Goal: Information Seeking & Learning: Learn about a topic

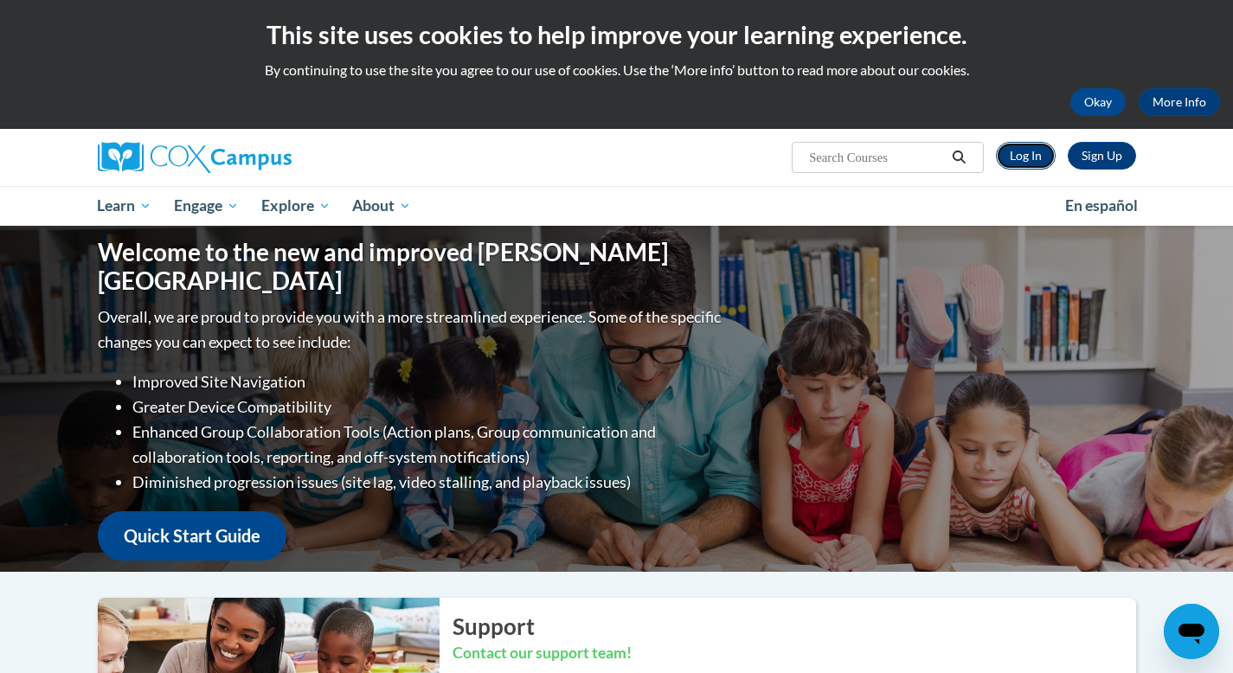
click at [1021, 147] on link "Log In" at bounding box center [1026, 156] width 60 height 28
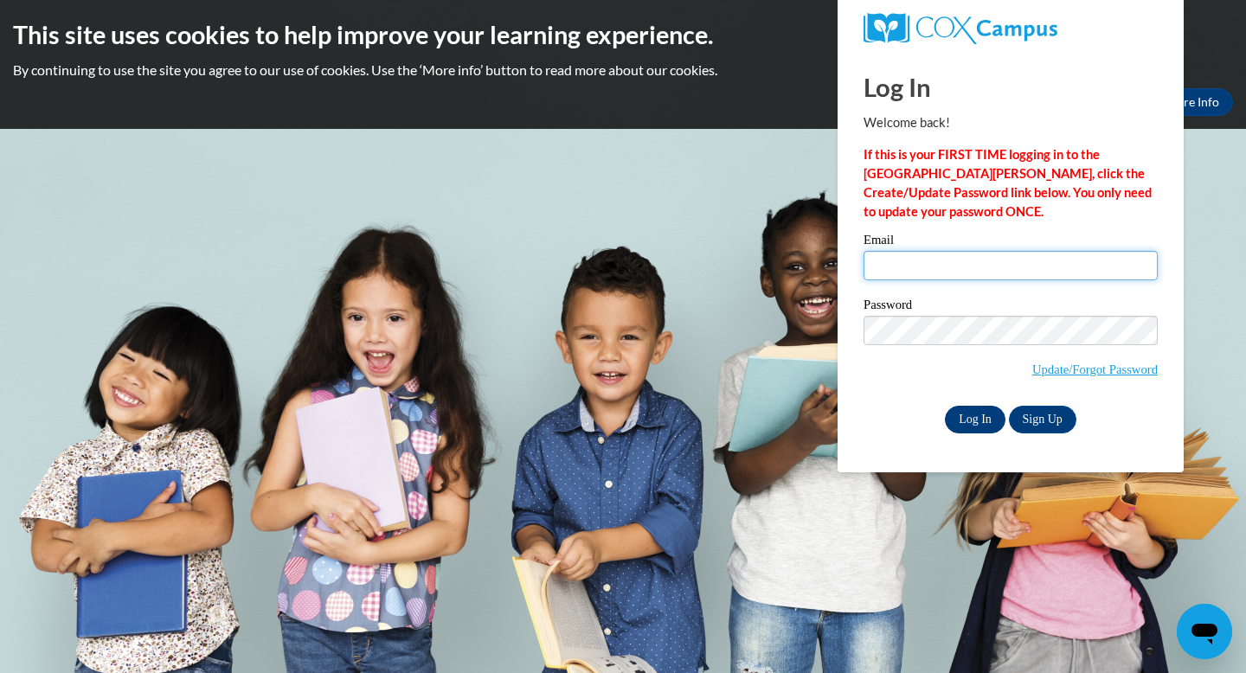
type input "hockenbrockh@ripon.k12.wi.us"
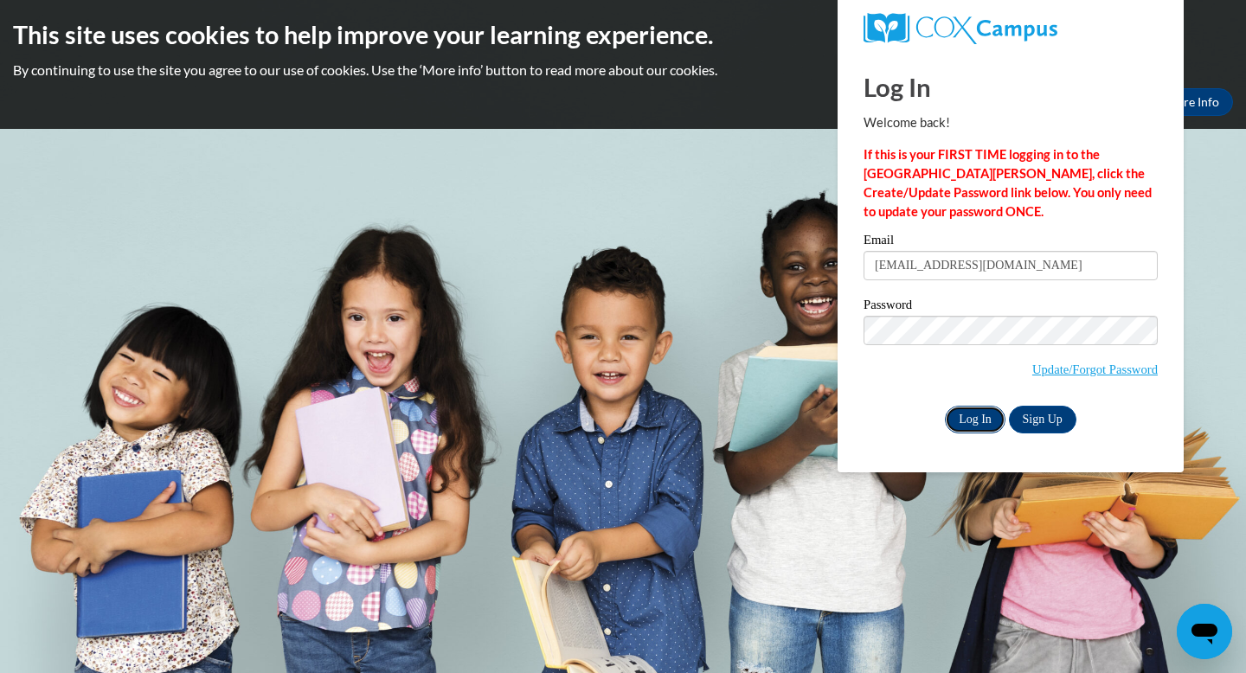
click at [964, 418] on input "Log In" at bounding box center [975, 420] width 61 height 28
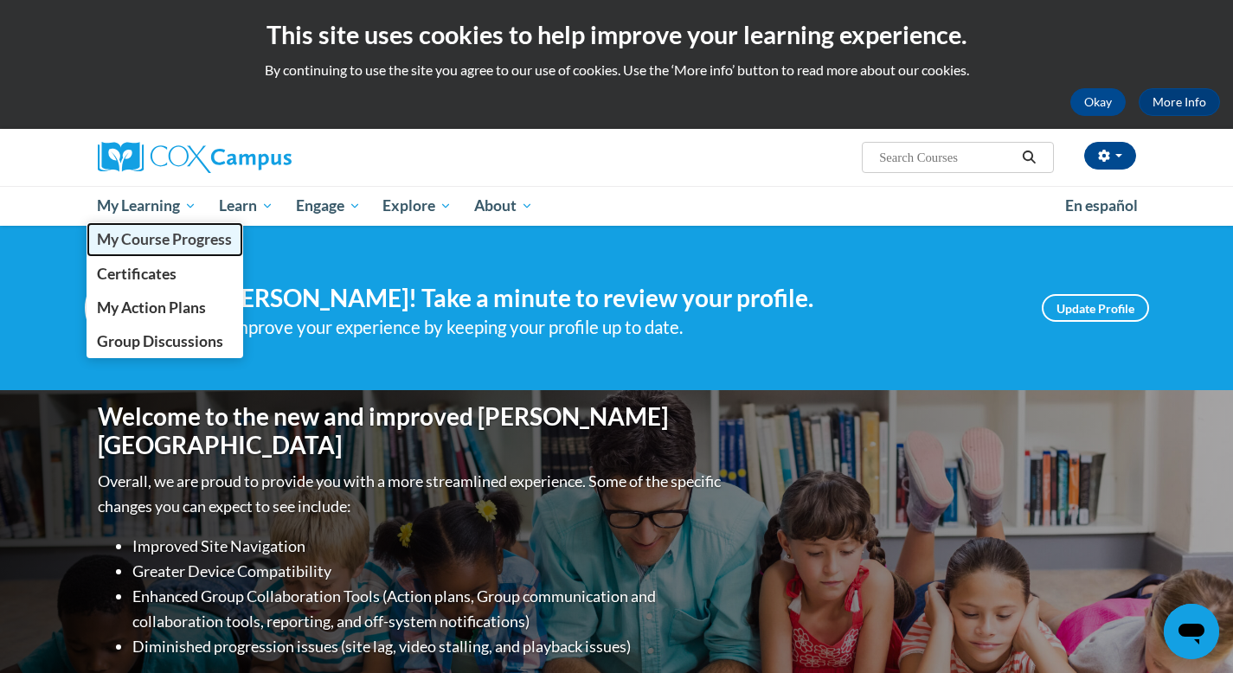
click at [183, 237] on span "My Course Progress" at bounding box center [164, 239] width 135 height 18
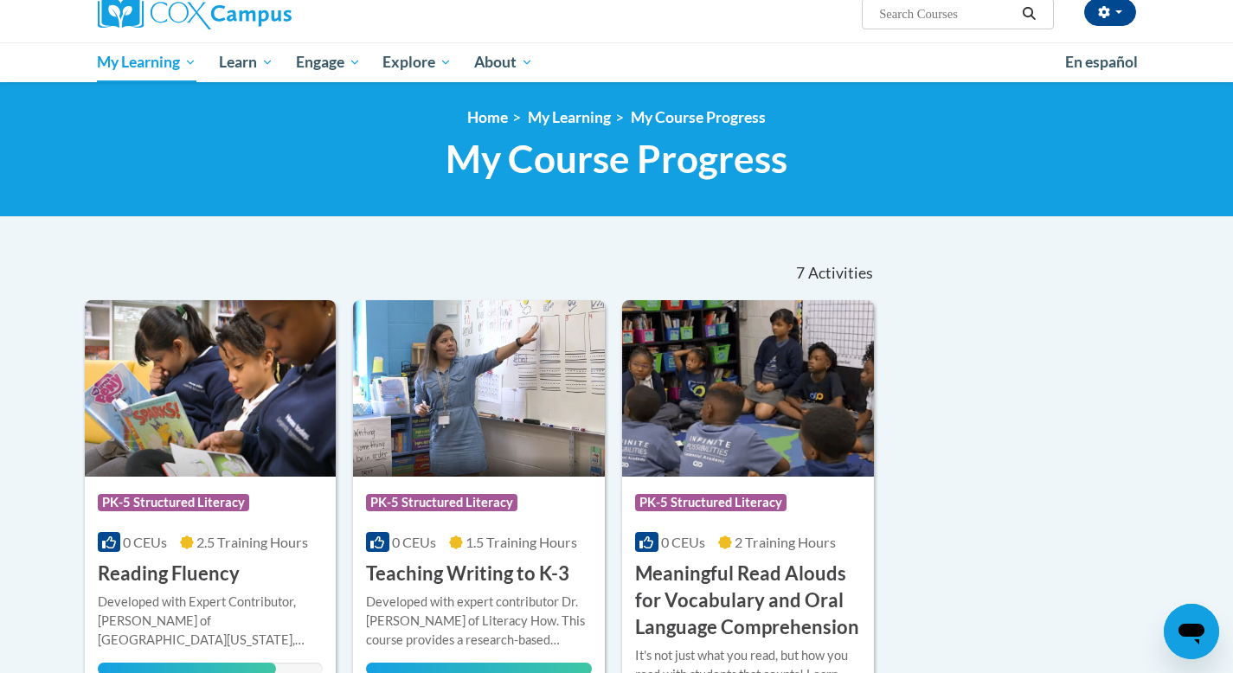
scroll to position [147, 0]
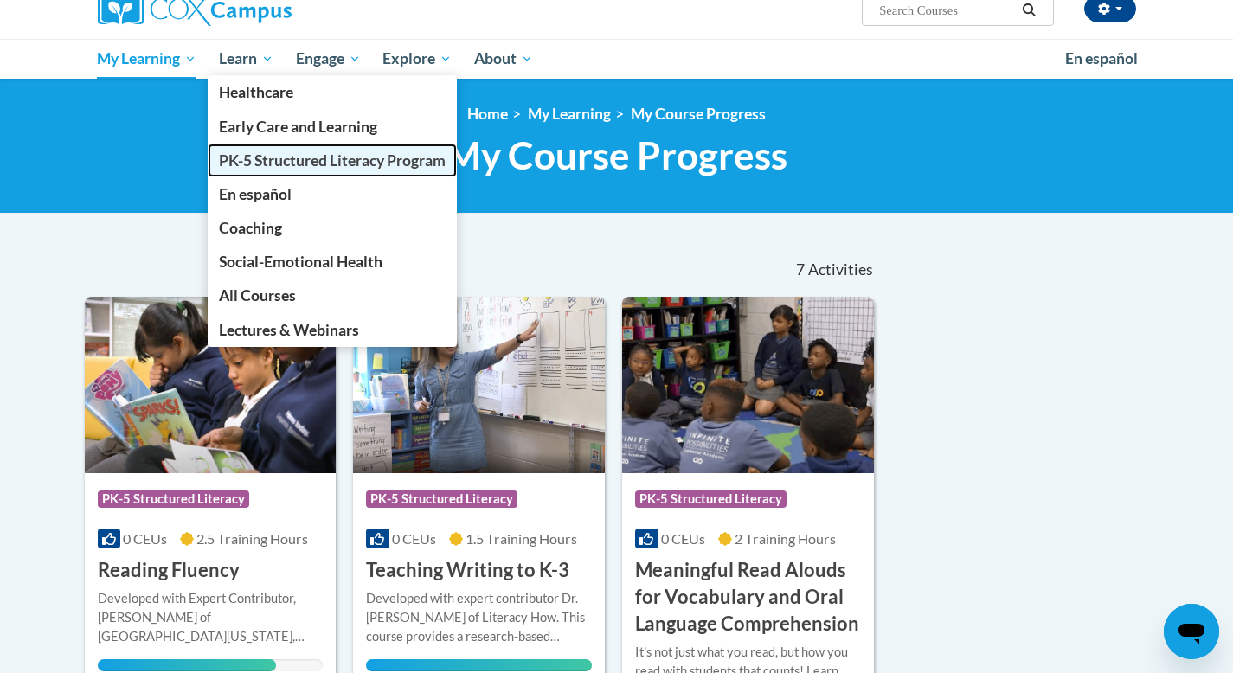
click at [284, 162] on span "PK-5 Structured Literacy Program" at bounding box center [332, 160] width 227 height 18
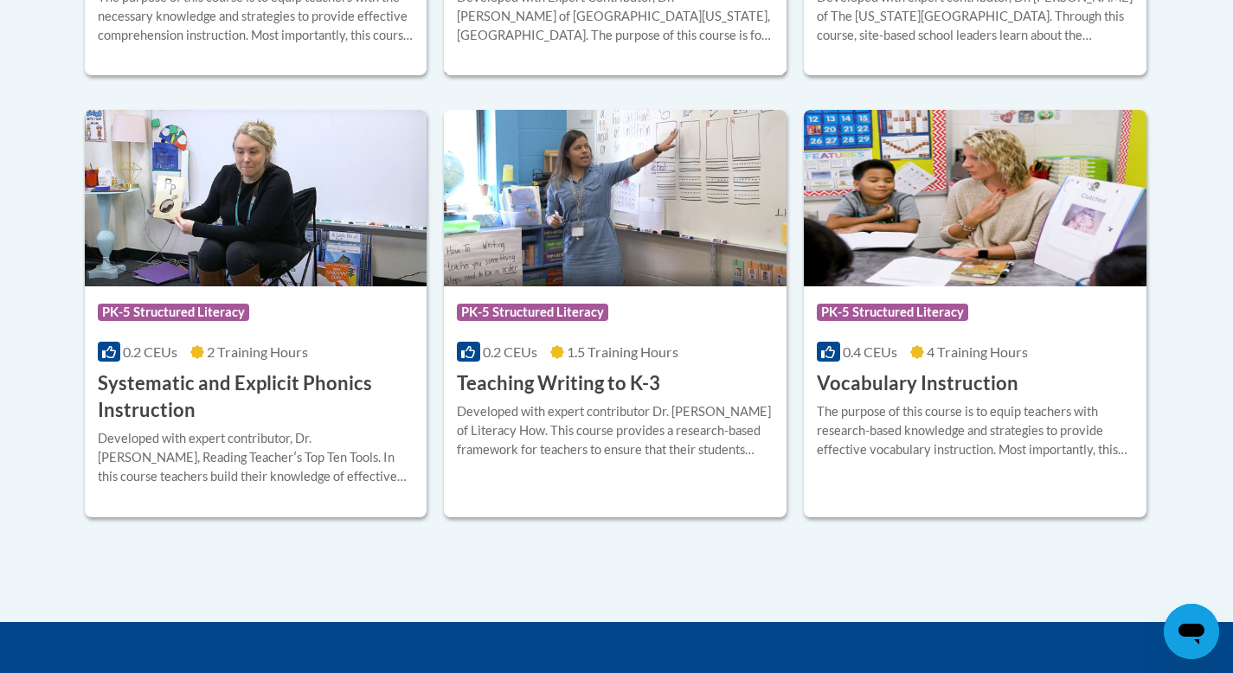
scroll to position [1966, 0]
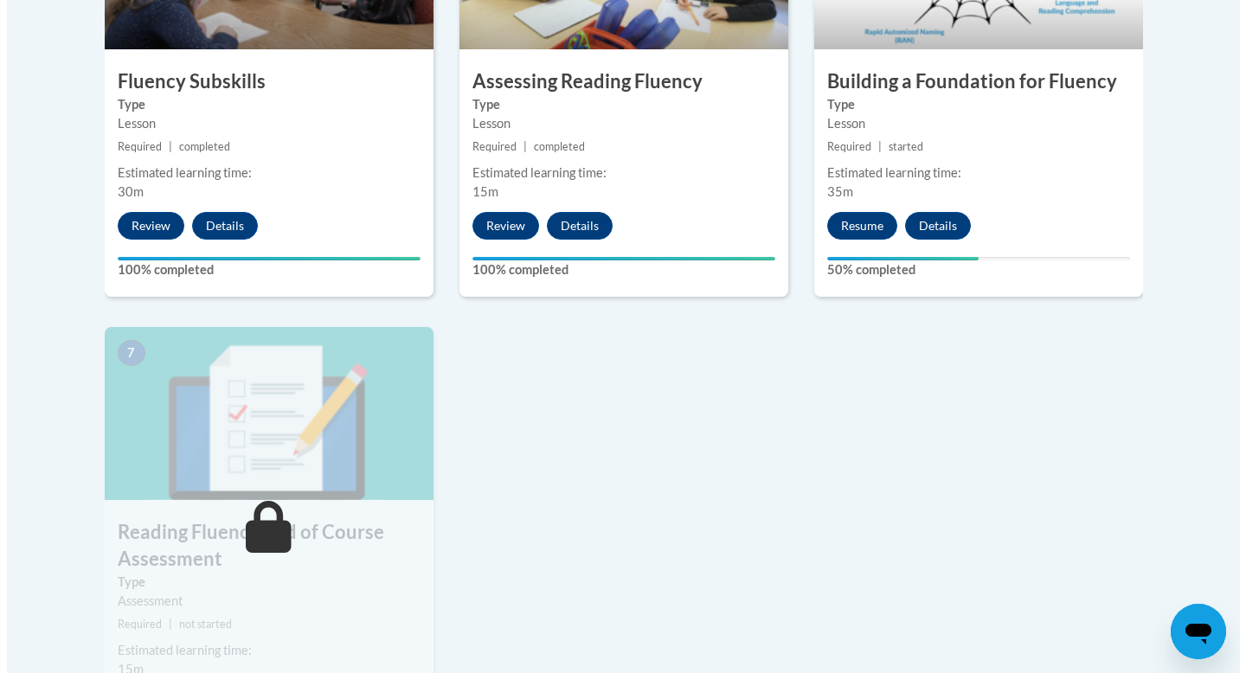
scroll to position [1154, 0]
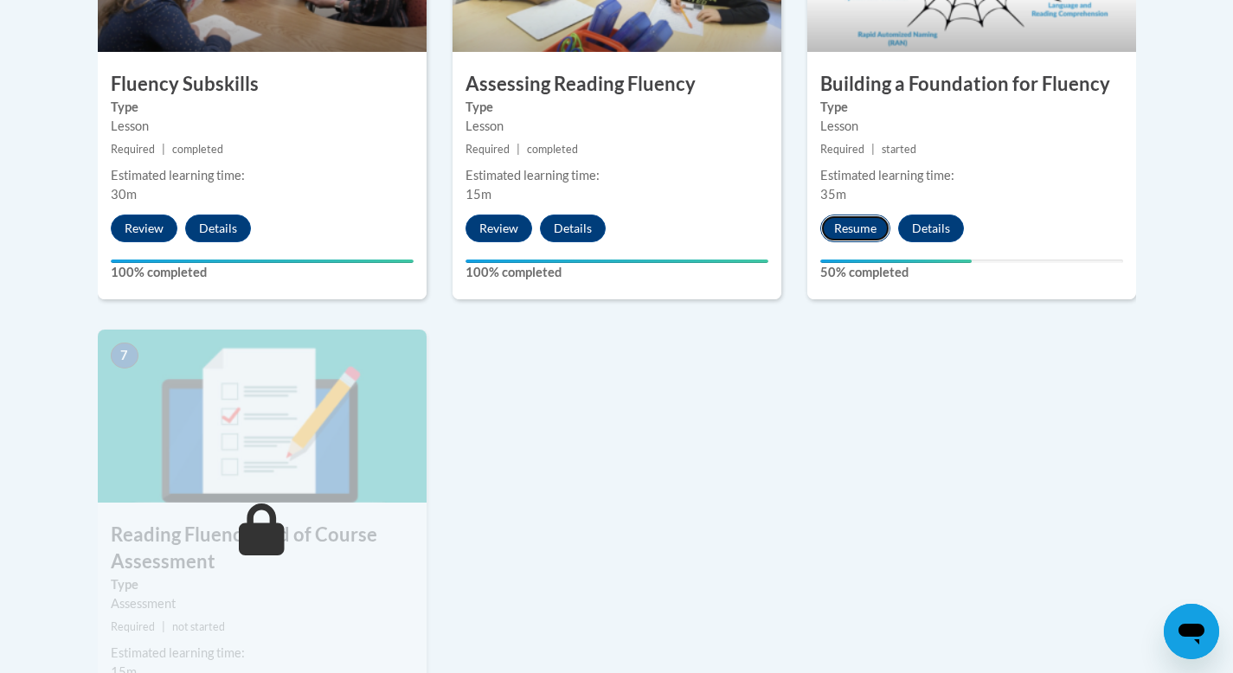
click at [859, 228] on button "Resume" at bounding box center [855, 229] width 70 height 28
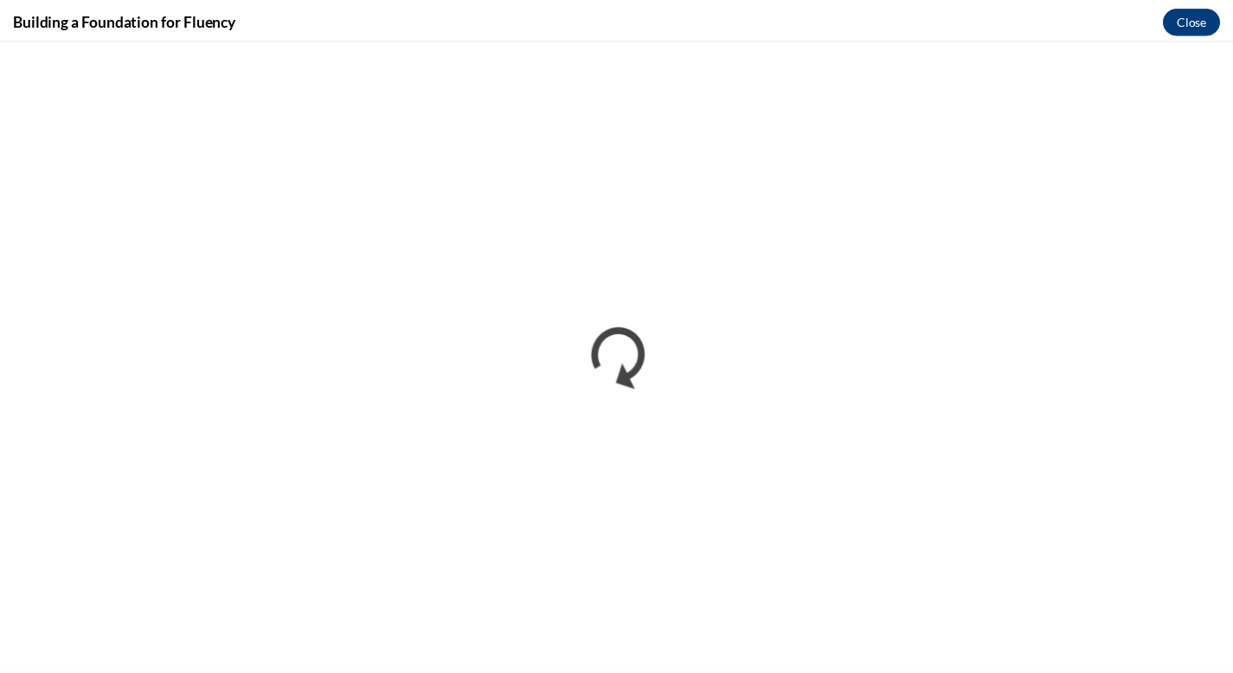
scroll to position [0, 0]
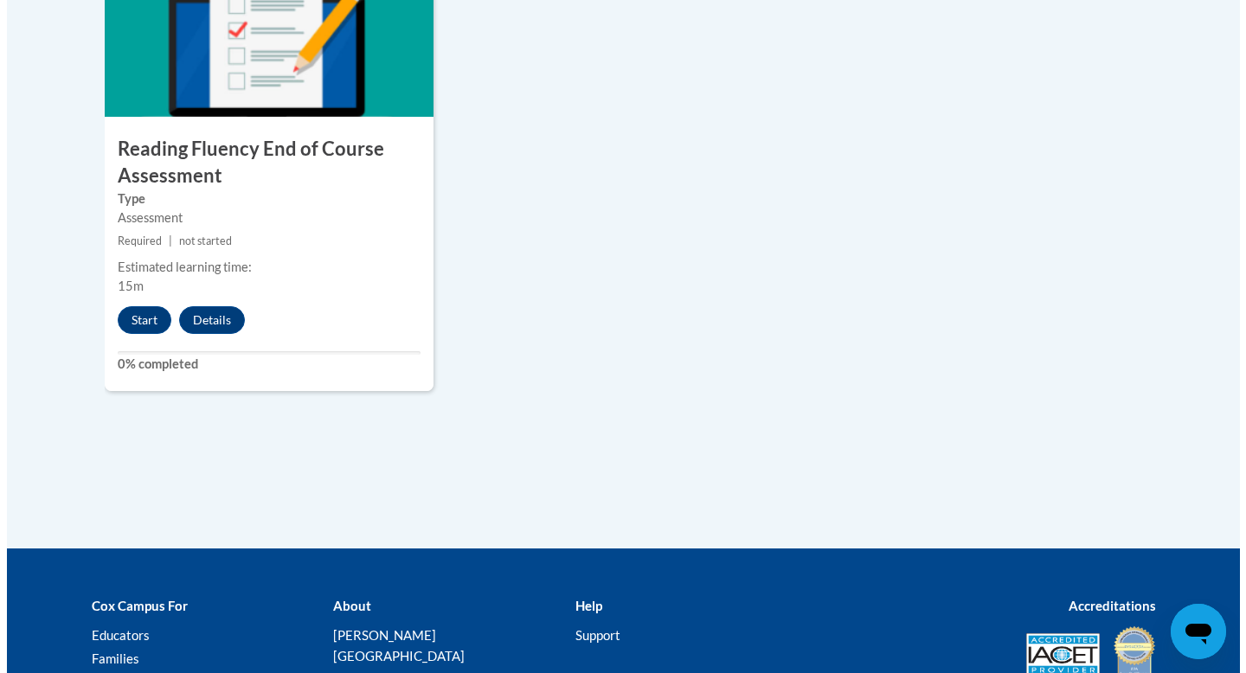
scroll to position [1591, 0]
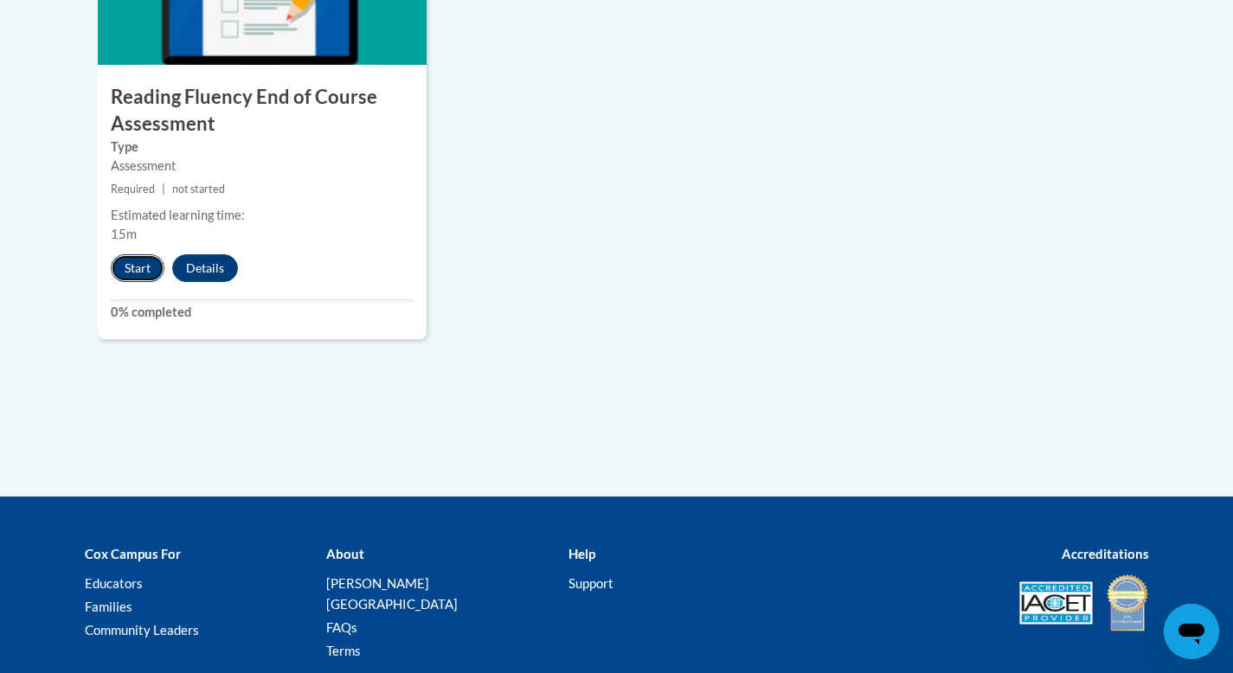
click at [142, 261] on button "Start" at bounding box center [138, 268] width 54 height 28
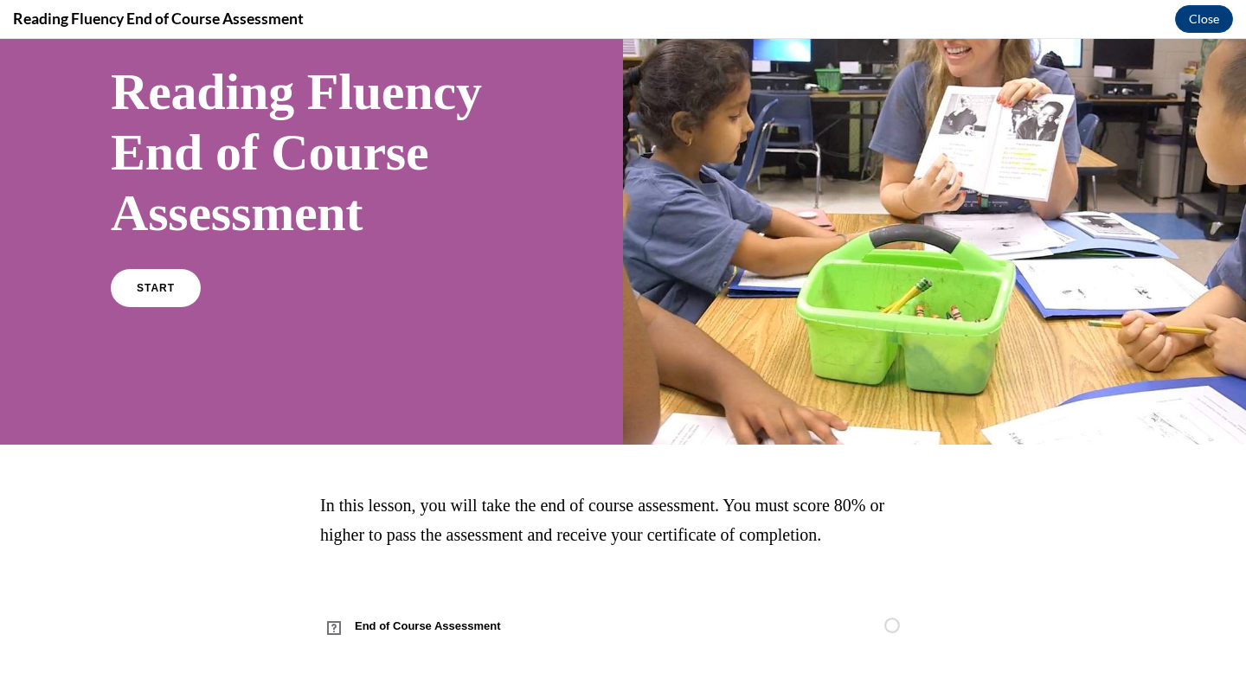
scroll to position [143, 0]
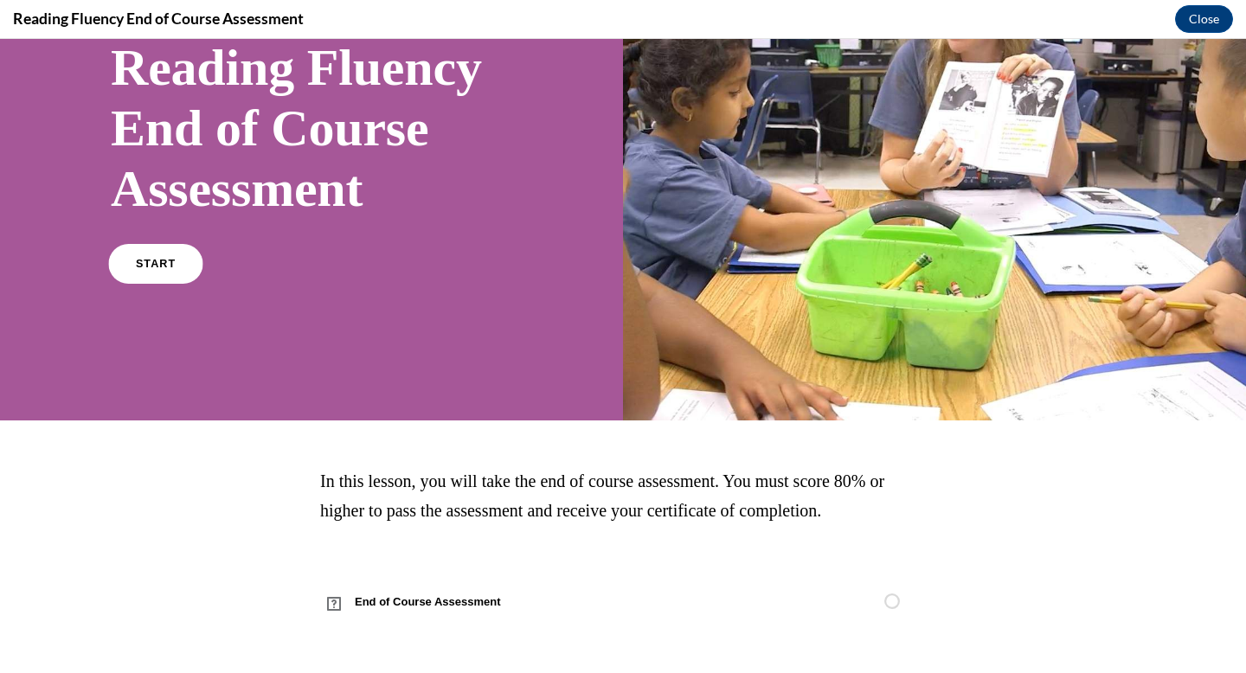
click at [181, 277] on link "START" at bounding box center [155, 264] width 94 height 40
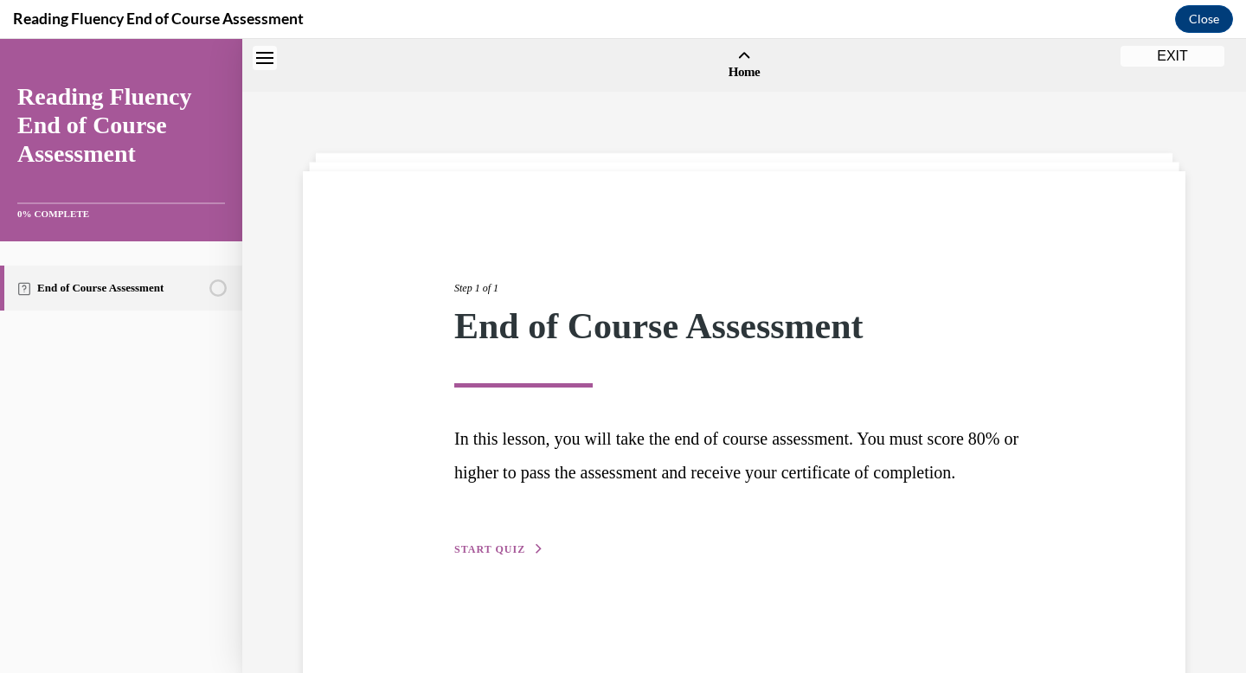
scroll to position [54, 0]
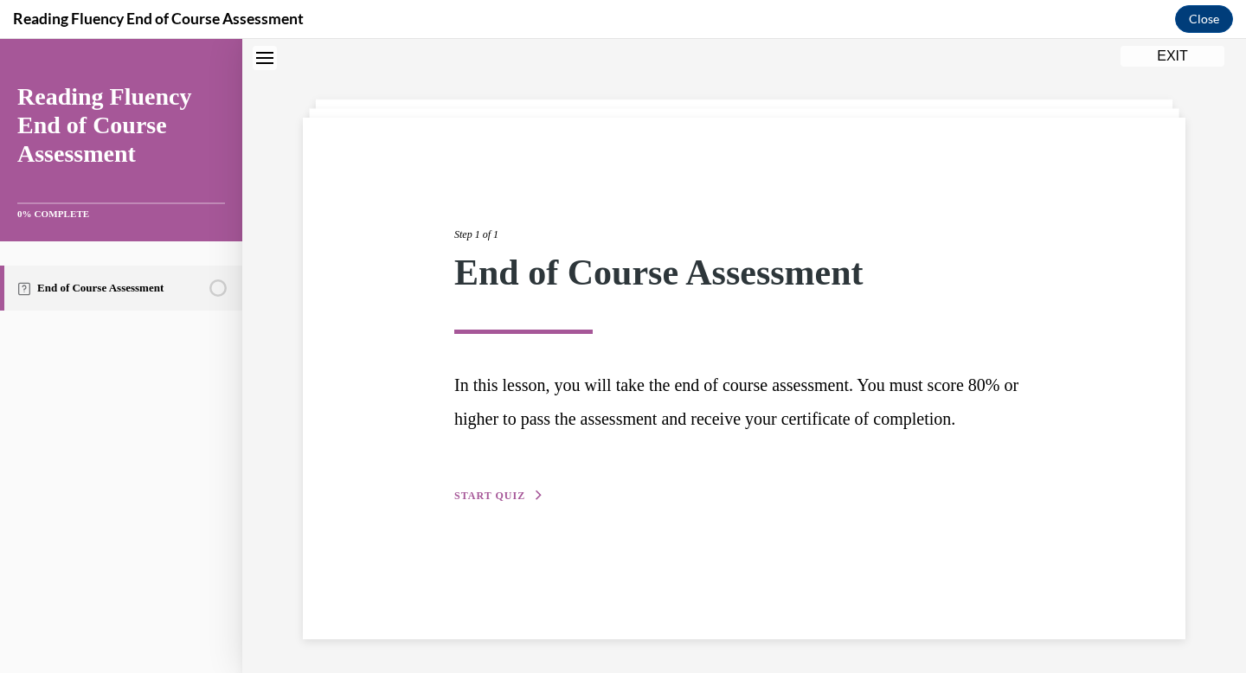
click at [514, 502] on span "START QUIZ" at bounding box center [489, 496] width 71 height 12
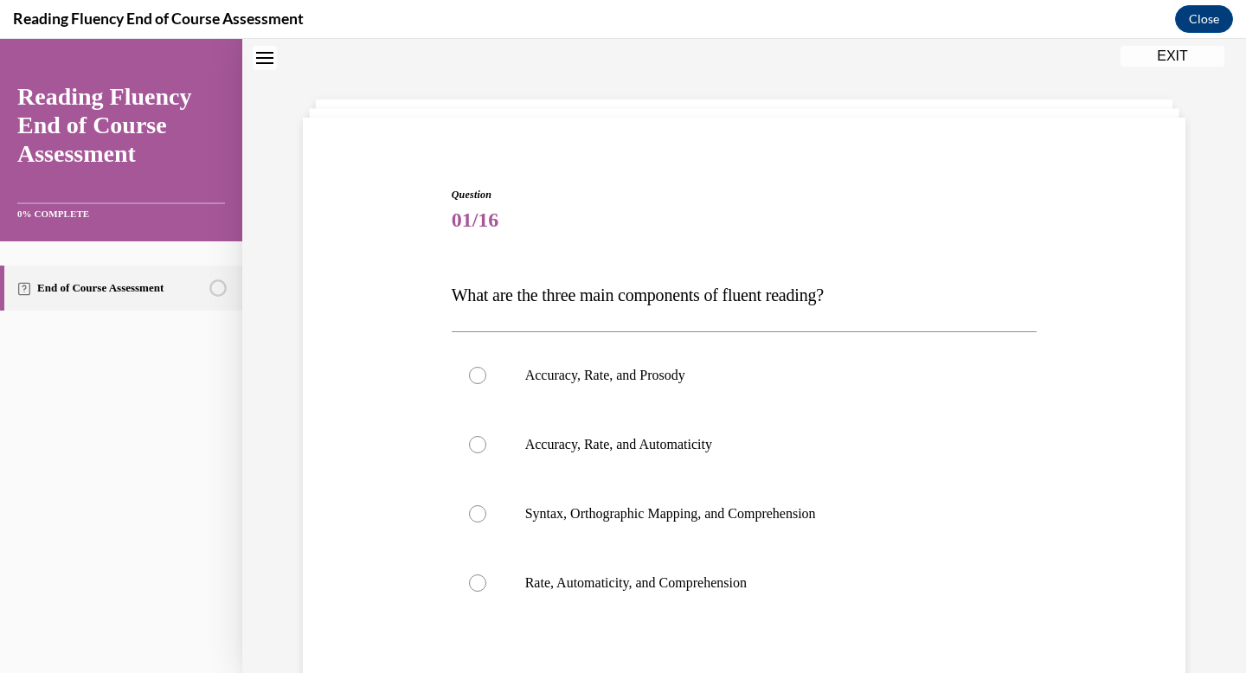
scroll to position [243, 0]
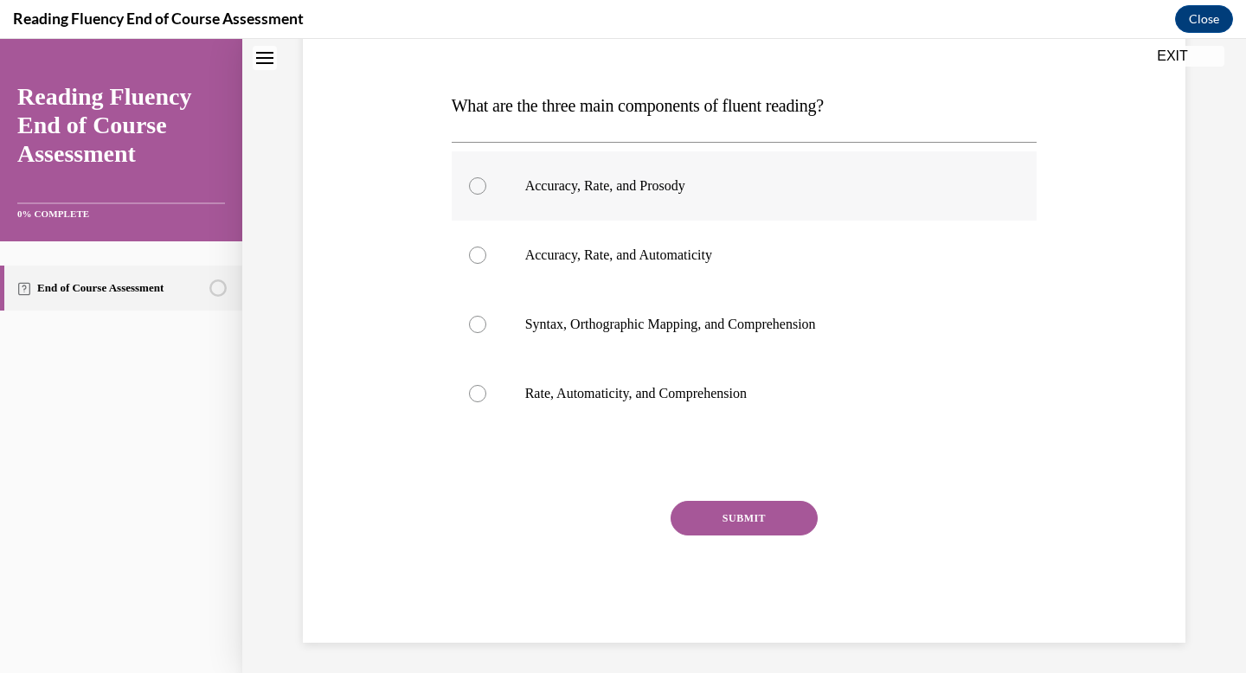
click at [477, 183] on div at bounding box center [477, 185] width 17 height 17
click at [477, 183] on input "Accuracy, Rate, and Prosody" at bounding box center [477, 185] width 17 height 17
radio input "true"
click at [729, 523] on button "SUBMIT" at bounding box center [744, 518] width 147 height 35
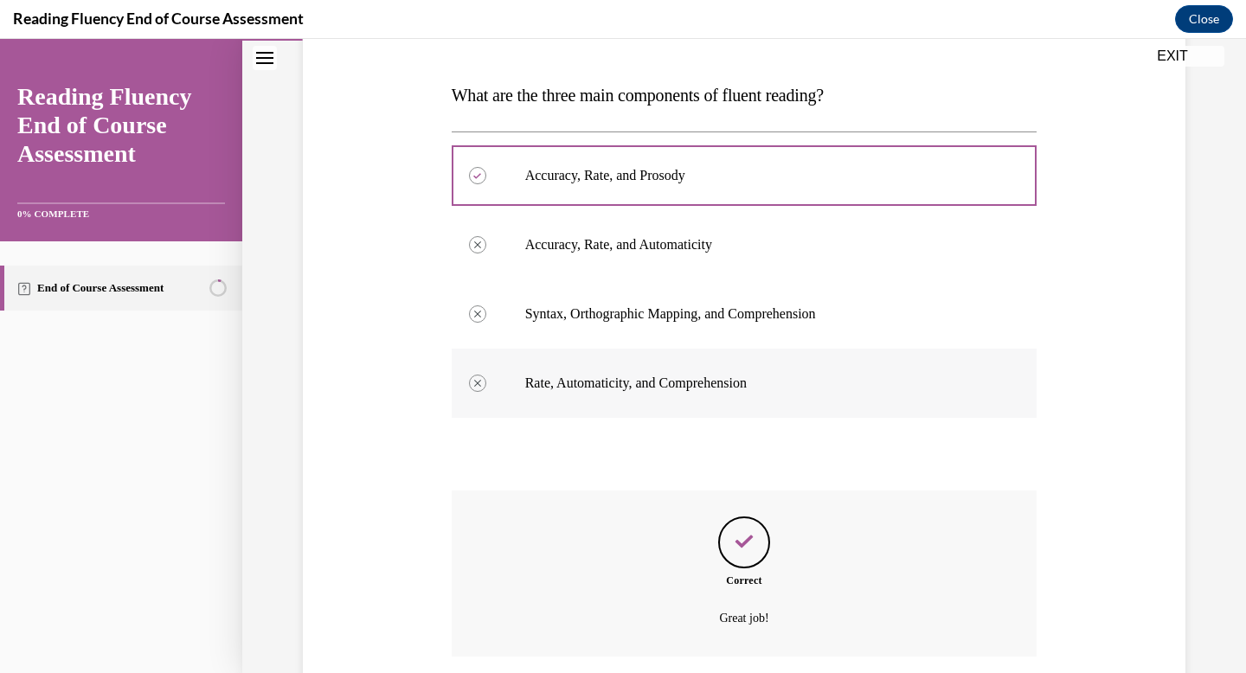
scroll to position [388, 0]
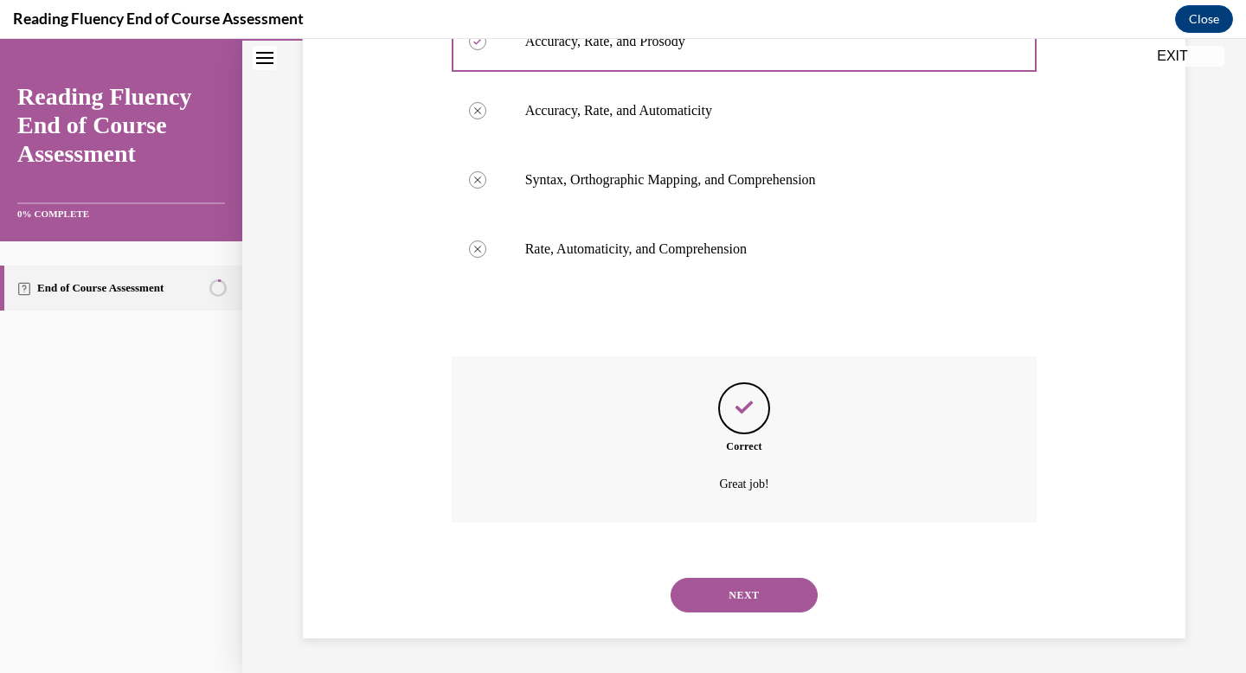
click at [759, 597] on button "NEXT" at bounding box center [744, 595] width 147 height 35
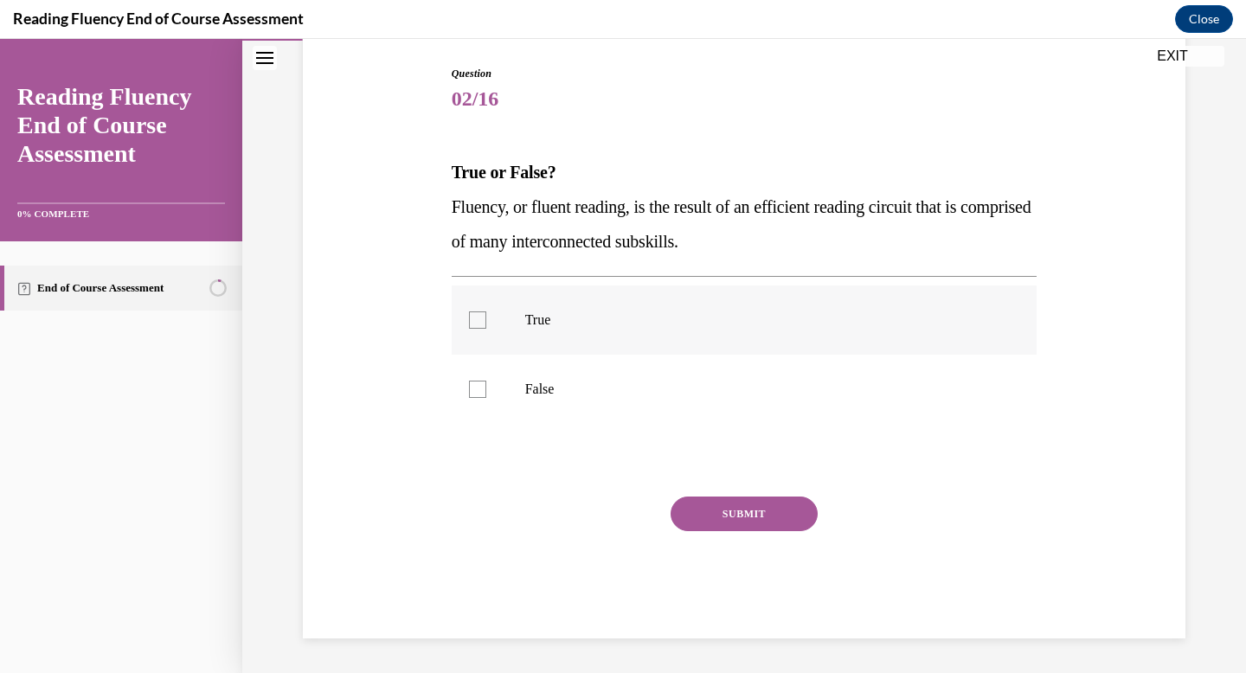
click at [472, 336] on label "True" at bounding box center [745, 320] width 586 height 69
click at [472, 329] on input "True" at bounding box center [477, 320] width 17 height 17
checkbox input "true"
click at [755, 498] on button "SUBMIT" at bounding box center [744, 514] width 147 height 35
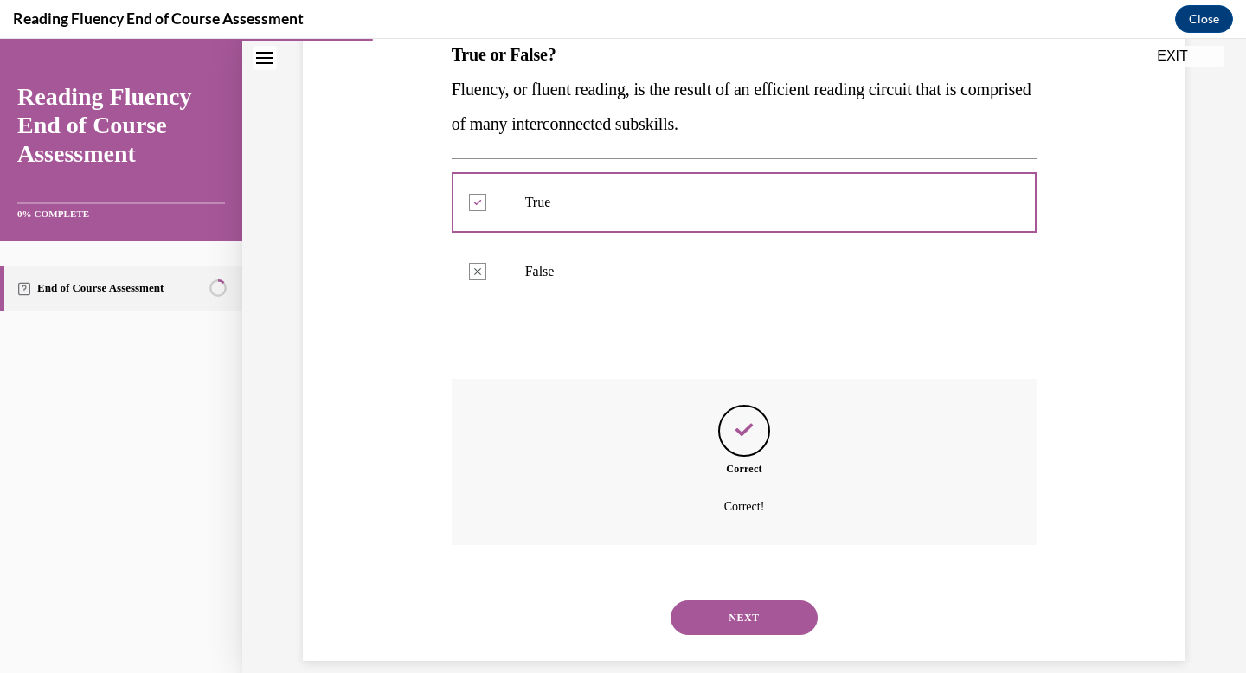
scroll to position [315, 0]
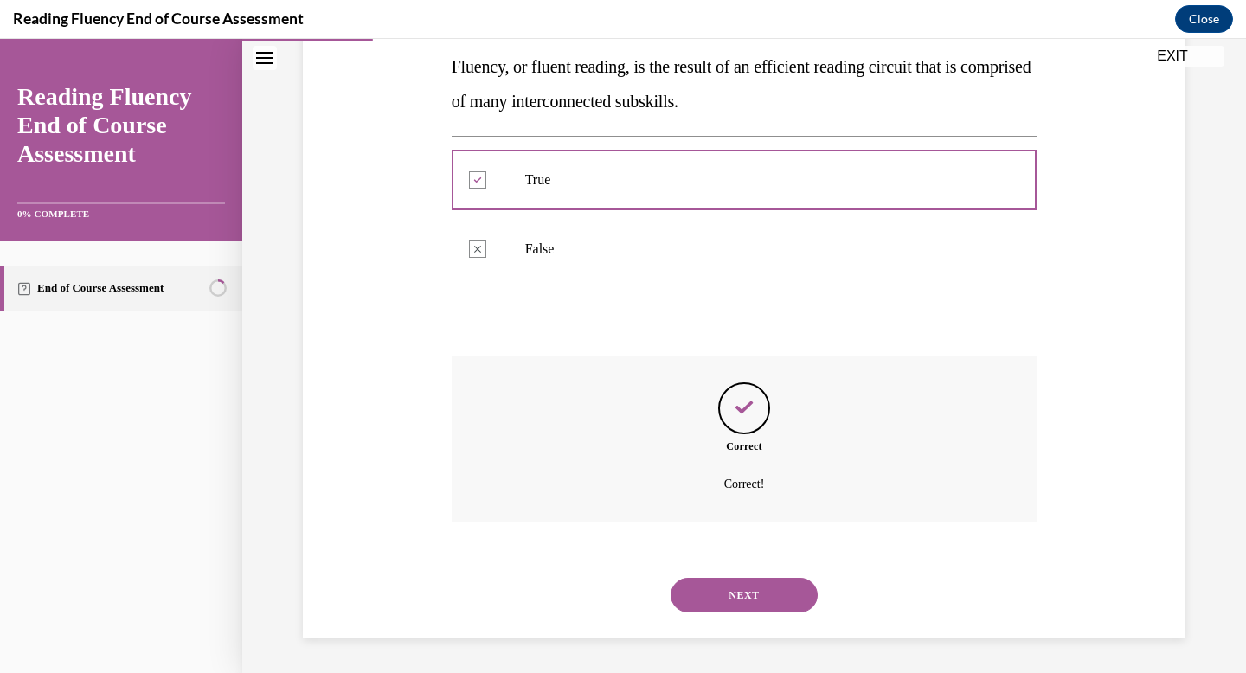
click at [775, 601] on button "NEXT" at bounding box center [744, 595] width 147 height 35
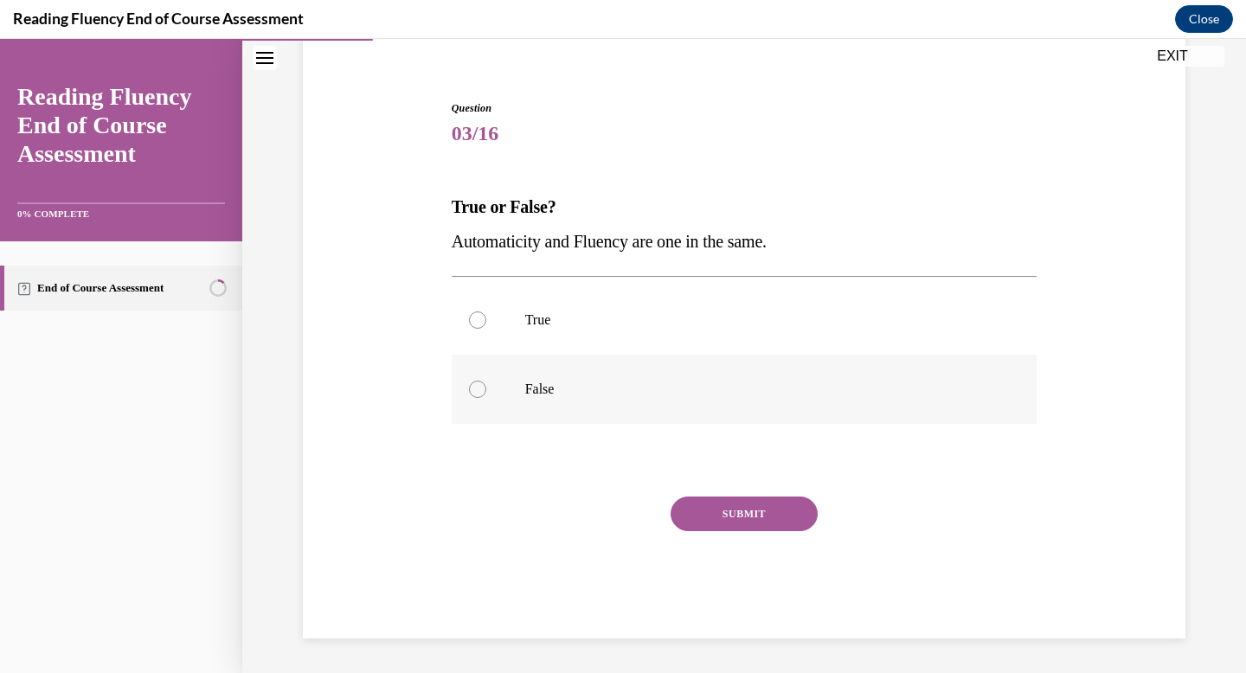
click at [525, 393] on p "False" at bounding box center [759, 389] width 469 height 17
click at [486, 393] on input "False" at bounding box center [477, 389] width 17 height 17
radio input "true"
click at [732, 517] on button "SUBMIT" at bounding box center [744, 514] width 147 height 35
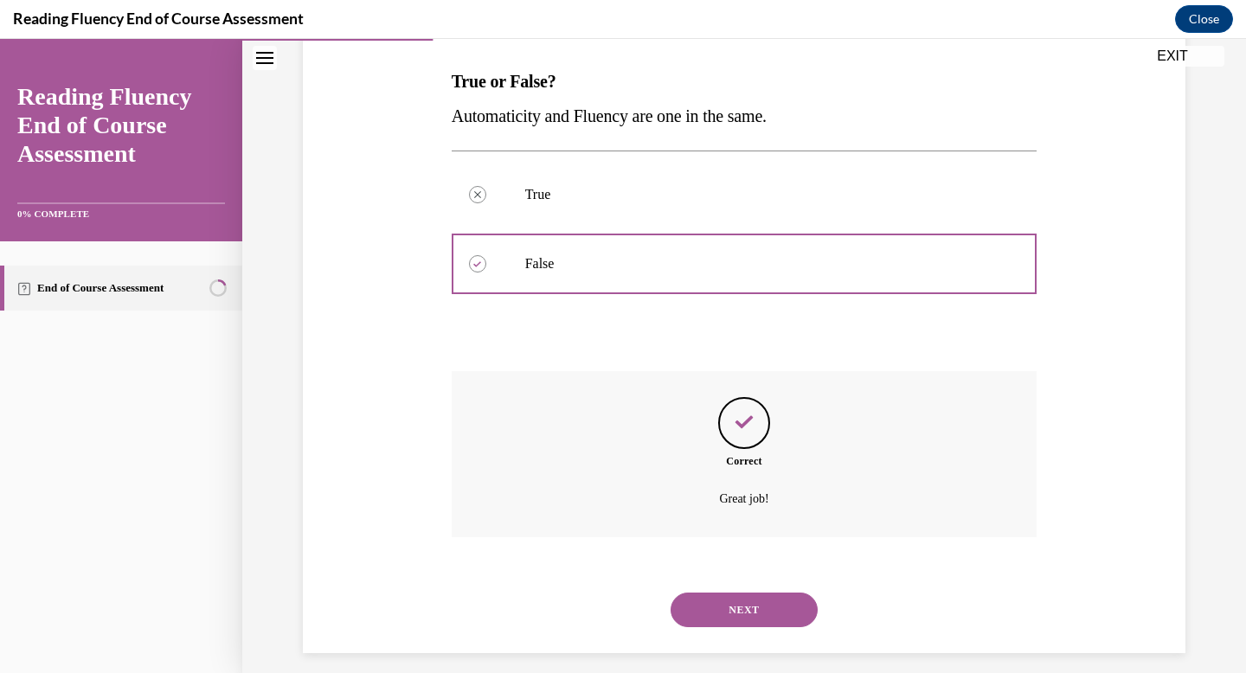
scroll to position [280, 0]
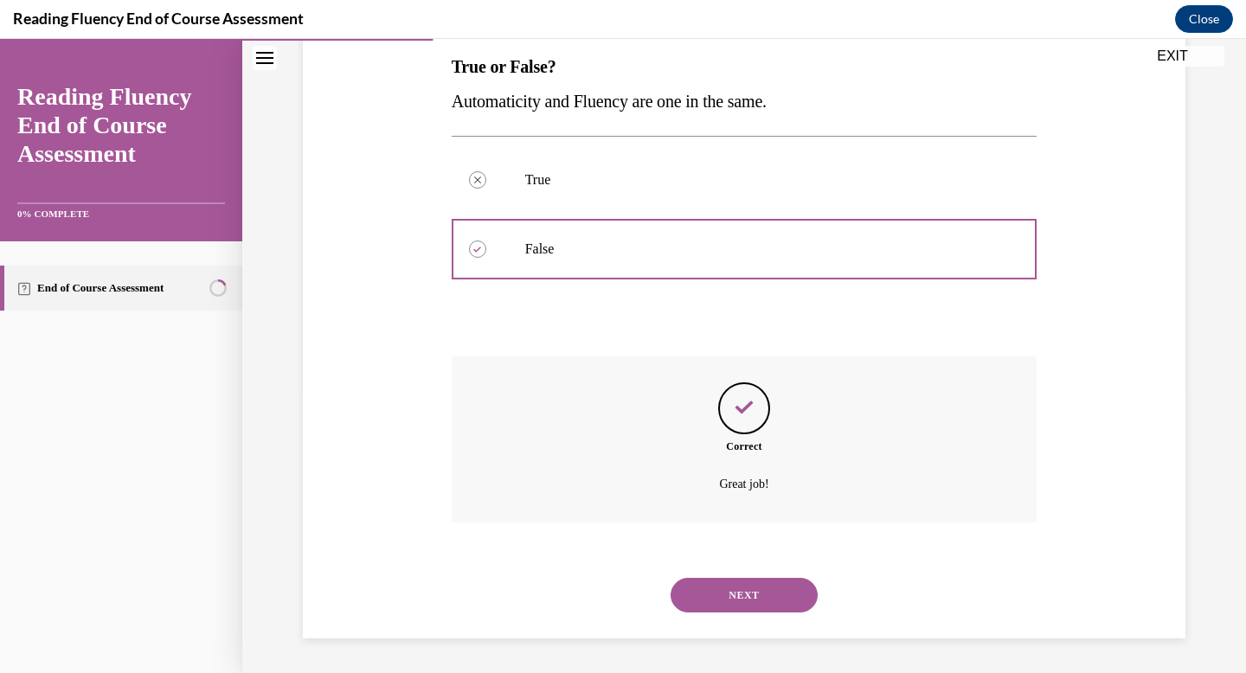
click at [767, 601] on button "NEXT" at bounding box center [744, 595] width 147 height 35
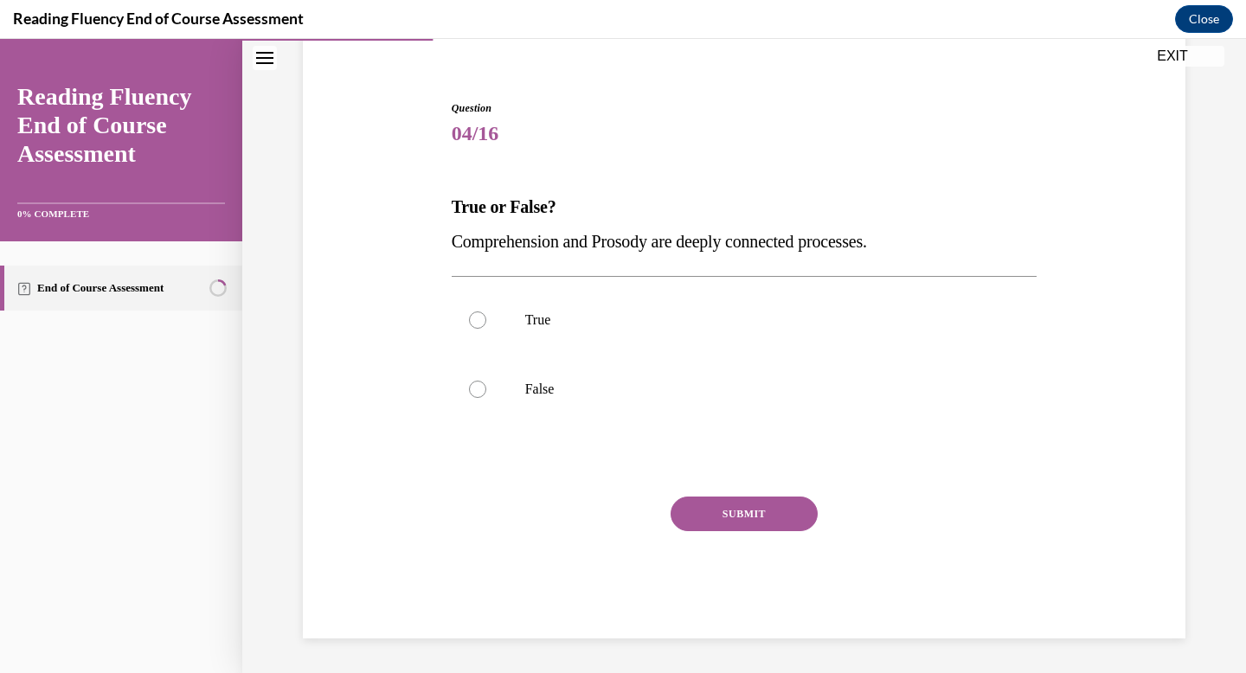
scroll to position [140, 0]
click at [520, 331] on label "True" at bounding box center [745, 320] width 586 height 69
click at [486, 329] on input "True" at bounding box center [477, 320] width 17 height 17
radio input "true"
click at [722, 521] on button "SUBMIT" at bounding box center [744, 514] width 147 height 35
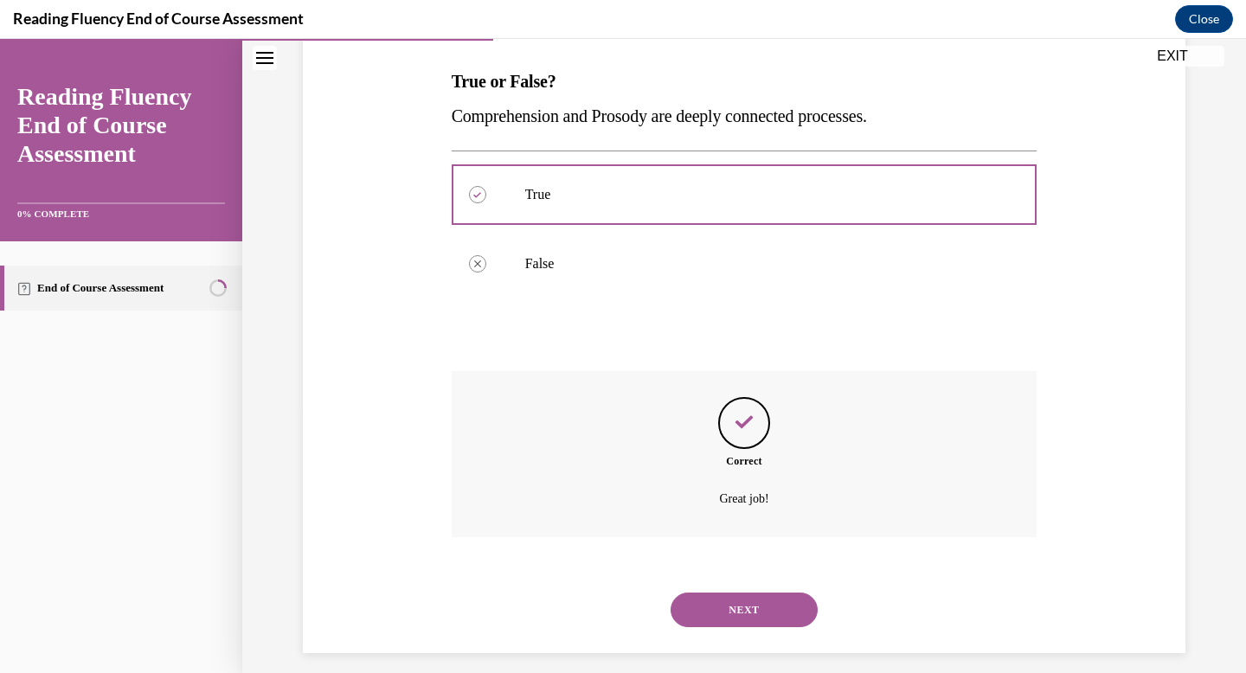
scroll to position [280, 0]
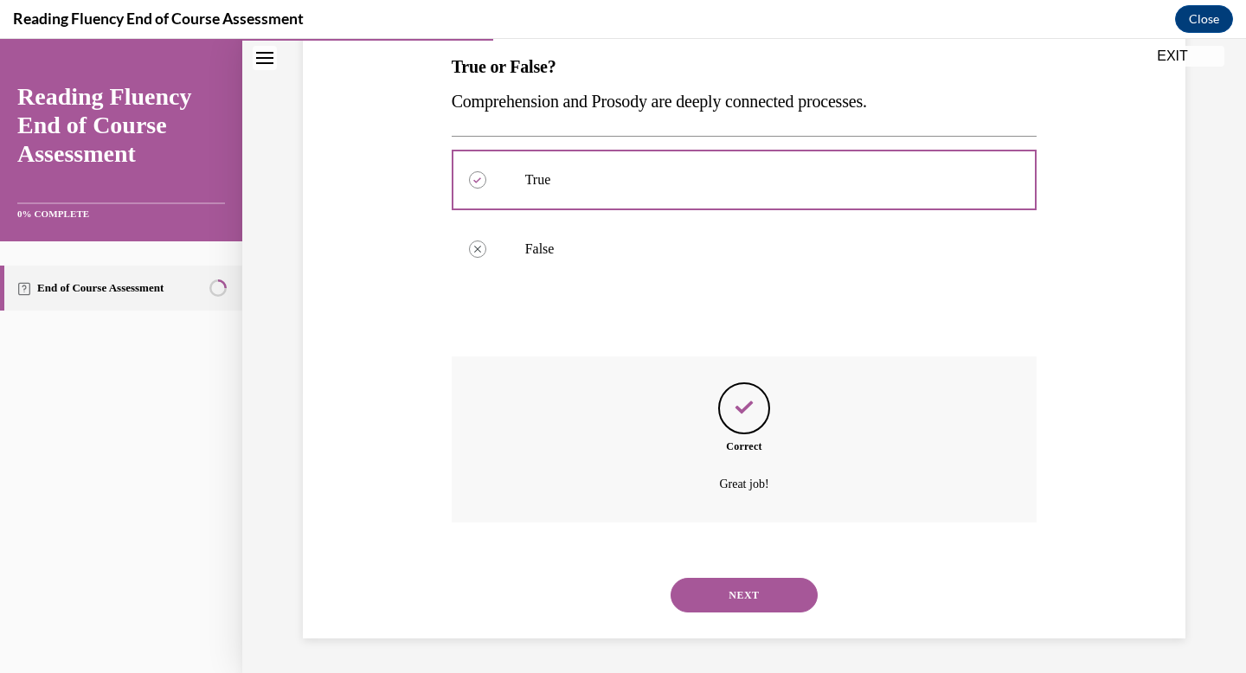
click at [736, 596] on button "NEXT" at bounding box center [744, 595] width 147 height 35
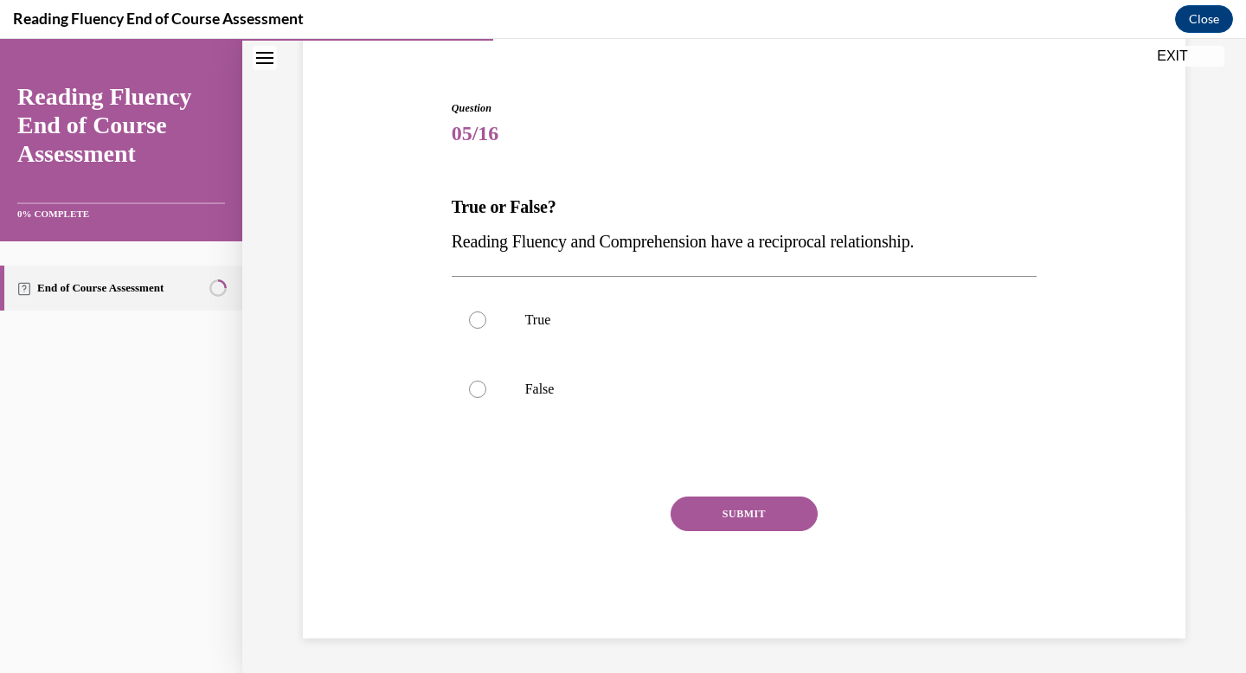
scroll to position [140, 0]
click at [495, 321] on label "True" at bounding box center [745, 320] width 586 height 69
click at [486, 321] on input "True" at bounding box center [477, 320] width 17 height 17
radio input "true"
click at [714, 515] on button "SUBMIT" at bounding box center [744, 514] width 147 height 35
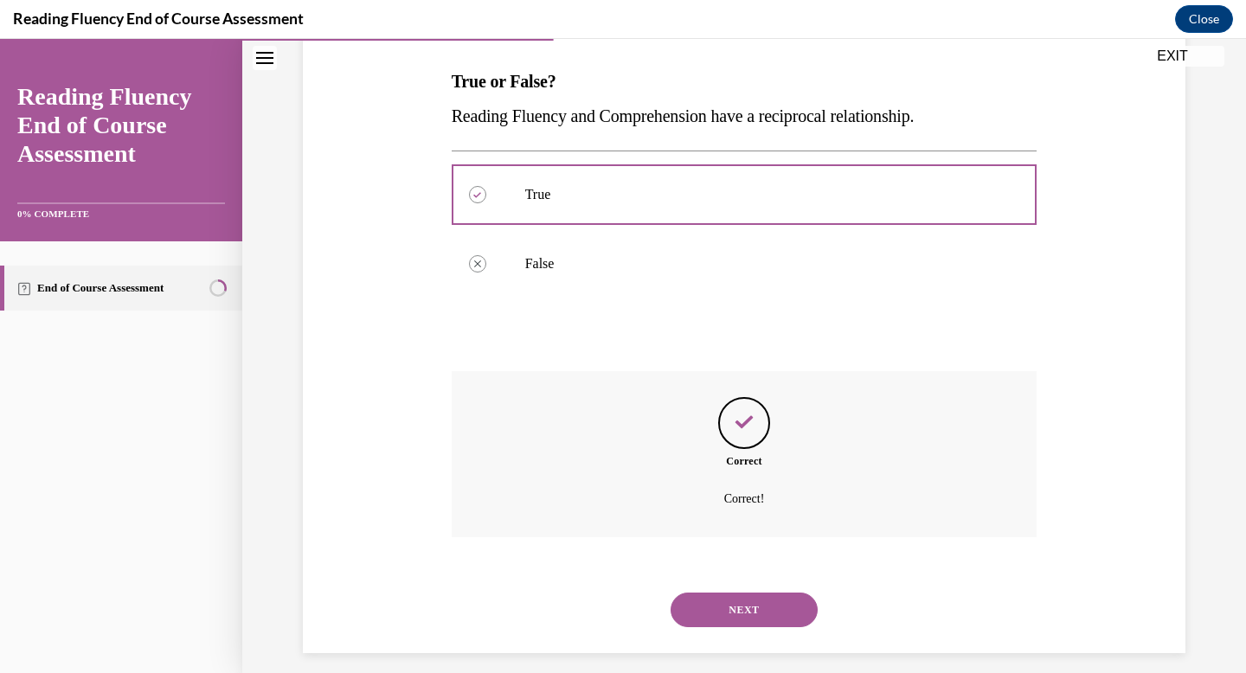
scroll to position [280, 0]
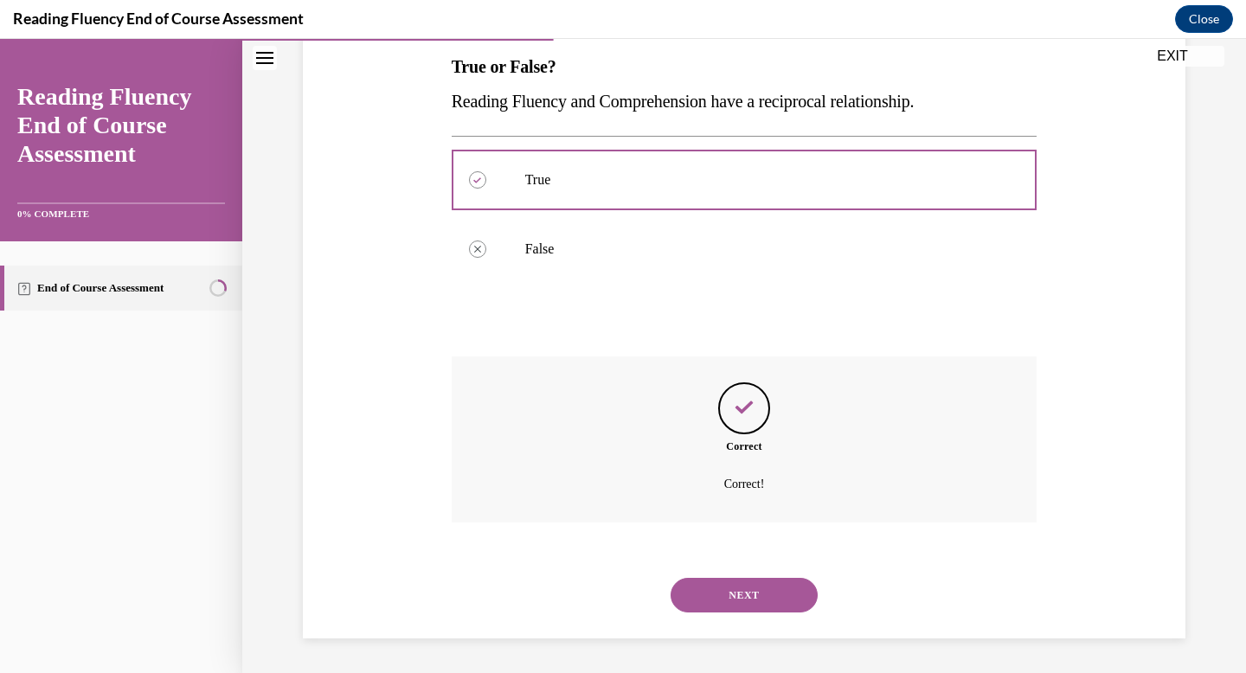
click at [758, 599] on button "NEXT" at bounding box center [744, 595] width 147 height 35
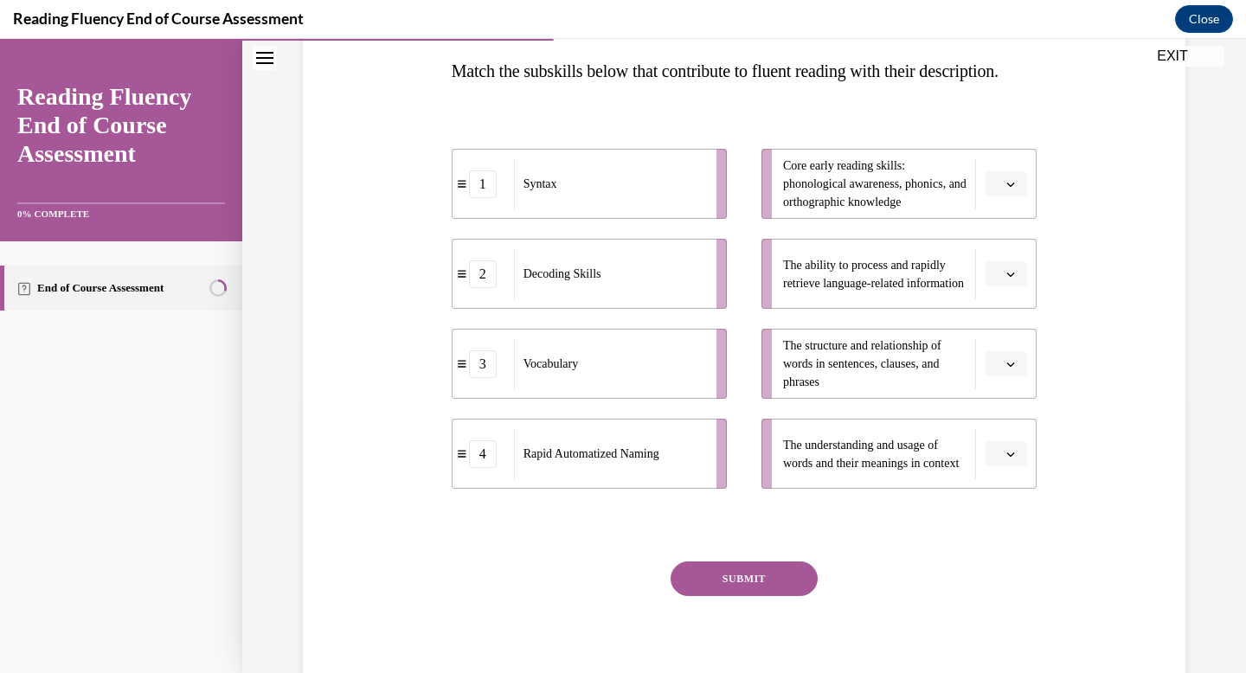
scroll to position [279, 0]
click at [996, 465] on button "button" at bounding box center [1006, 452] width 42 height 26
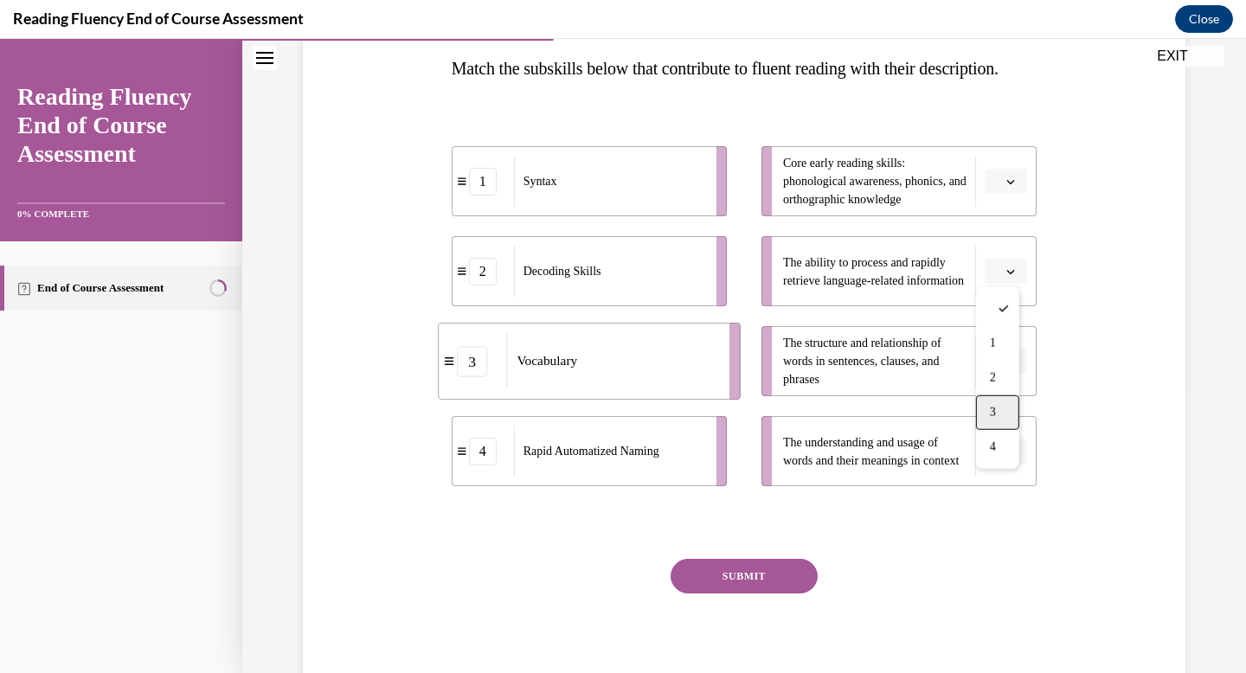
click at [991, 415] on span "3" at bounding box center [993, 413] width 6 height 14
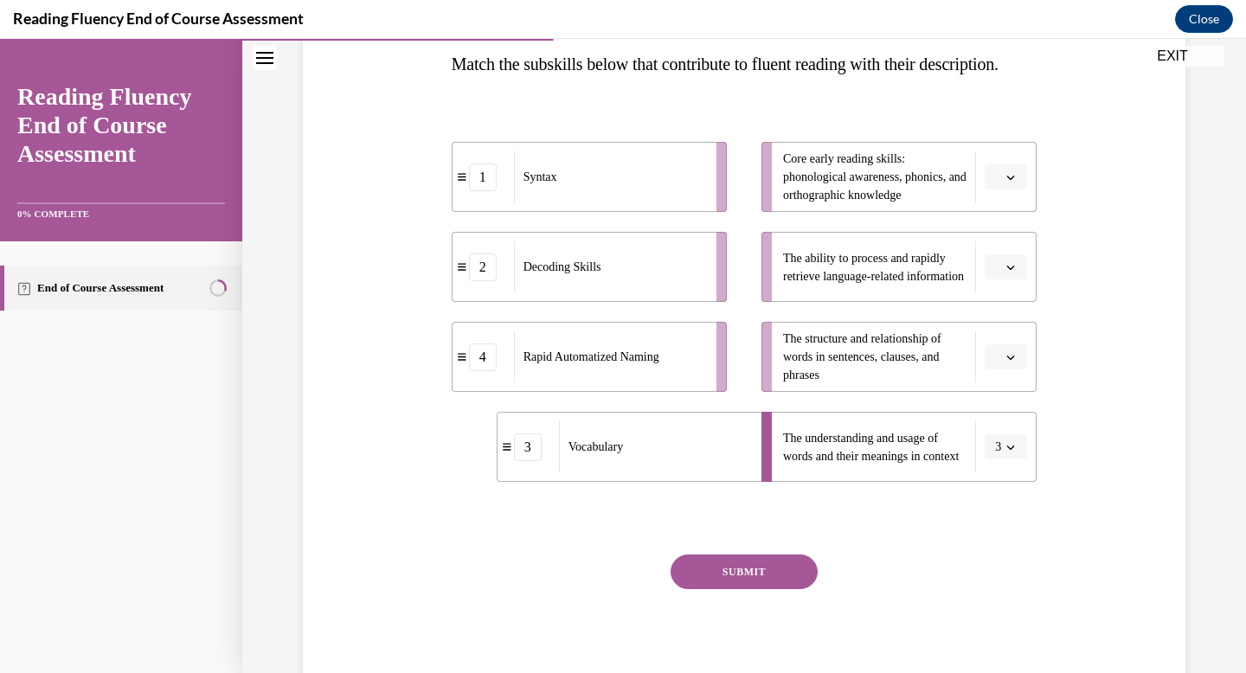
scroll to position [288, 0]
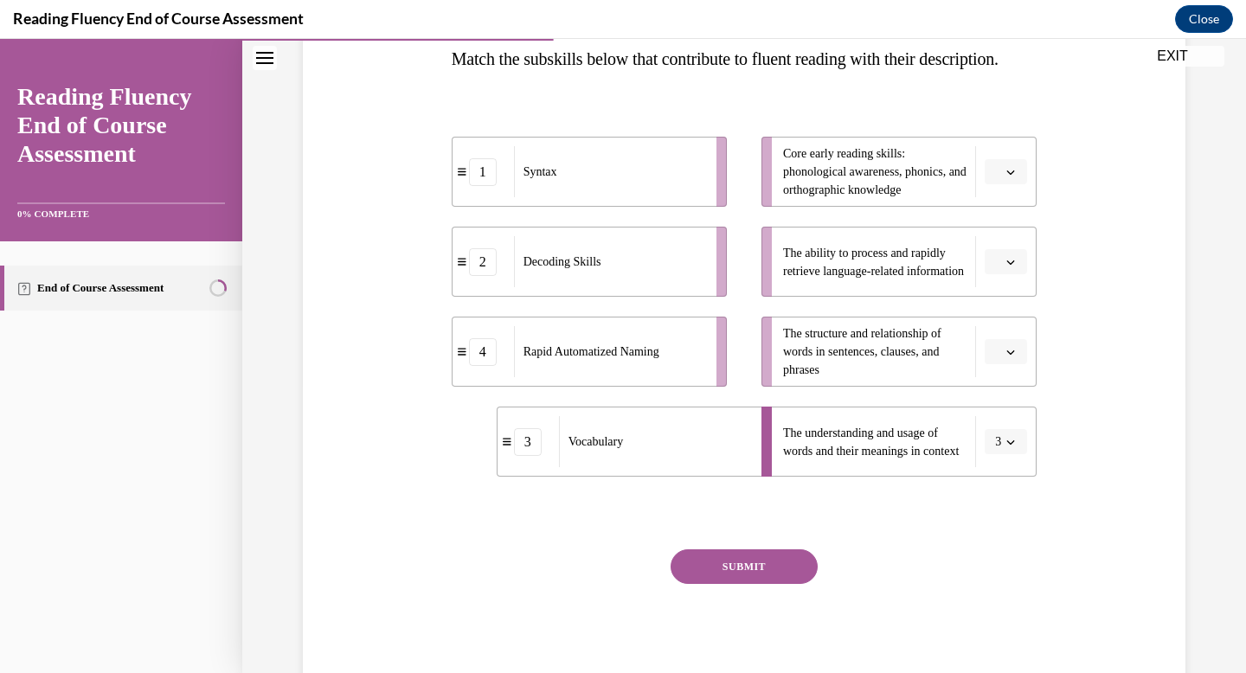
click at [1016, 365] on button "button" at bounding box center [1006, 352] width 42 height 26
click at [997, 460] on div "1" at bounding box center [997, 459] width 43 height 35
click at [1005, 275] on button "button" at bounding box center [1006, 262] width 42 height 26
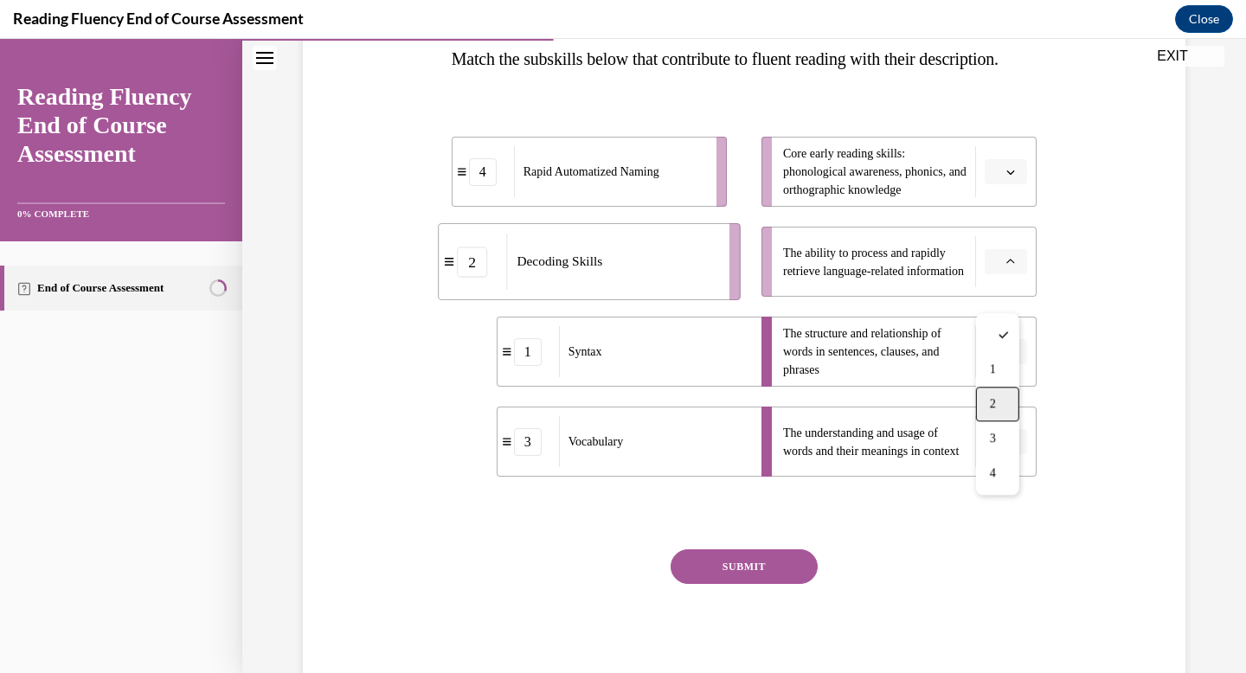
click at [991, 407] on span "2" at bounding box center [993, 404] width 6 height 14
click at [1005, 178] on span "button" at bounding box center [1011, 172] width 12 height 12
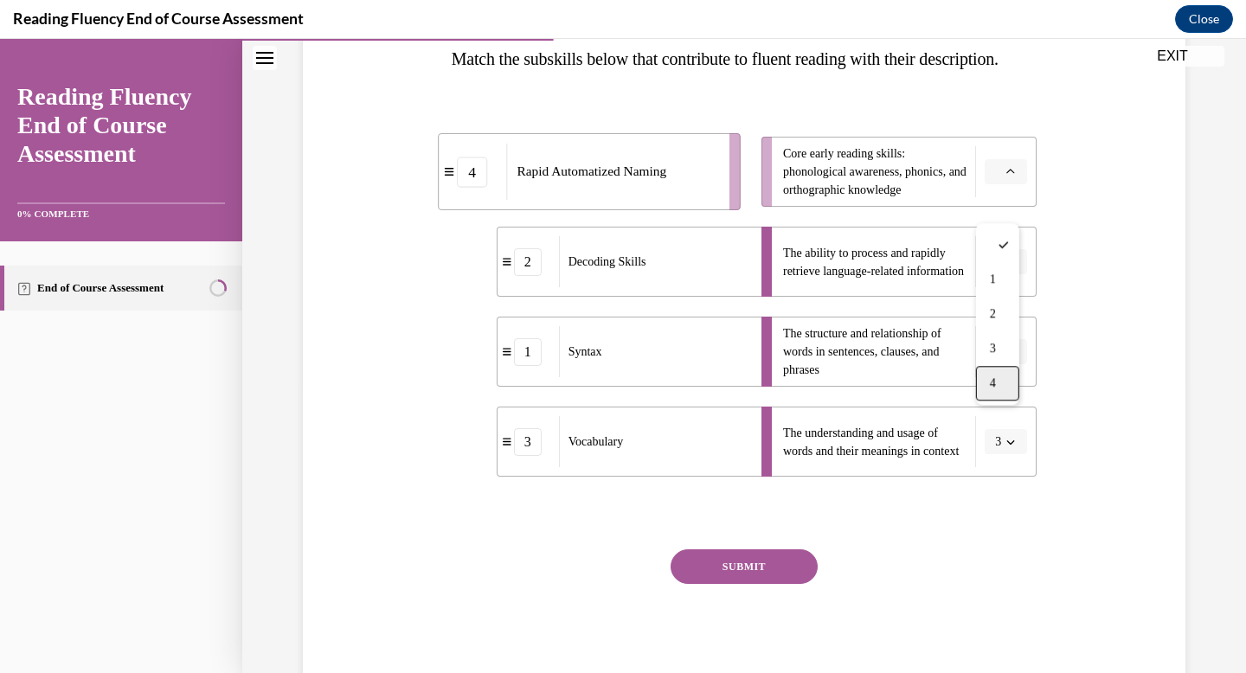
click at [998, 383] on div "4" at bounding box center [997, 383] width 43 height 35
click at [785, 584] on button "SUBMIT" at bounding box center [744, 567] width 147 height 35
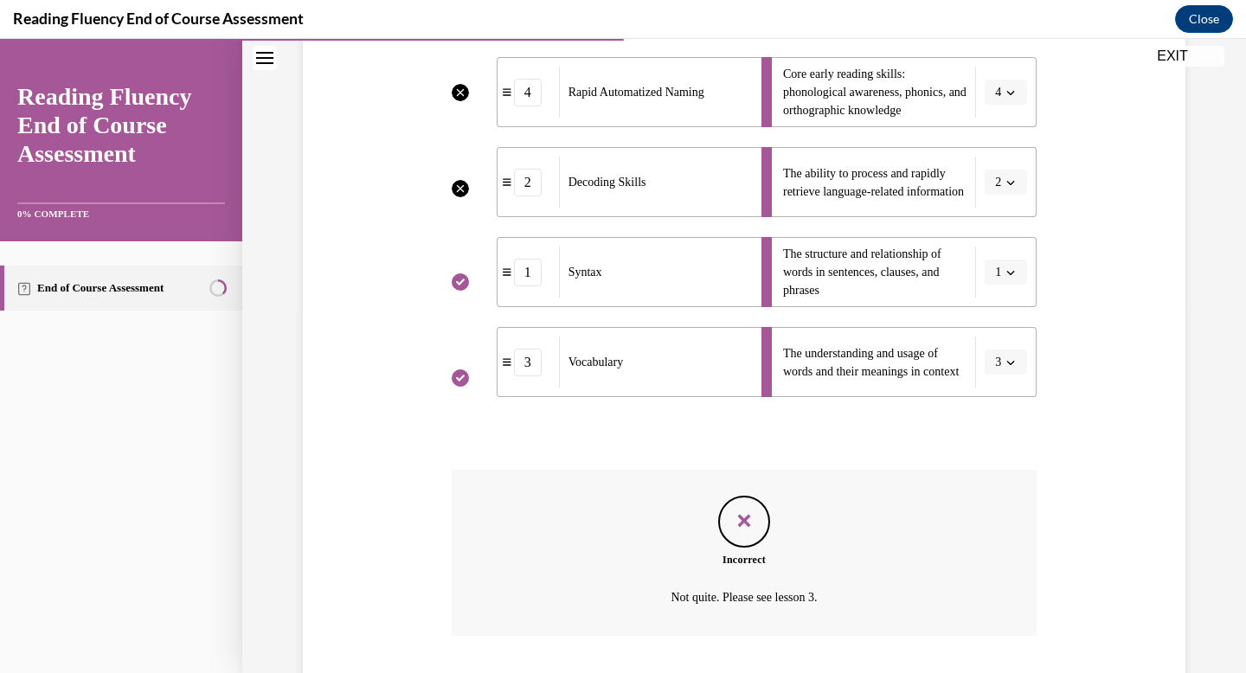
scroll to position [516, 0]
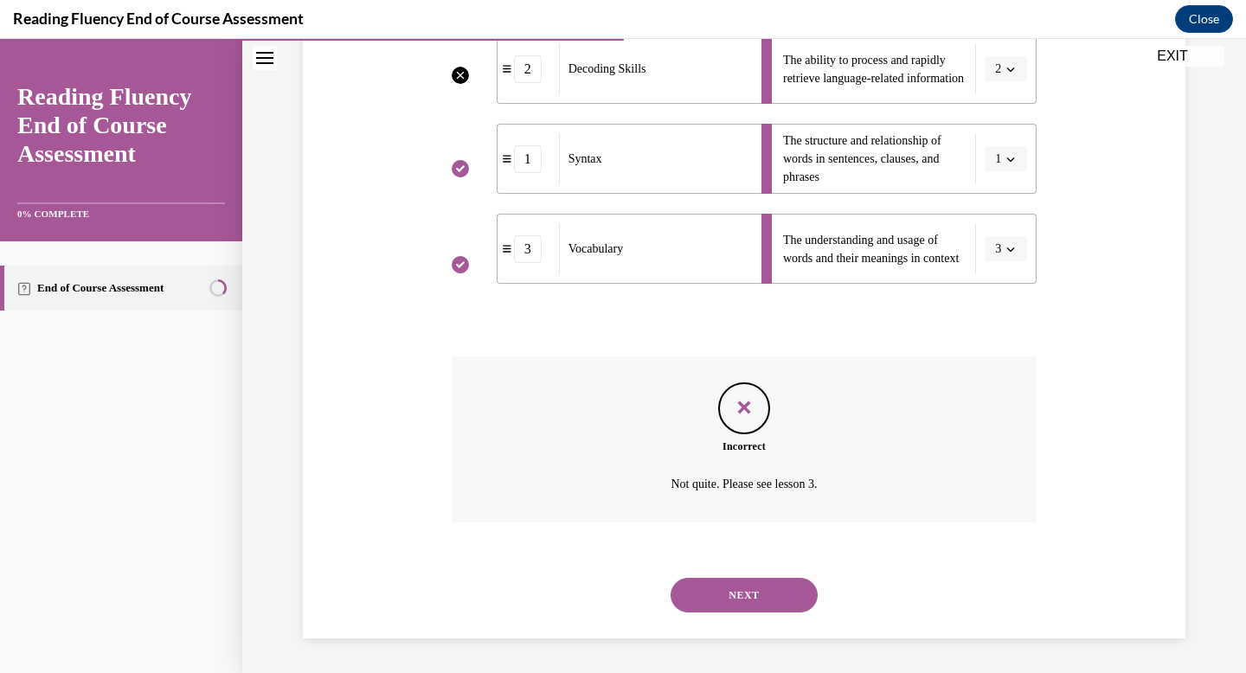
click at [764, 586] on button "NEXT" at bounding box center [744, 595] width 147 height 35
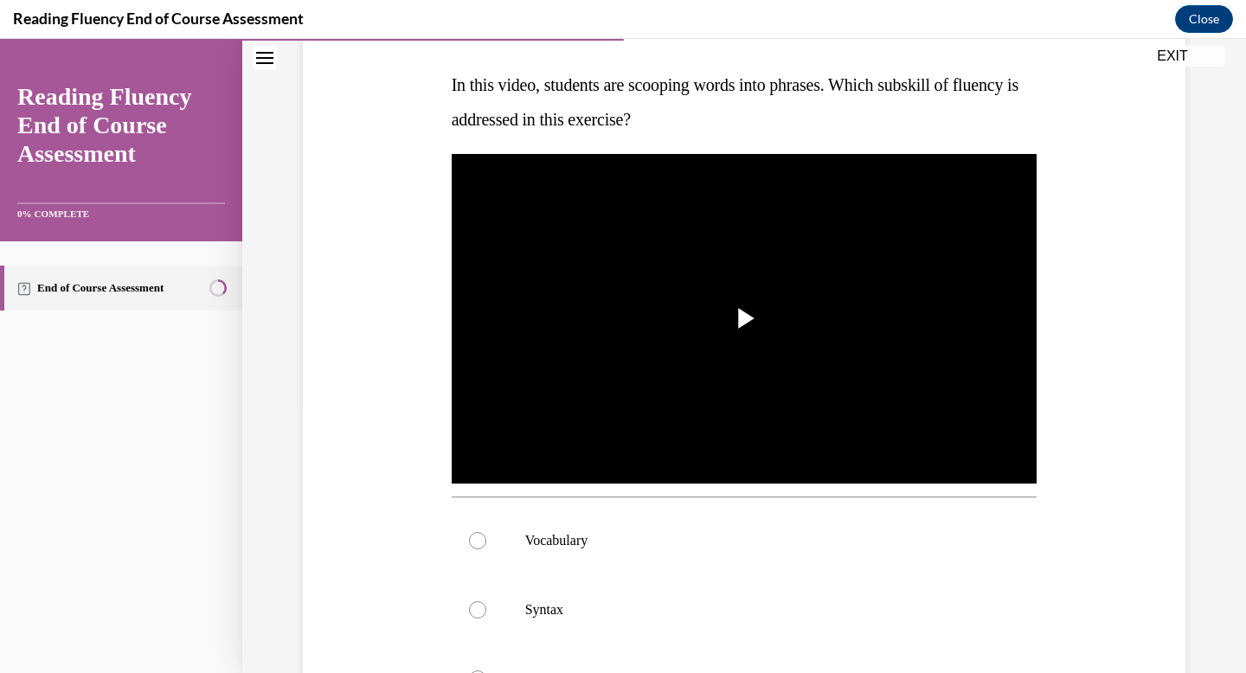
scroll to position [264, 0]
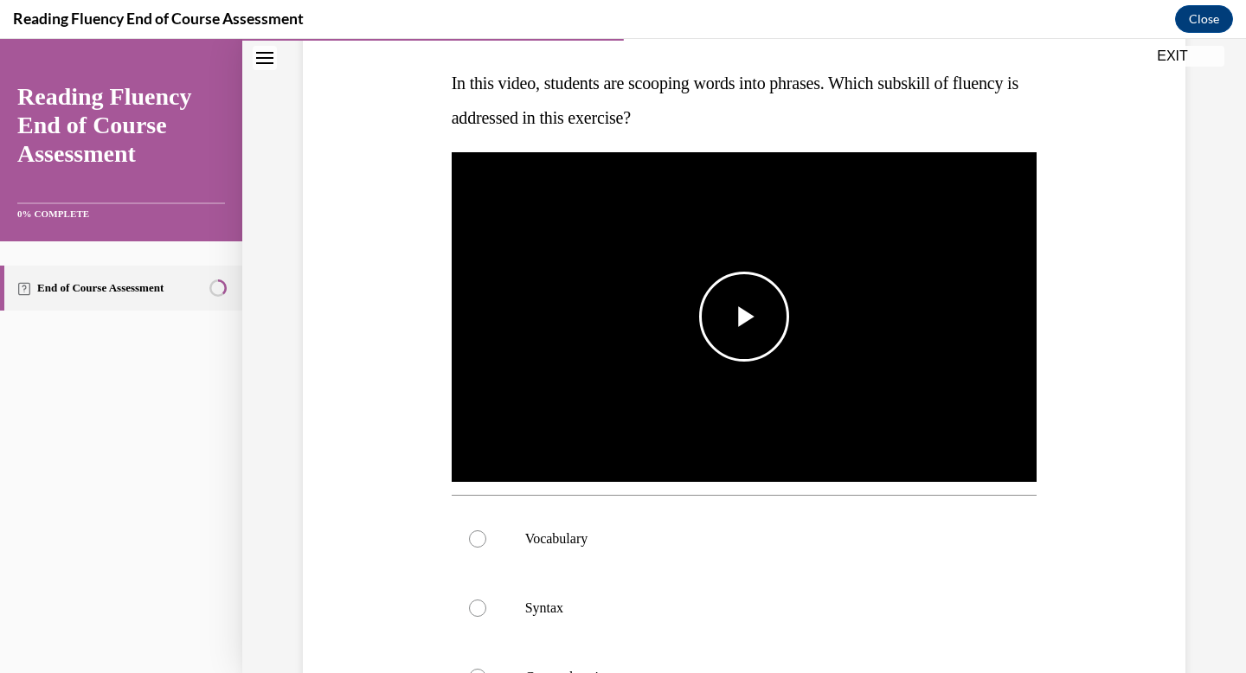
click at [744, 317] on span "Video player" at bounding box center [744, 317] width 0 height 0
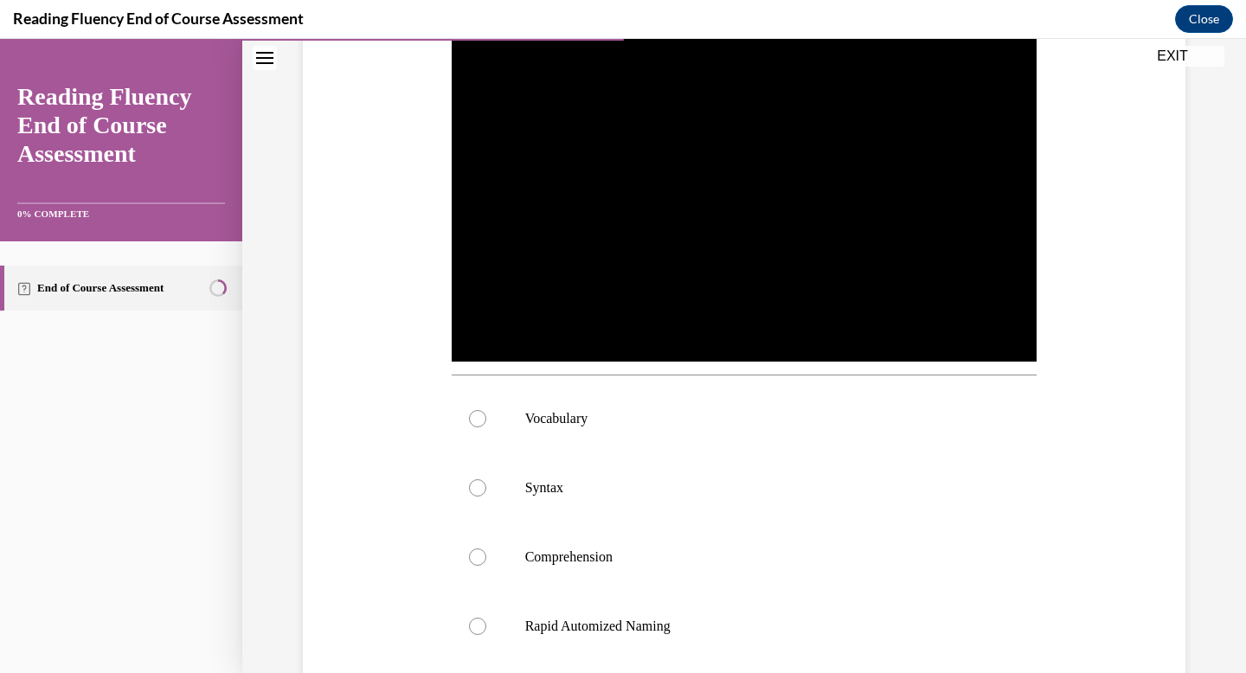
scroll to position [386, 0]
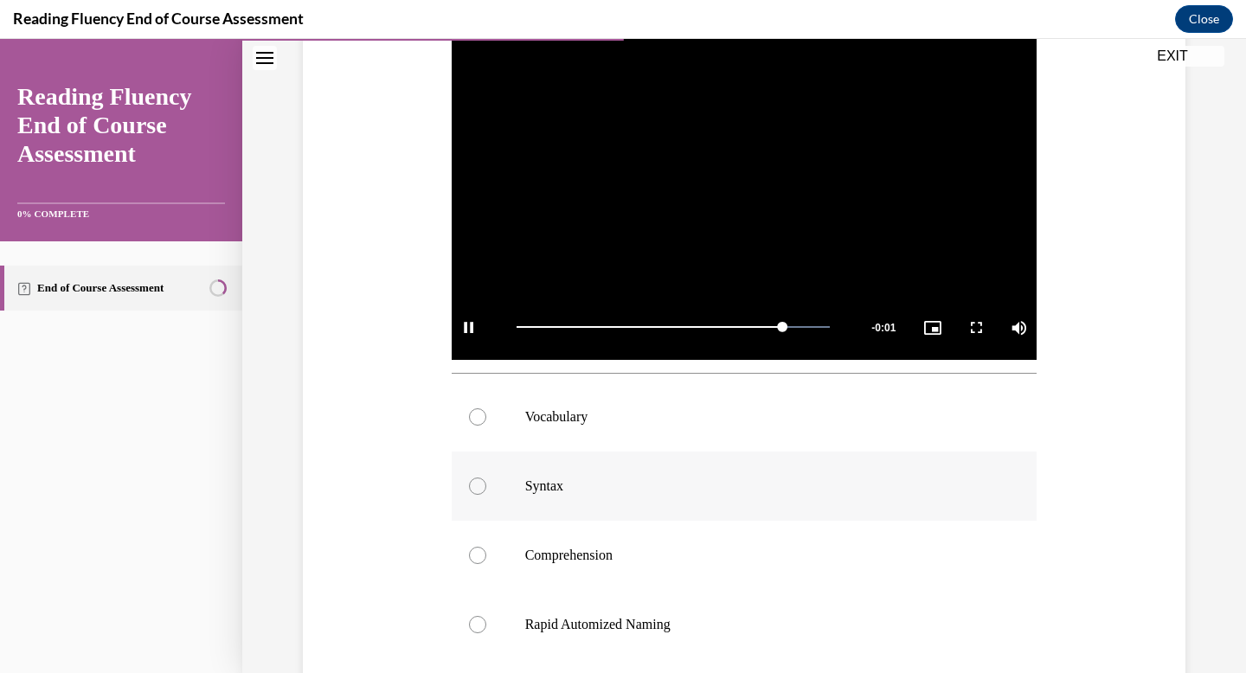
click at [525, 479] on p "Syntax" at bounding box center [759, 486] width 469 height 17
click at [486, 479] on input "Syntax" at bounding box center [477, 486] width 17 height 17
radio input "true"
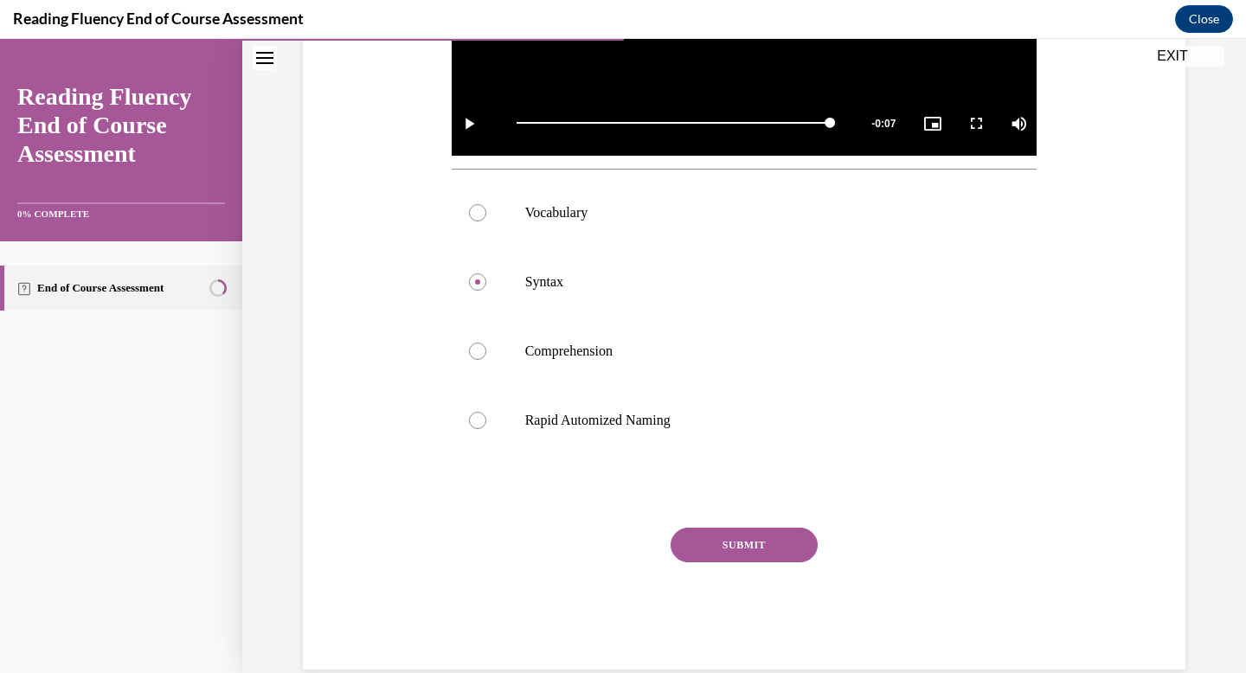
click at [770, 539] on button "SUBMIT" at bounding box center [744, 545] width 147 height 35
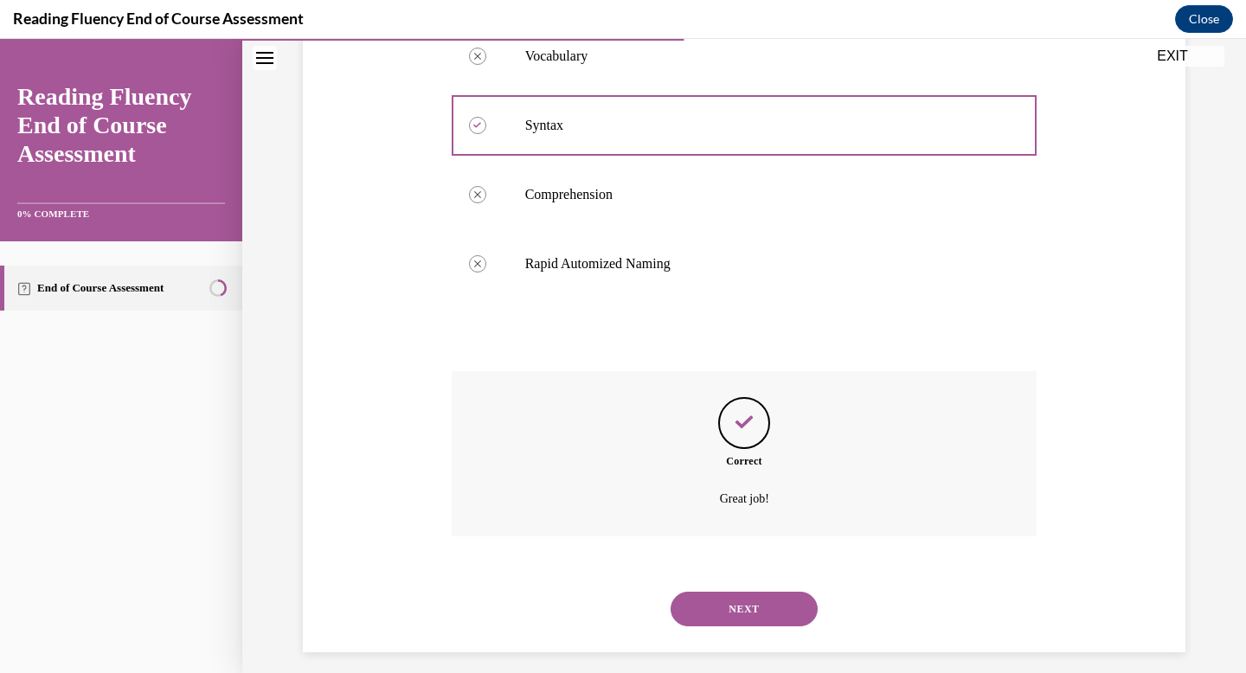
scroll to position [761, 0]
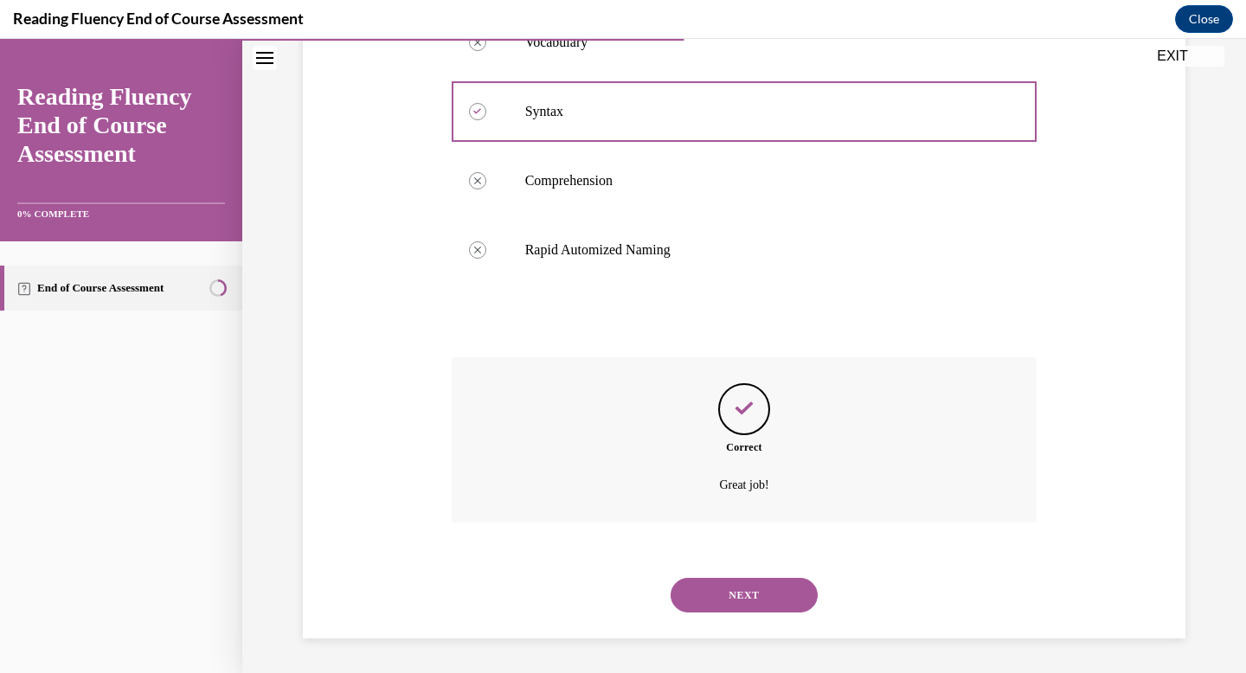
click at [757, 604] on button "NEXT" at bounding box center [744, 595] width 147 height 35
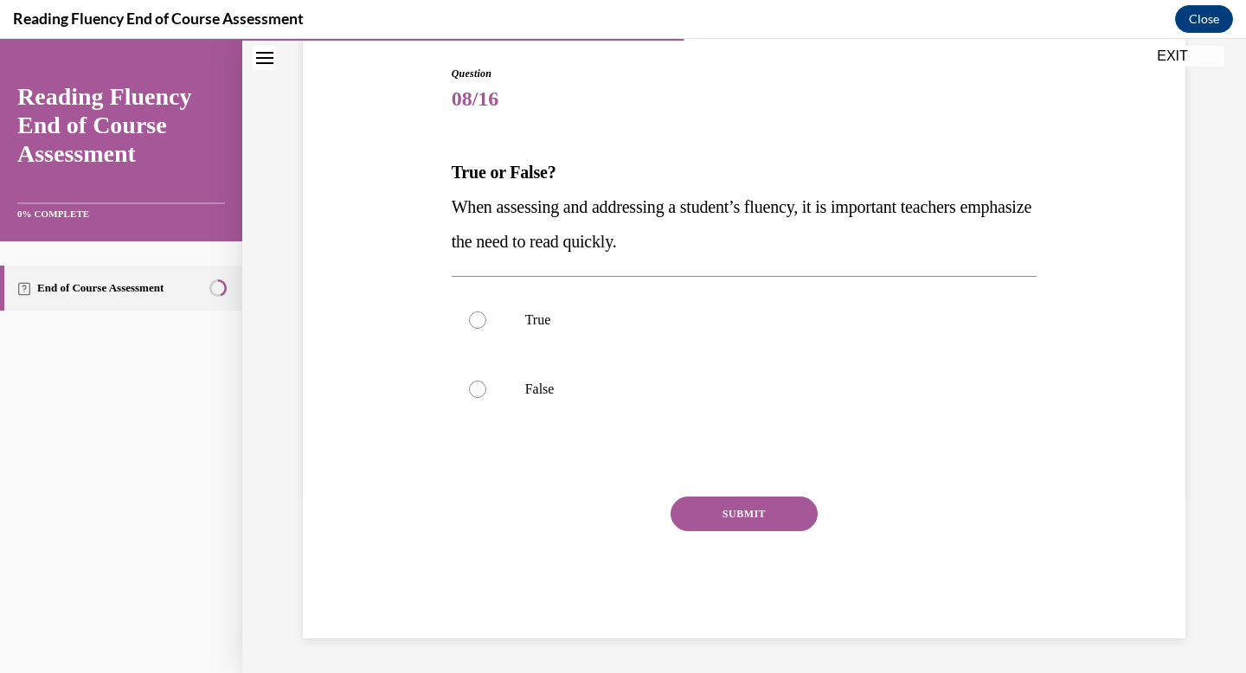
scroll to position [175, 0]
click at [787, 341] on label "True" at bounding box center [745, 320] width 586 height 69
click at [486, 329] on input "True" at bounding box center [477, 320] width 17 height 17
radio input "true"
click at [768, 504] on button "SUBMIT" at bounding box center [744, 514] width 147 height 35
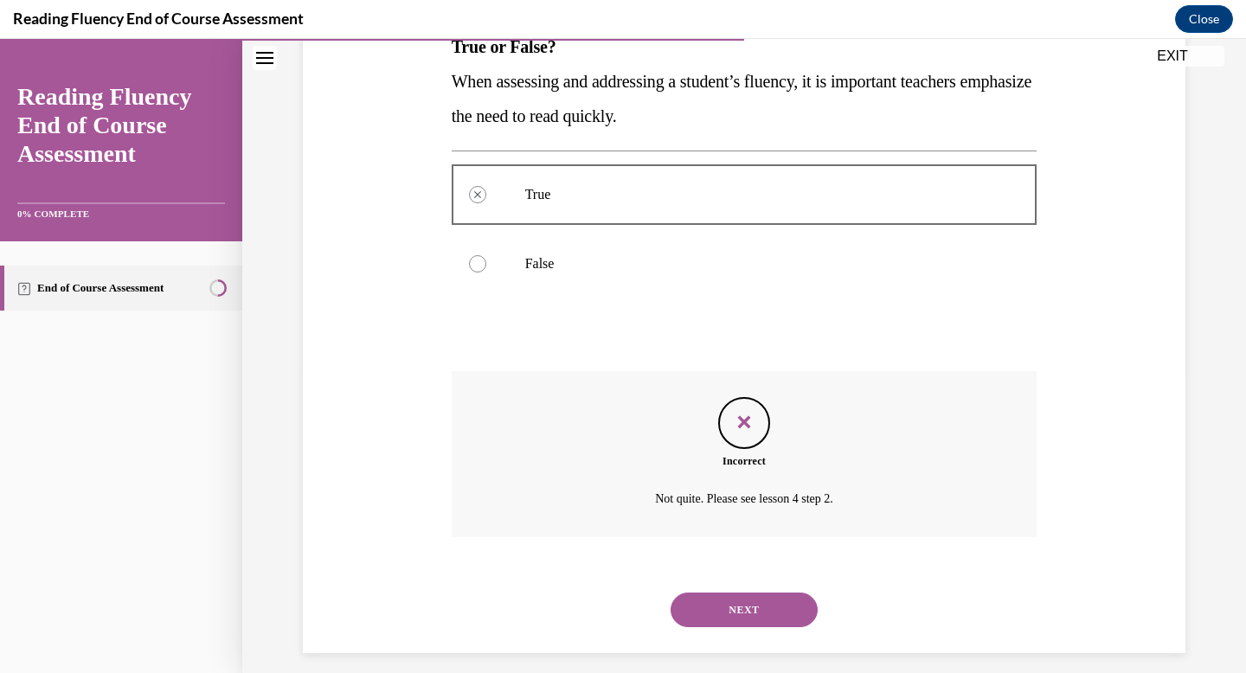
scroll to position [315, 0]
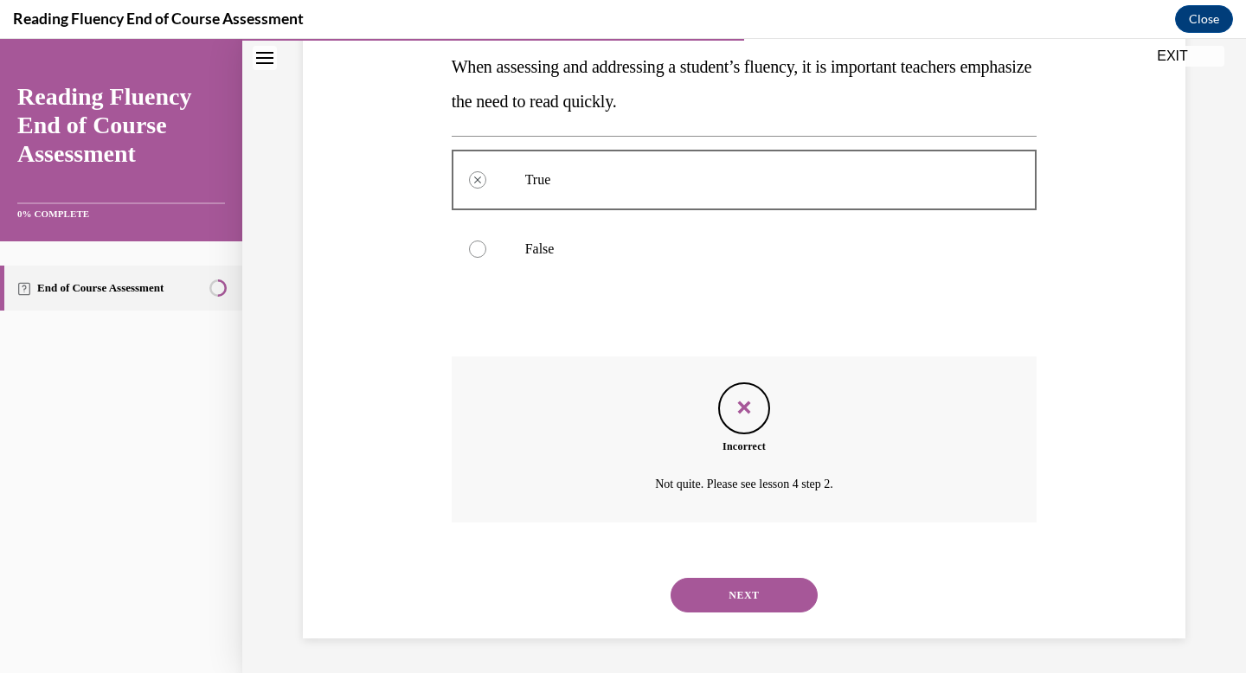
click at [780, 588] on button "NEXT" at bounding box center [744, 595] width 147 height 35
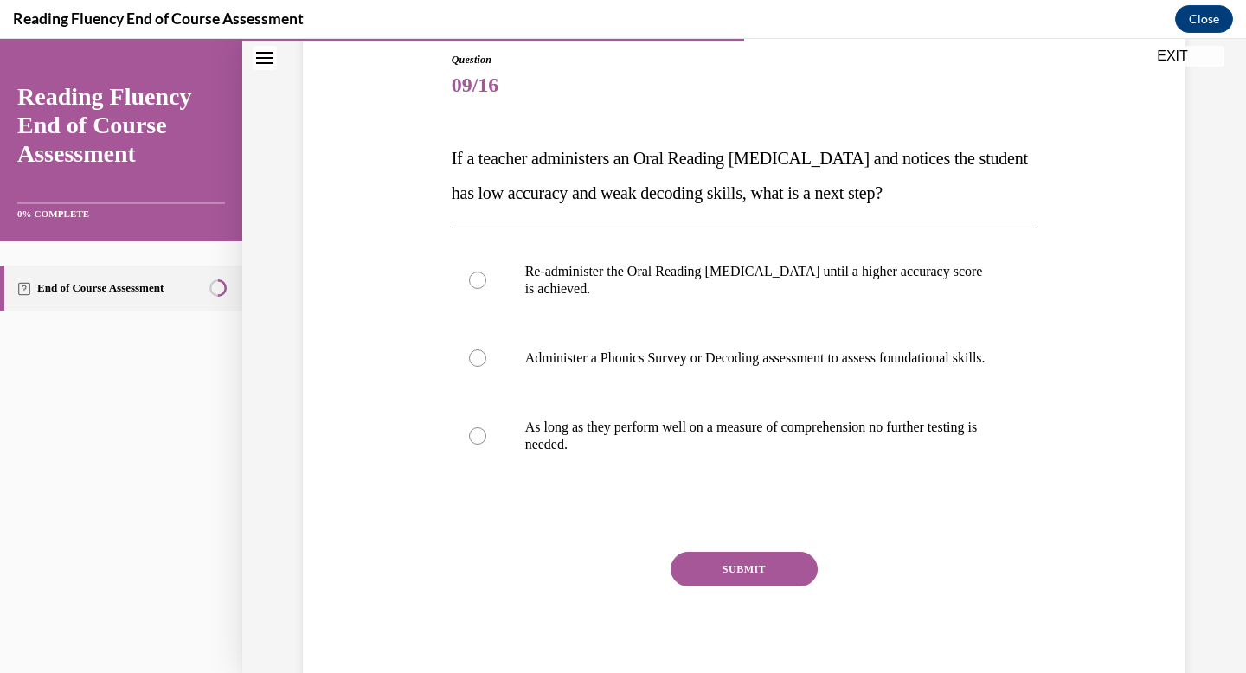
scroll to position [190, 0]
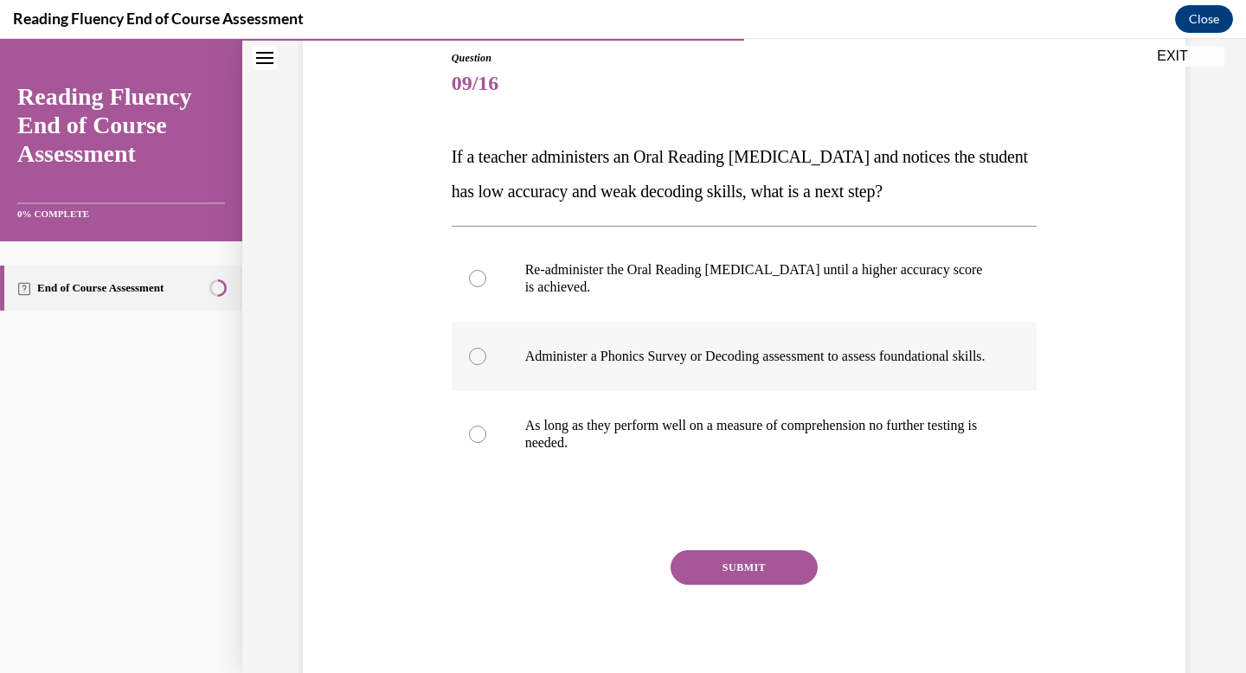
click at [620, 364] on p "Administer a Phonics Survey or Decoding assessment to assess foundational skill…" at bounding box center [759, 356] width 469 height 17
click at [486, 364] on input "Administer a Phonics Survey or Decoding assessment to assess foundational skill…" at bounding box center [477, 356] width 17 height 17
radio input "true"
click at [772, 585] on button "SUBMIT" at bounding box center [744, 567] width 147 height 35
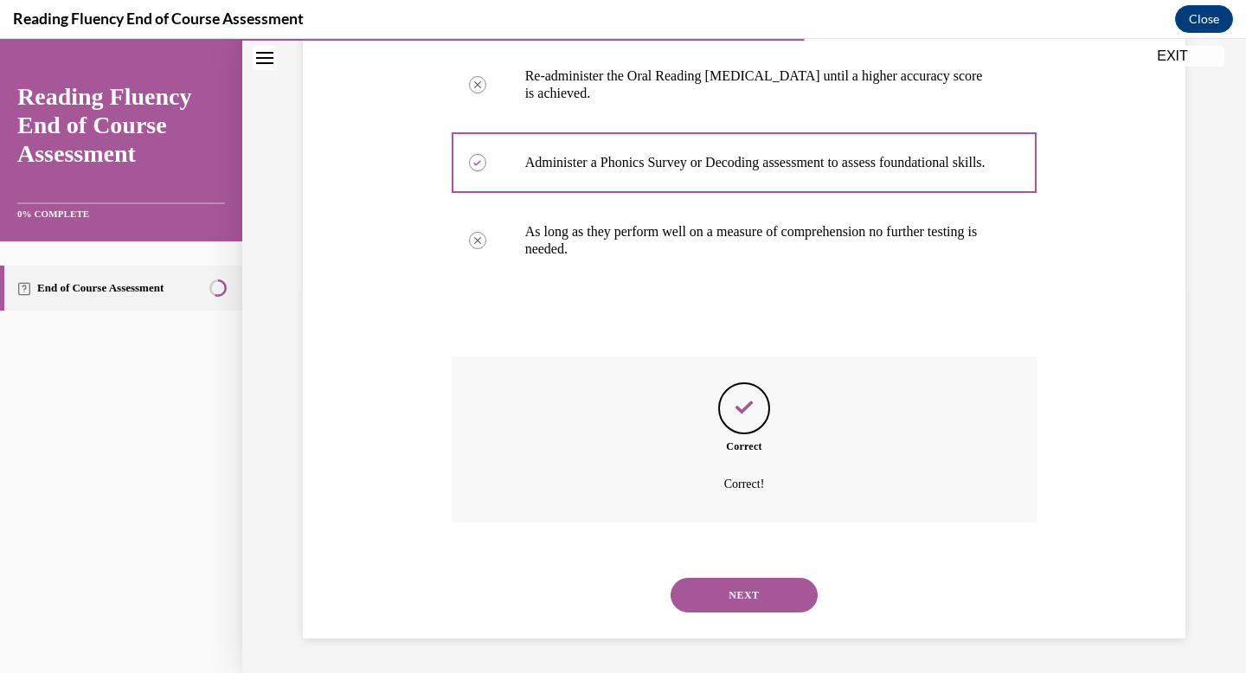
scroll to position [402, 0]
click at [765, 588] on button "NEXT" at bounding box center [744, 595] width 147 height 35
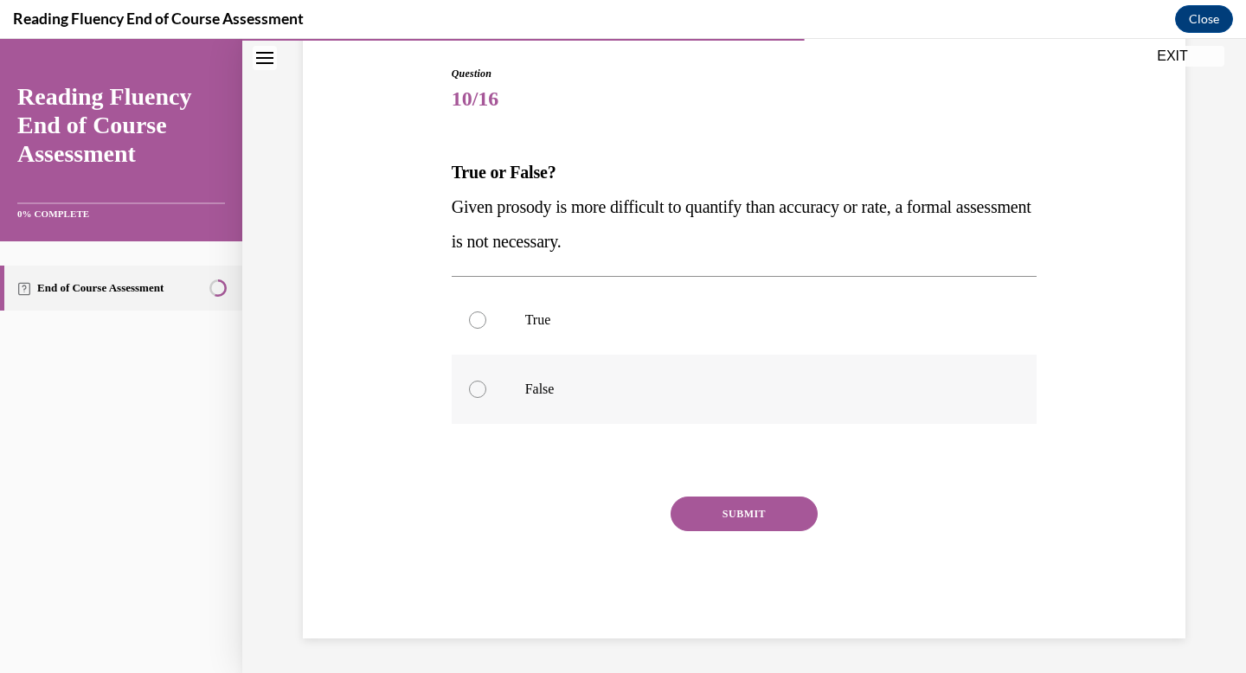
click at [725, 395] on p "False" at bounding box center [759, 389] width 469 height 17
click at [486, 395] on input "False" at bounding box center [477, 389] width 17 height 17
radio input "true"
click at [761, 511] on button "SUBMIT" at bounding box center [744, 514] width 147 height 35
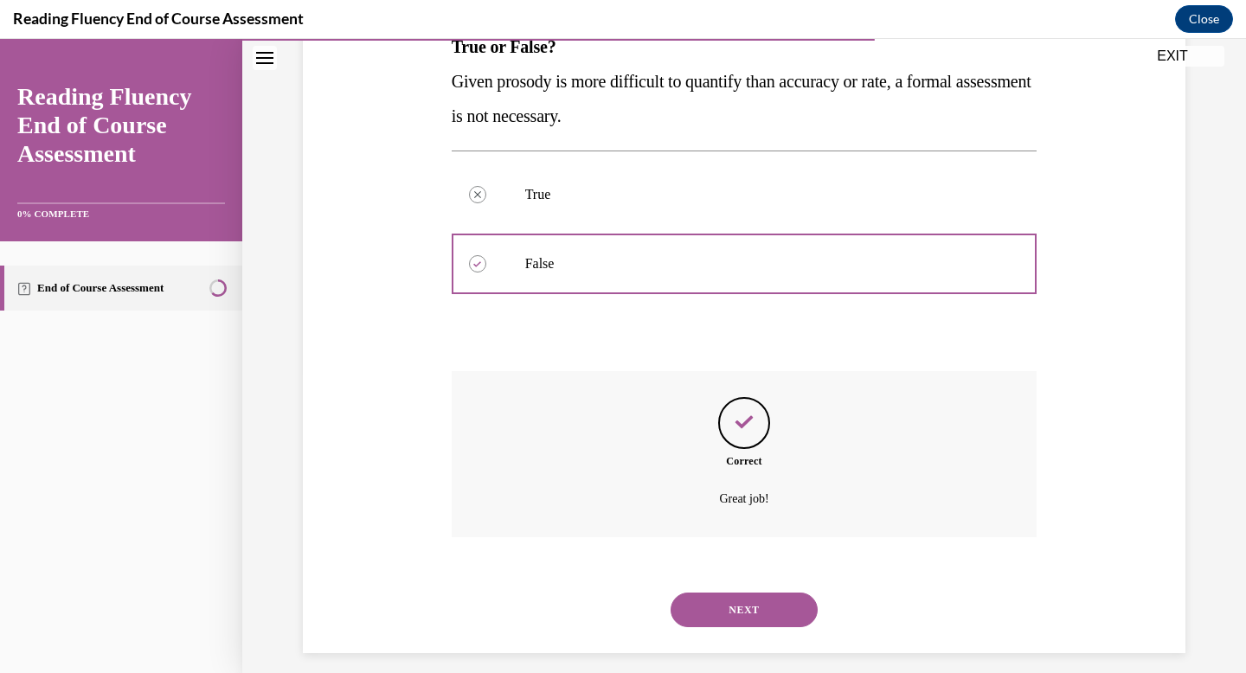
scroll to position [315, 0]
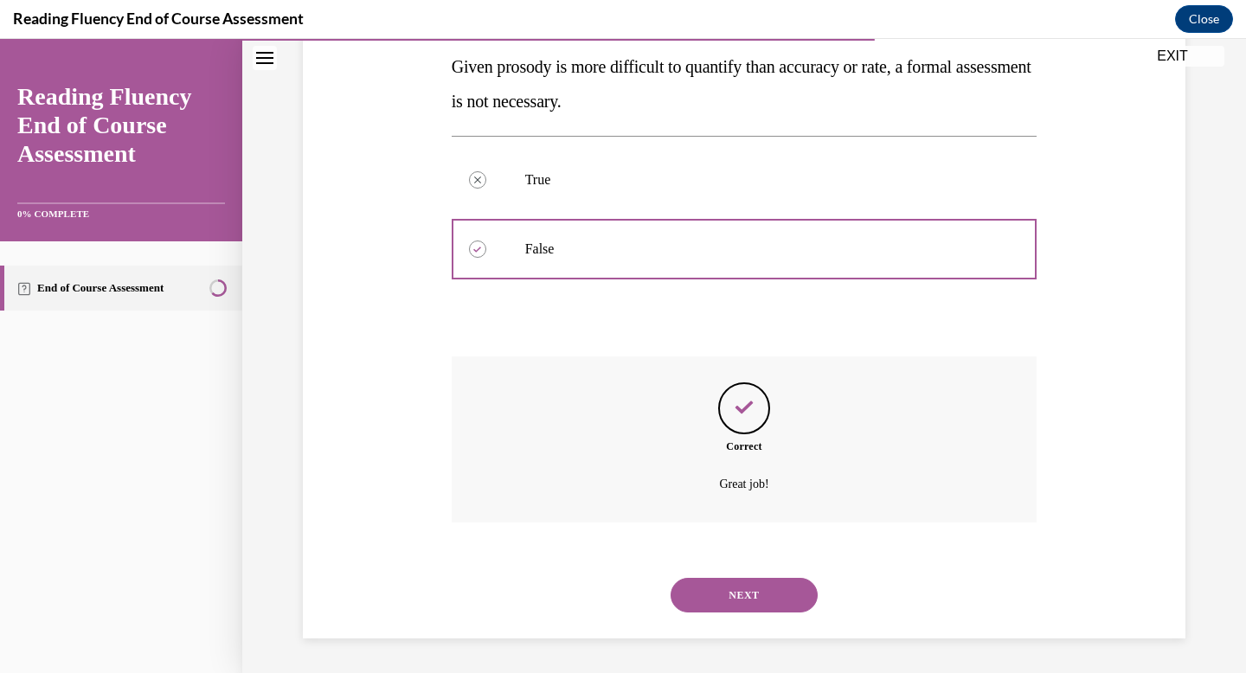
click at [779, 604] on button "NEXT" at bounding box center [744, 595] width 147 height 35
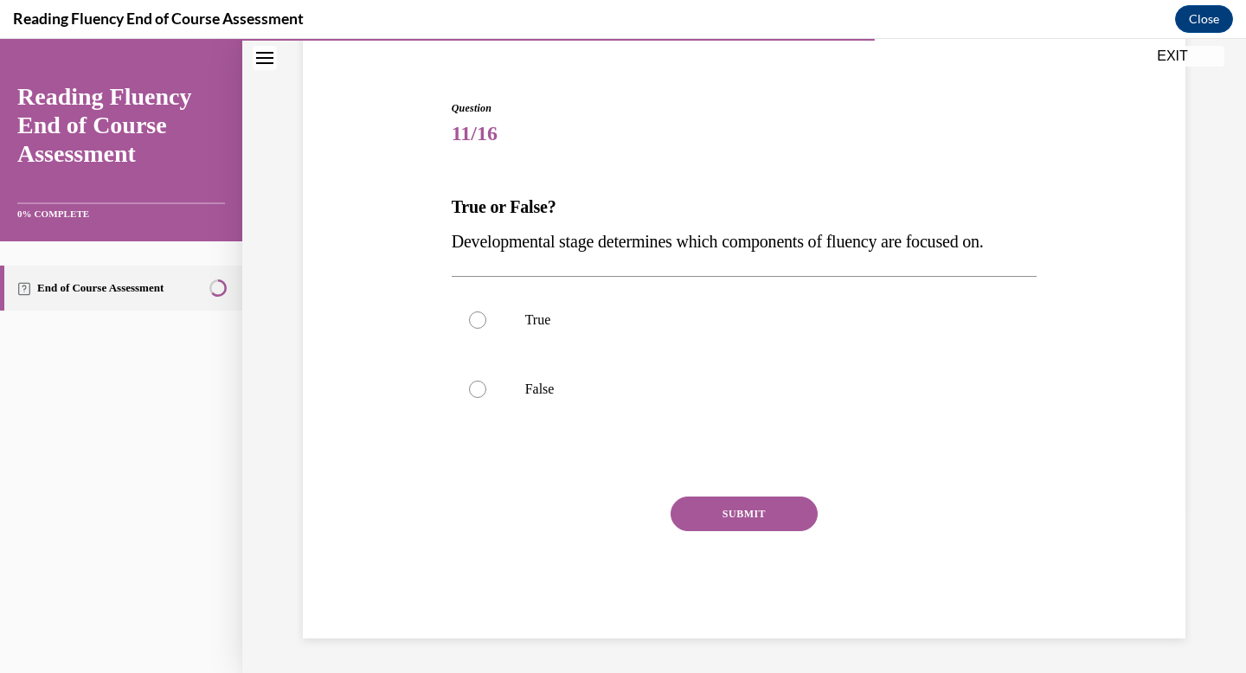
scroll to position [140, 0]
click at [487, 318] on label "True" at bounding box center [745, 320] width 586 height 69
click at [486, 318] on input "True" at bounding box center [477, 320] width 17 height 17
radio input "true"
click at [759, 506] on button "SUBMIT" at bounding box center [744, 514] width 147 height 35
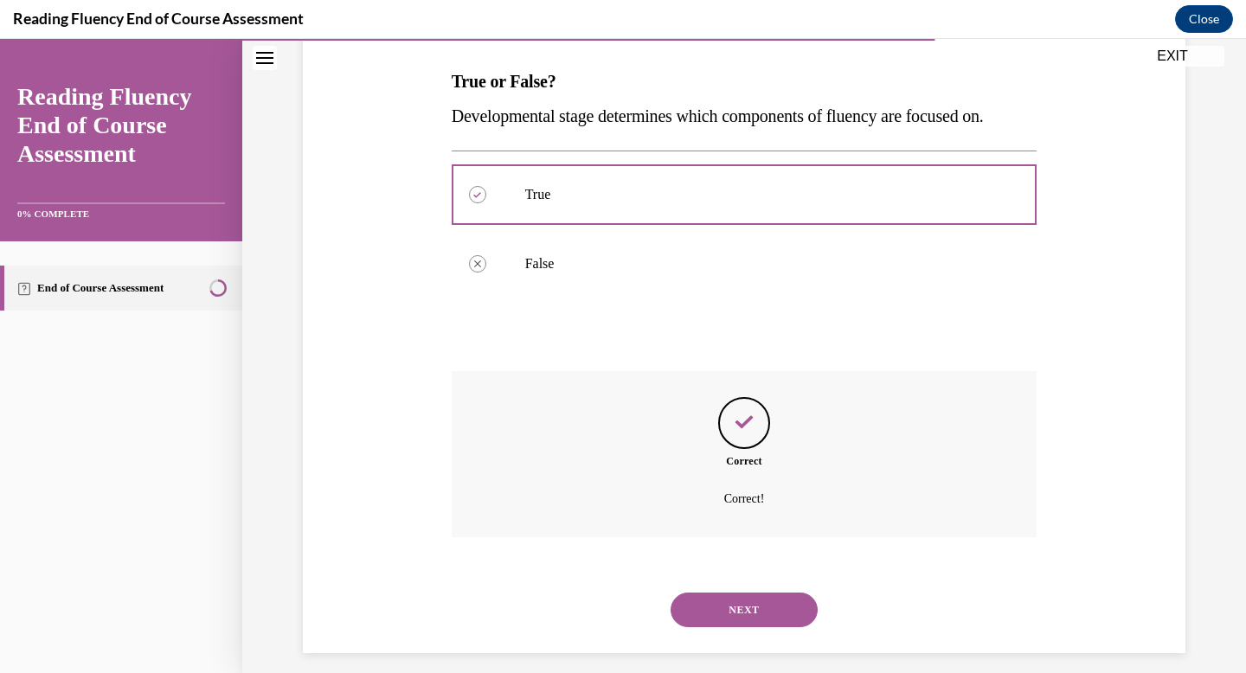
scroll to position [280, 0]
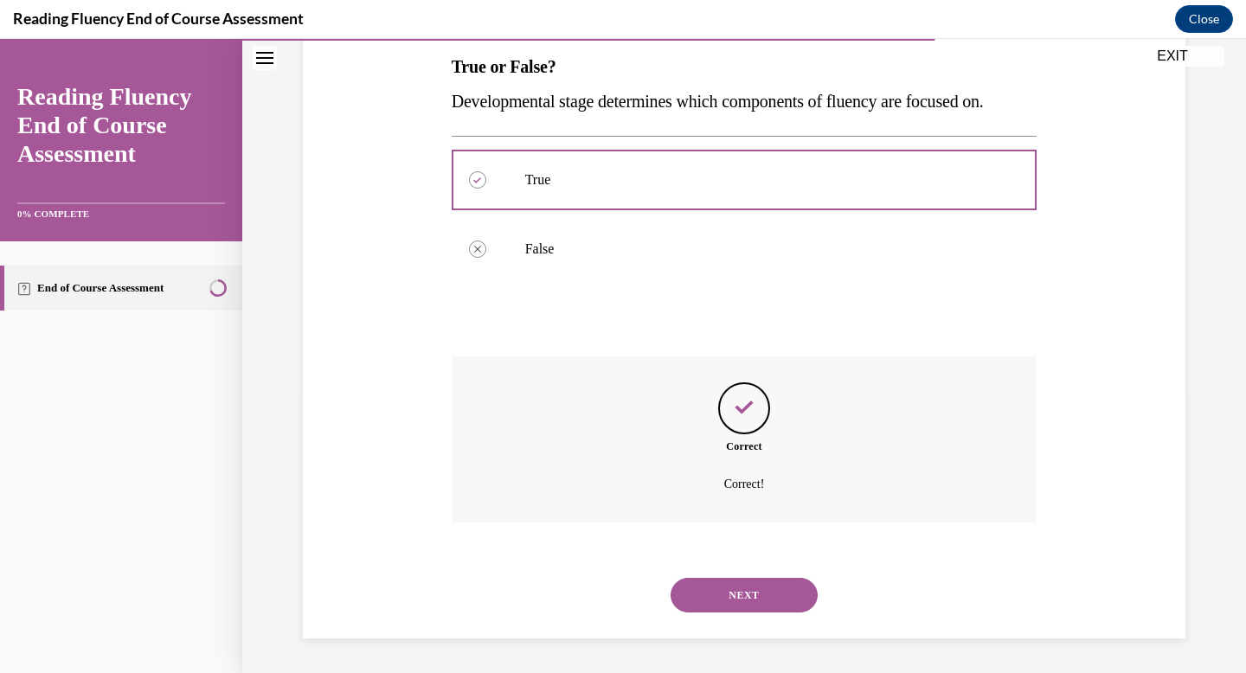
click at [739, 590] on button "NEXT" at bounding box center [744, 595] width 147 height 35
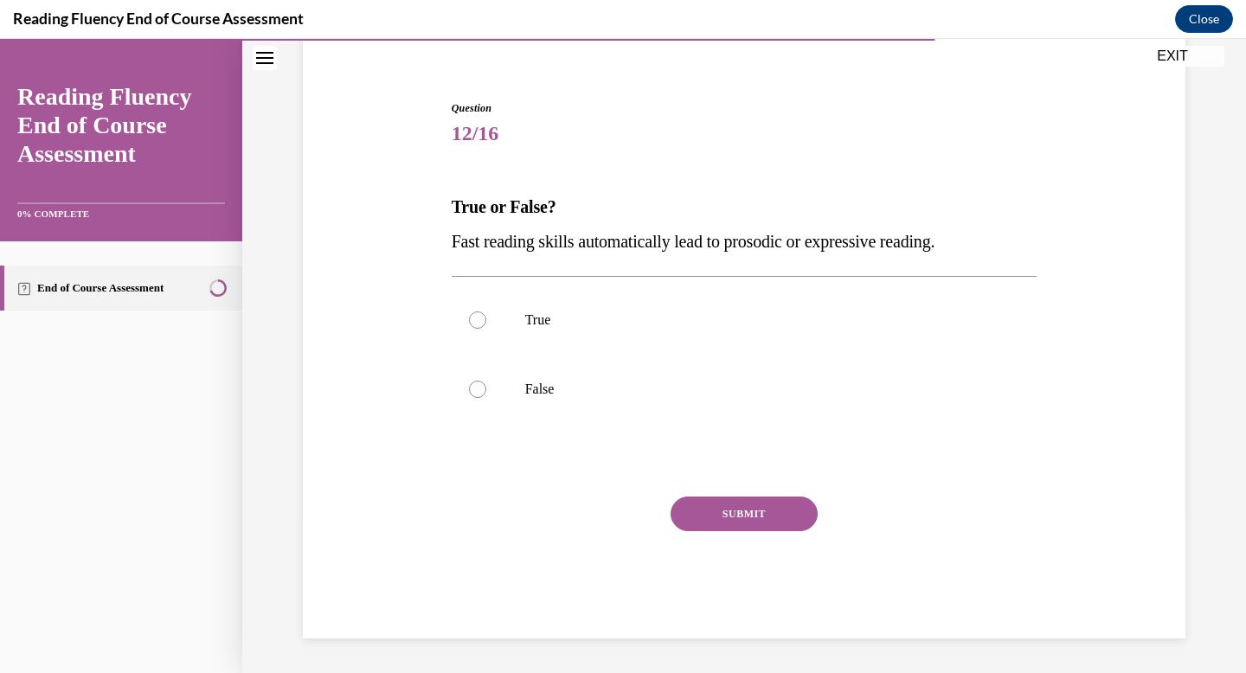
scroll to position [140, 0]
click at [492, 404] on label "False" at bounding box center [745, 389] width 586 height 69
click at [486, 398] on input "False" at bounding box center [477, 389] width 17 height 17
radio input "true"
click at [759, 521] on button "SUBMIT" at bounding box center [744, 514] width 147 height 35
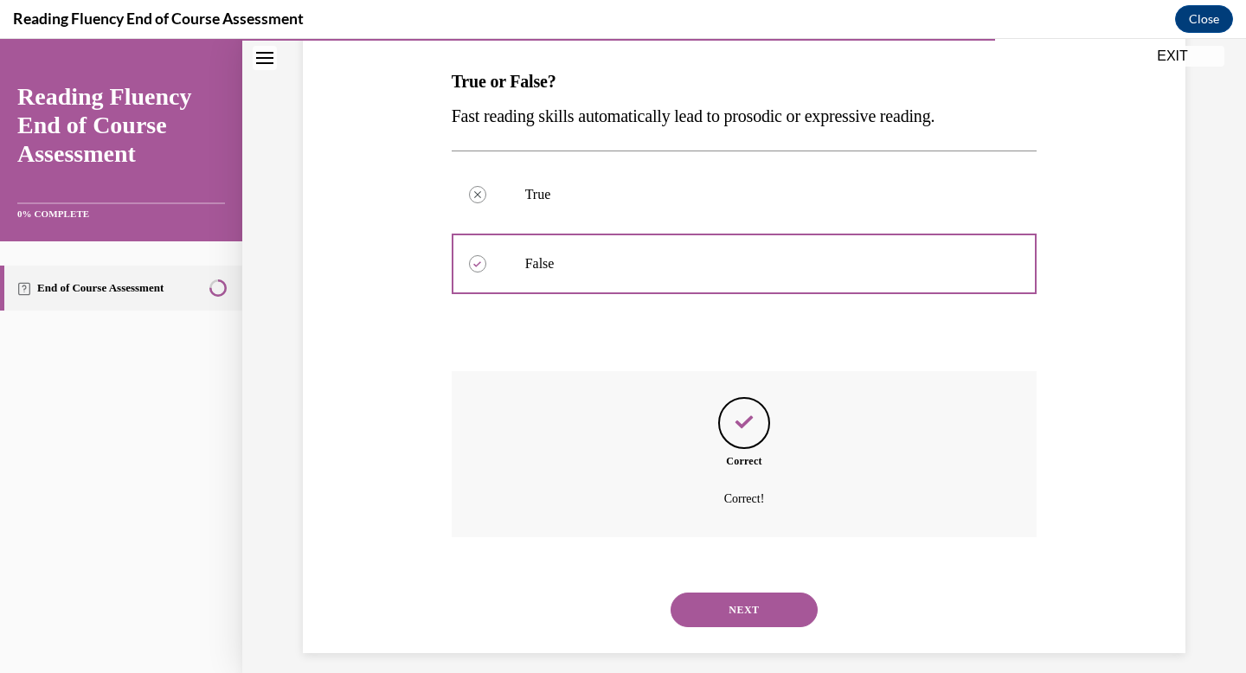
scroll to position [280, 0]
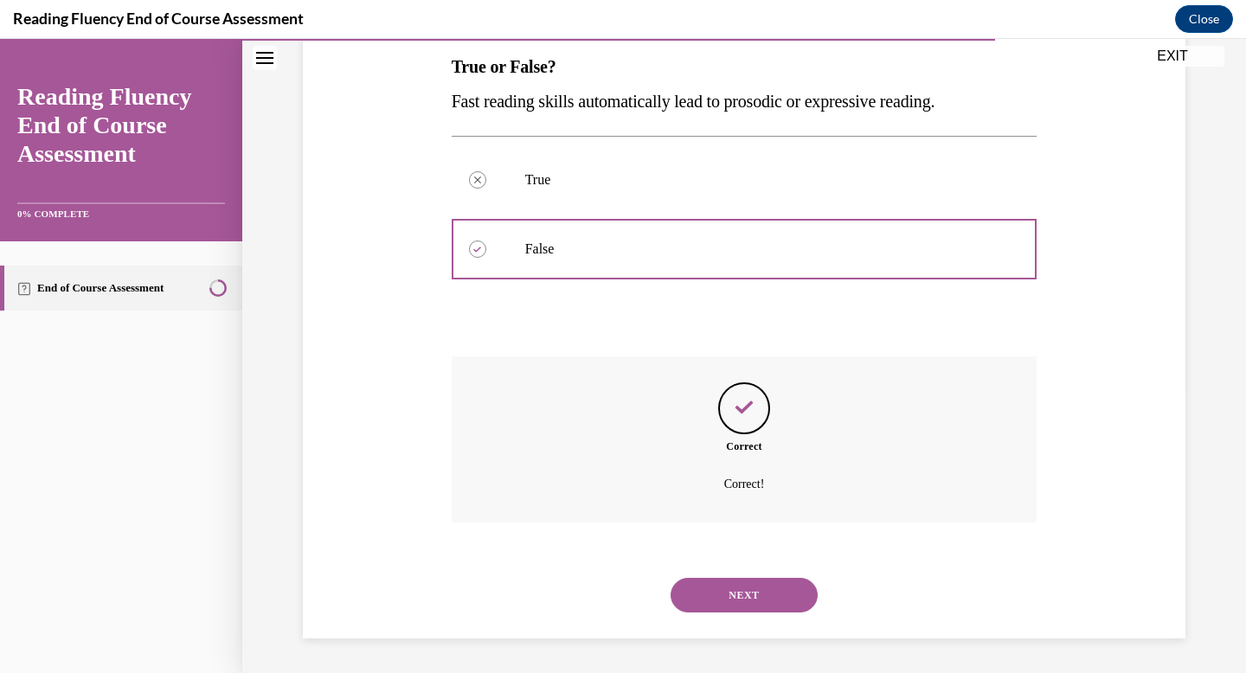
click at [782, 596] on button "NEXT" at bounding box center [744, 595] width 147 height 35
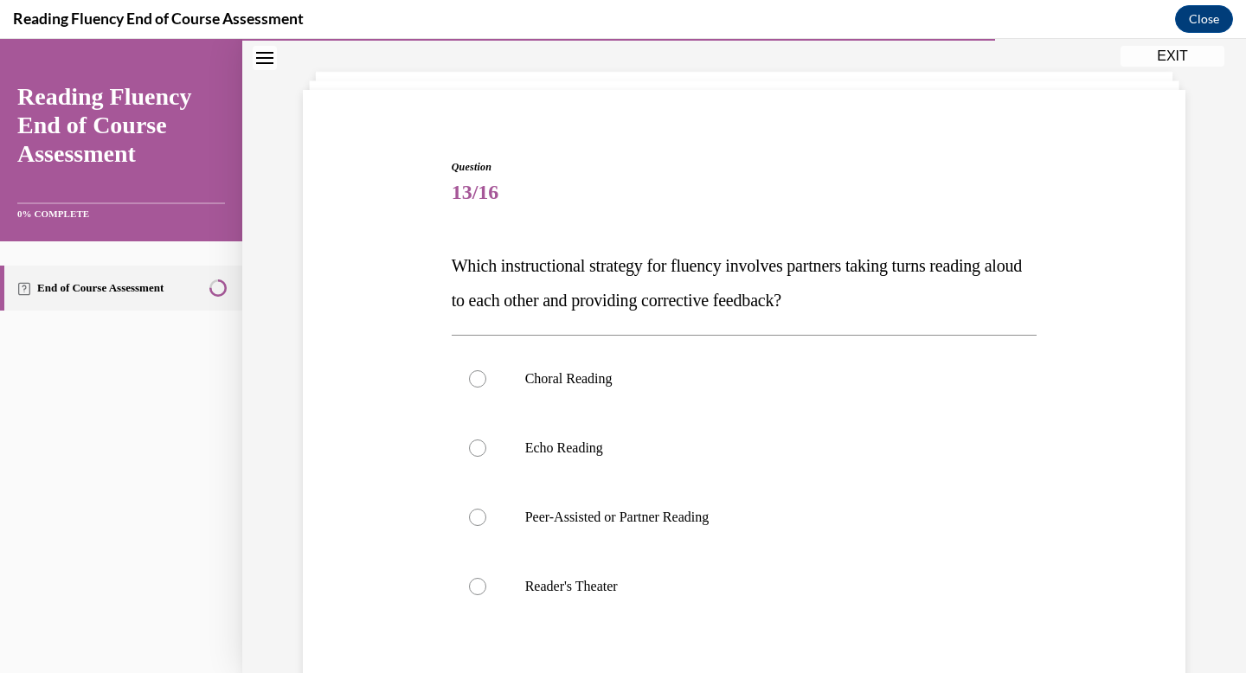
scroll to position [86, 0]
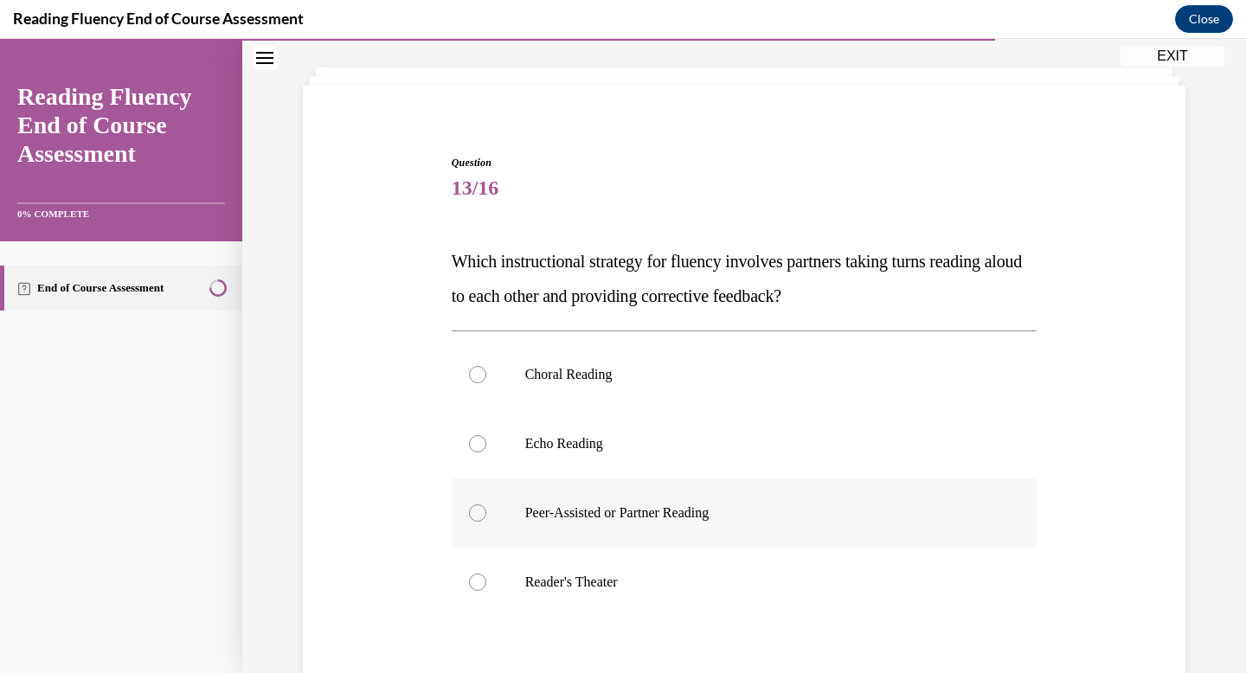
click at [767, 505] on p "Peer-Assisted or Partner Reading" at bounding box center [759, 513] width 469 height 17
click at [486, 505] on input "Peer-Assisted or Partner Reading" at bounding box center [477, 513] width 17 height 17
radio input "true"
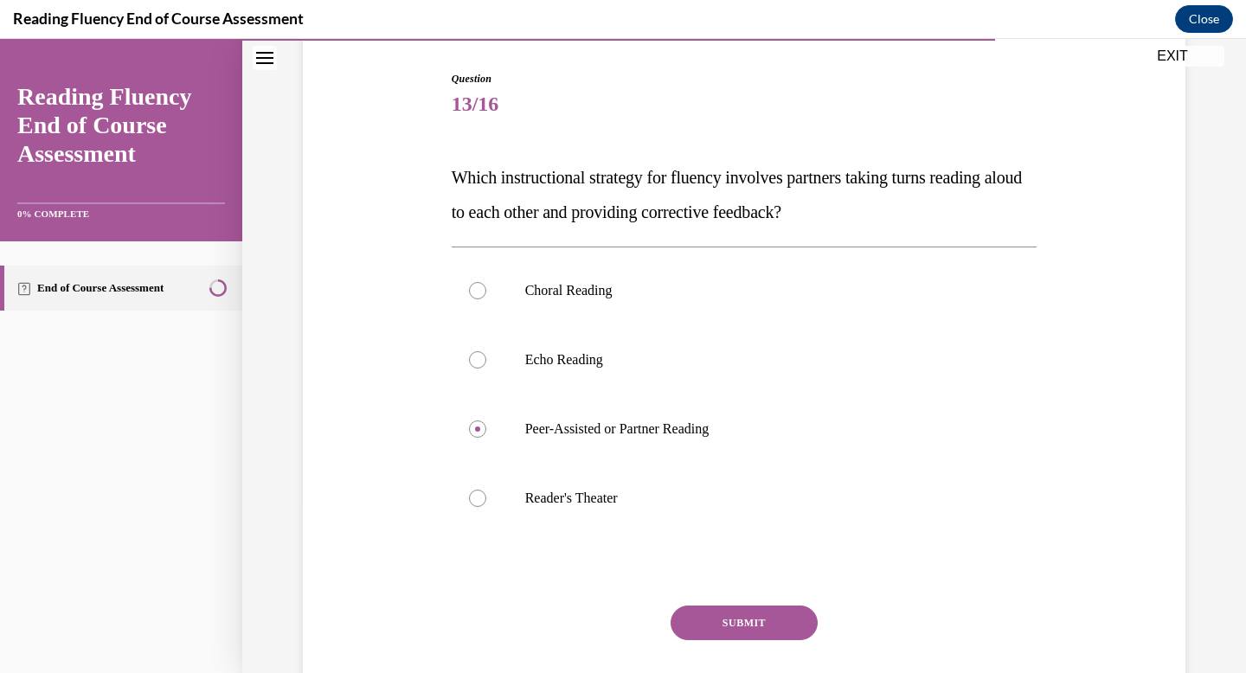
click at [787, 633] on button "SUBMIT" at bounding box center [744, 623] width 147 height 35
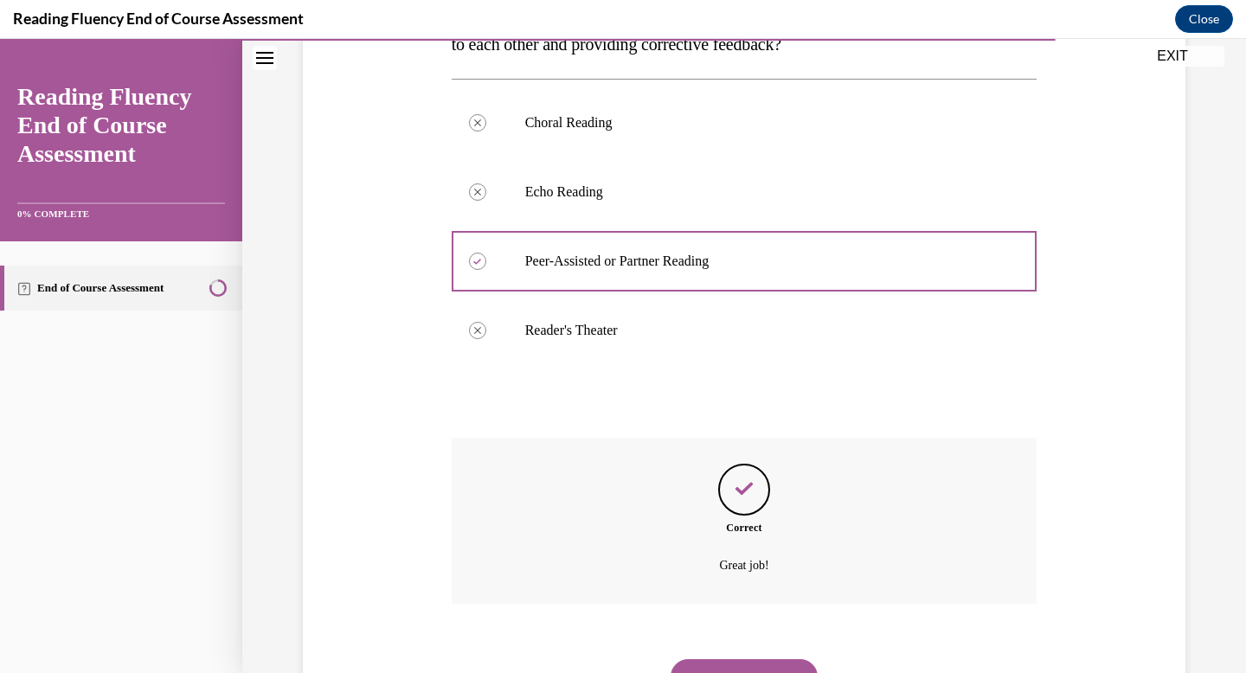
scroll to position [419, 0]
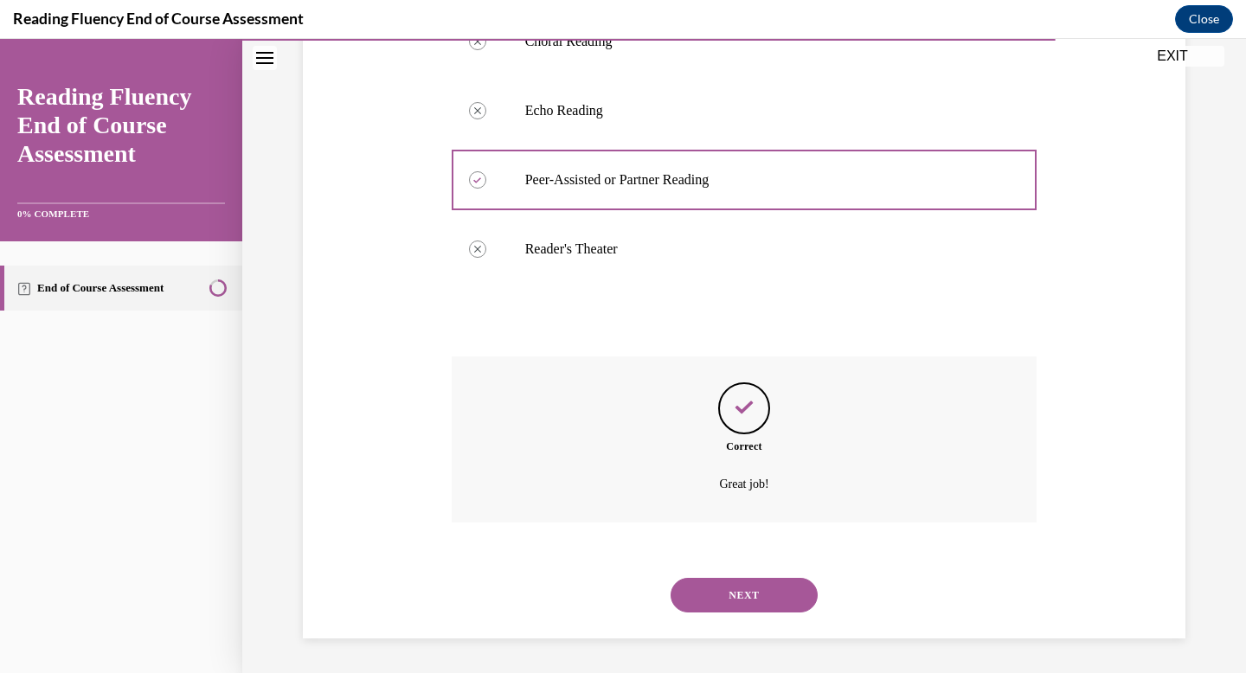
click at [727, 586] on button "NEXT" at bounding box center [744, 595] width 147 height 35
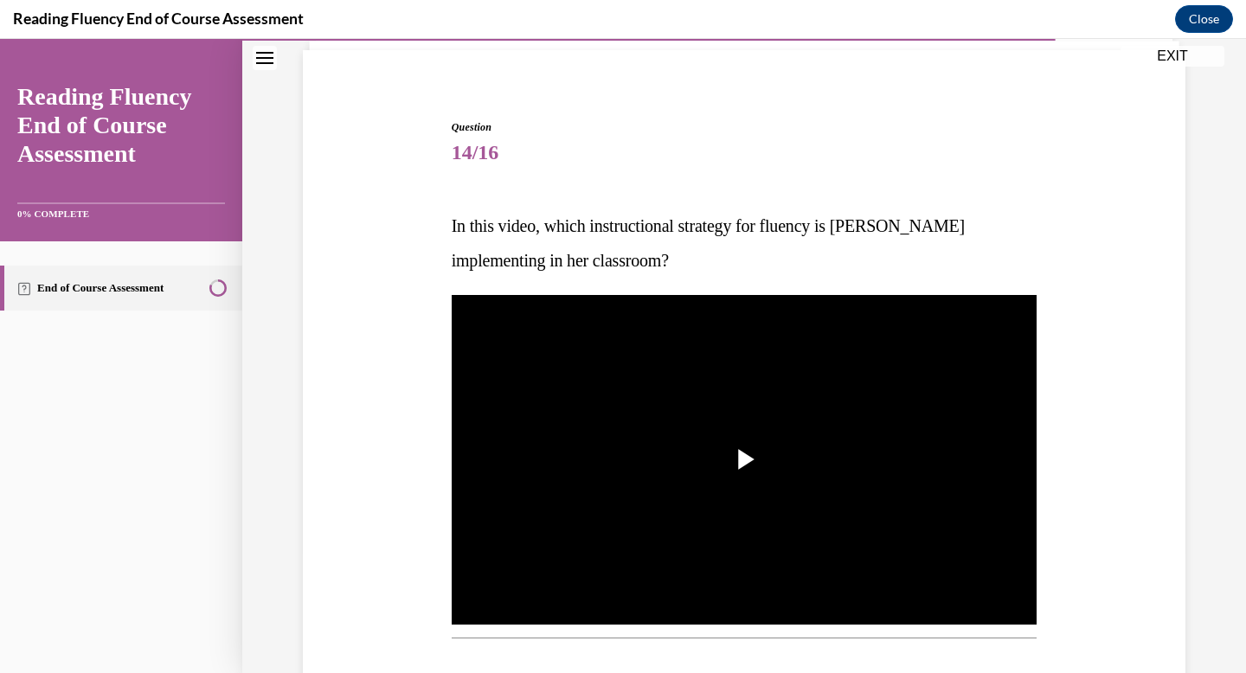
scroll to position [147, 0]
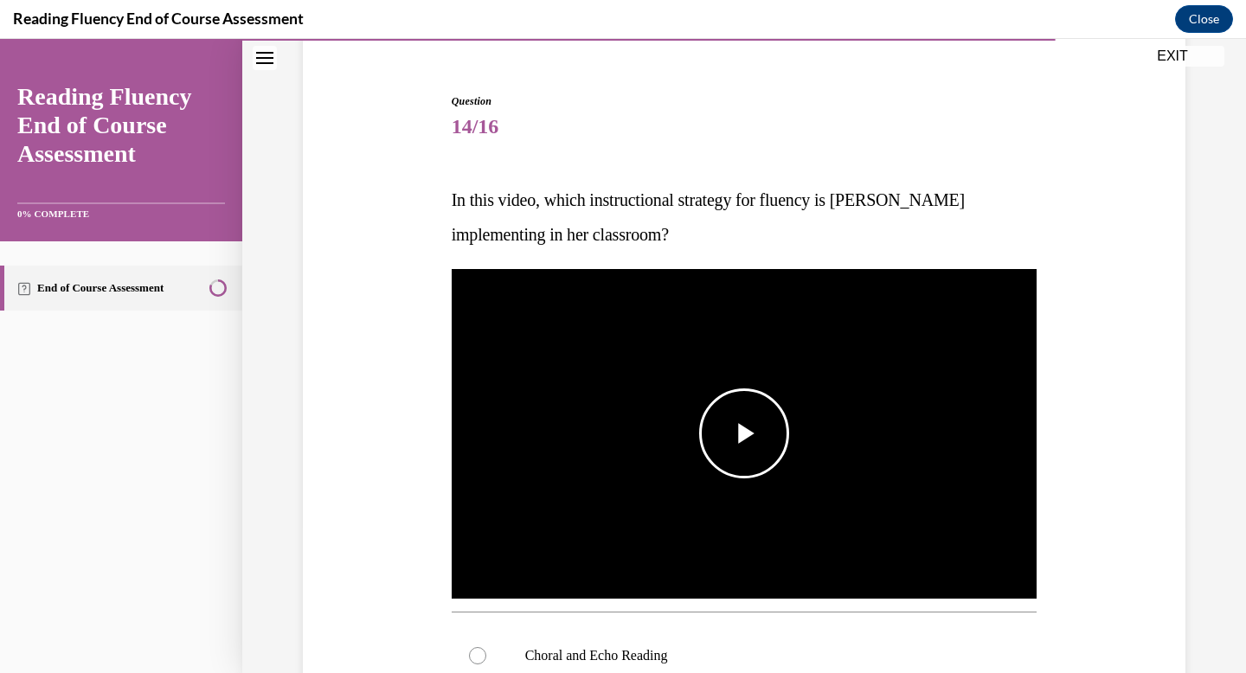
click at [744, 434] on span "Video player" at bounding box center [744, 434] width 0 height 0
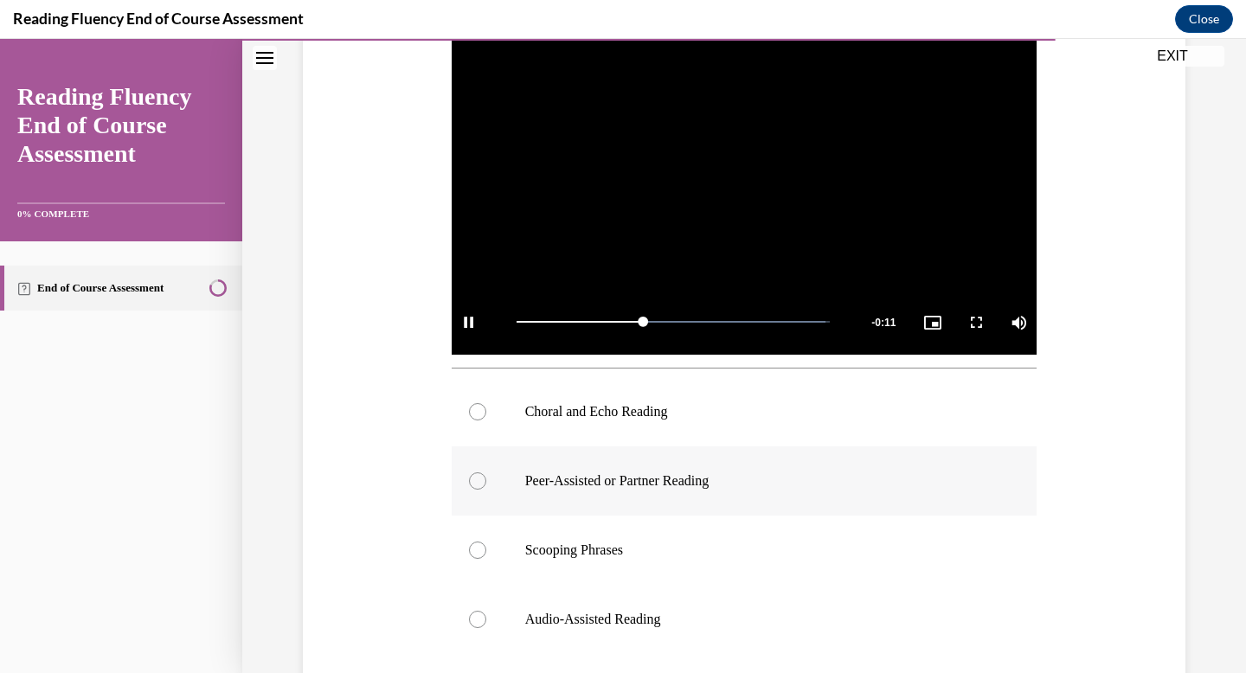
scroll to position [401, 0]
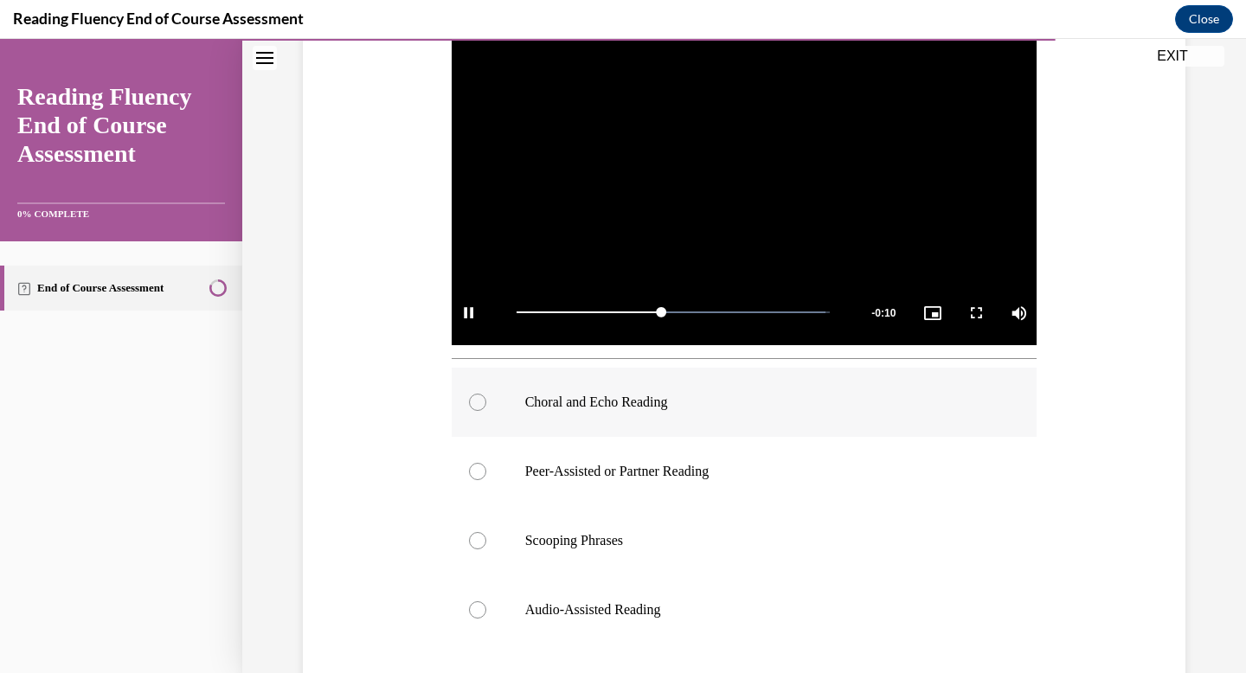
click at [680, 426] on label "Choral and Echo Reading" at bounding box center [745, 402] width 586 height 69
click at [486, 411] on input "Choral and Echo Reading" at bounding box center [477, 402] width 17 height 17
radio input "true"
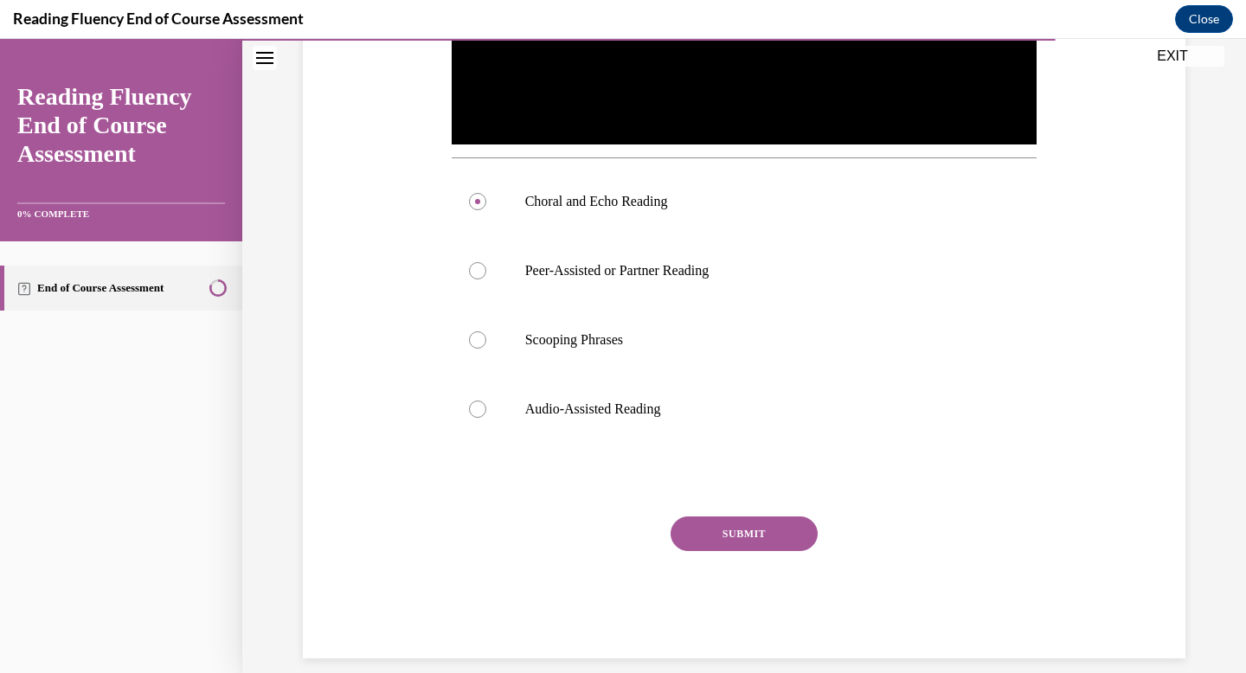
click at [768, 530] on button "SUBMIT" at bounding box center [744, 534] width 147 height 35
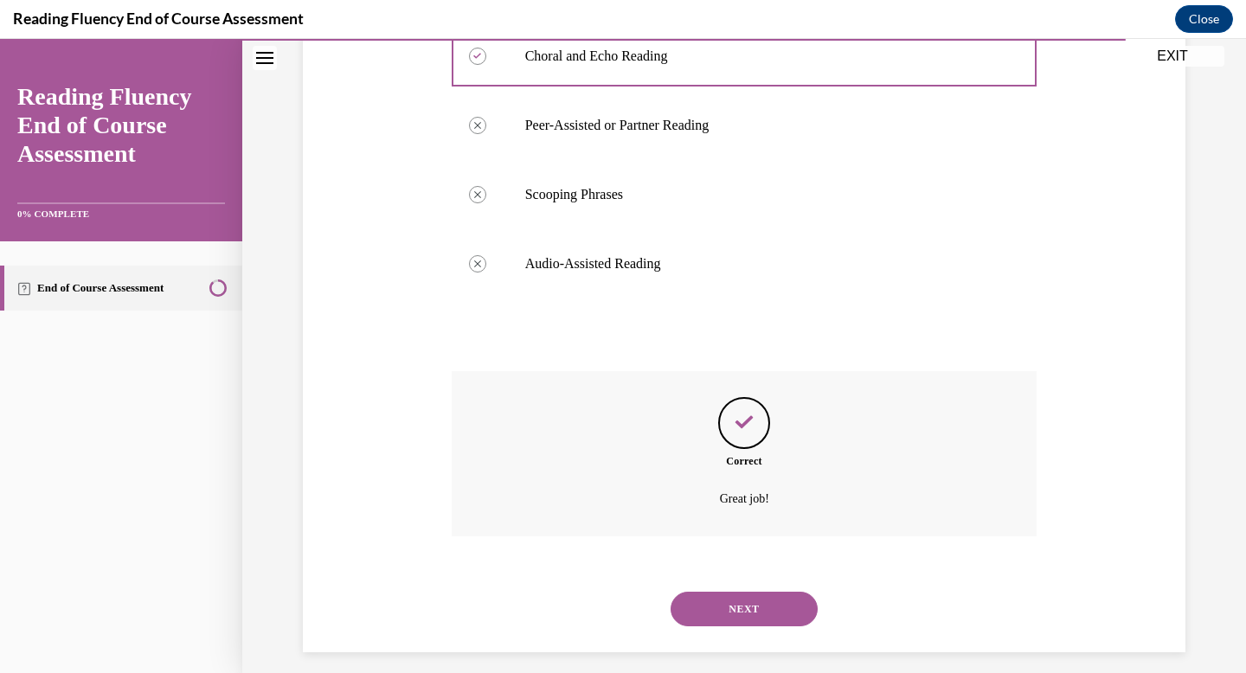
scroll to position [761, 0]
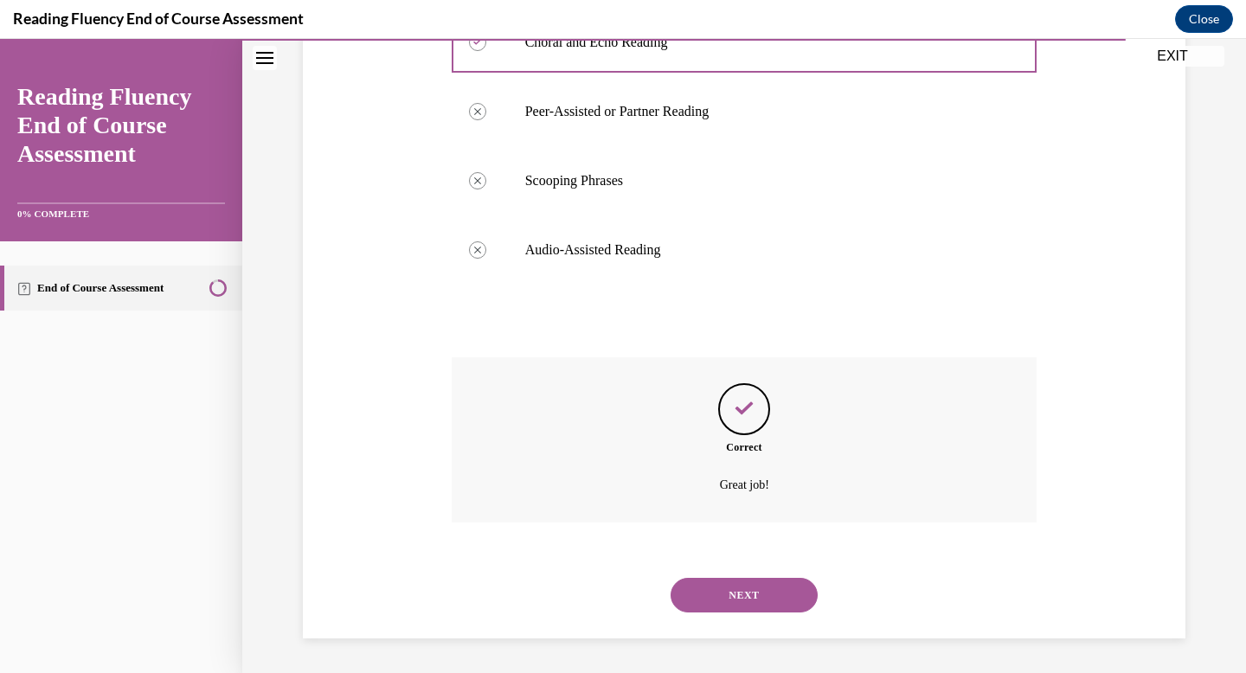
click at [753, 607] on button "NEXT" at bounding box center [744, 595] width 147 height 35
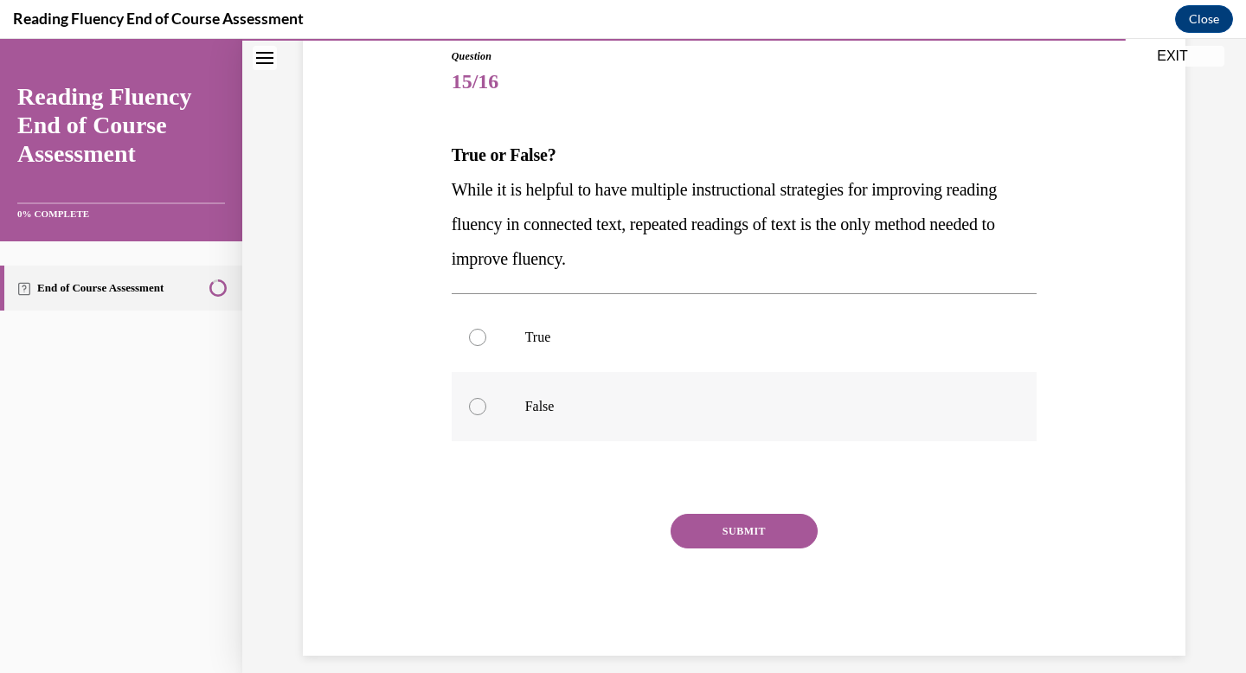
click at [588, 423] on label "False" at bounding box center [745, 406] width 586 height 69
click at [486, 415] on input "False" at bounding box center [477, 406] width 17 height 17
radio input "true"
click at [704, 530] on button "SUBMIT" at bounding box center [744, 531] width 147 height 35
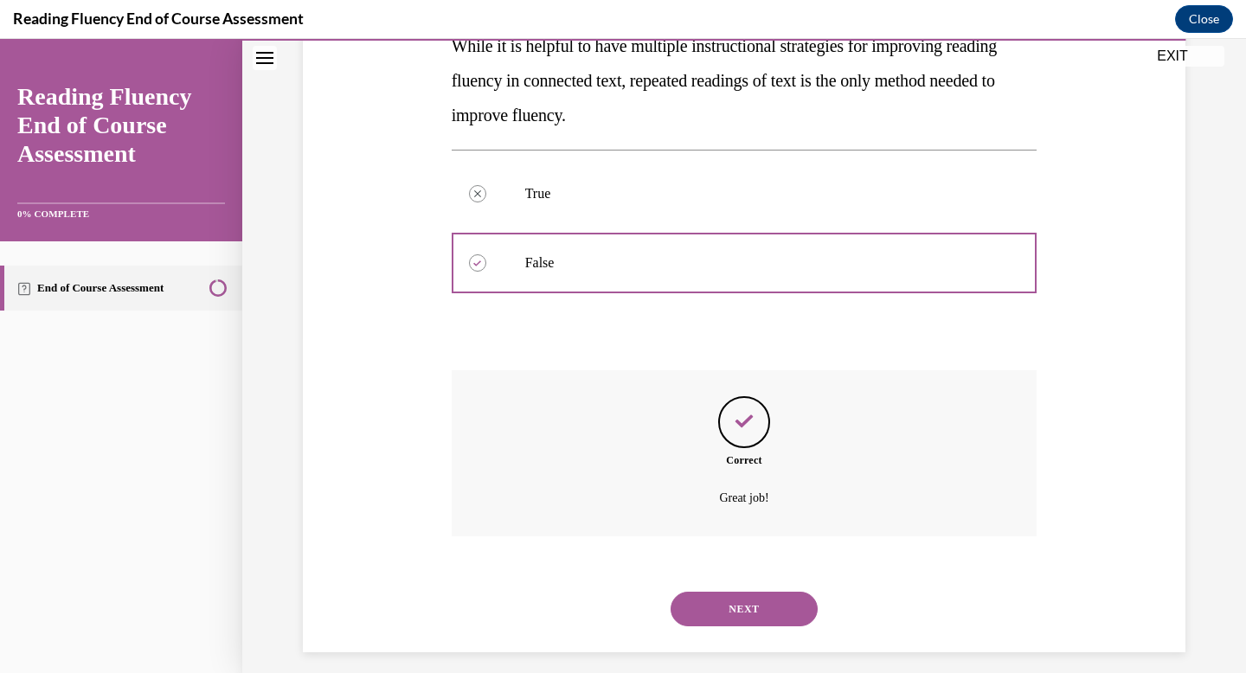
scroll to position [350, 0]
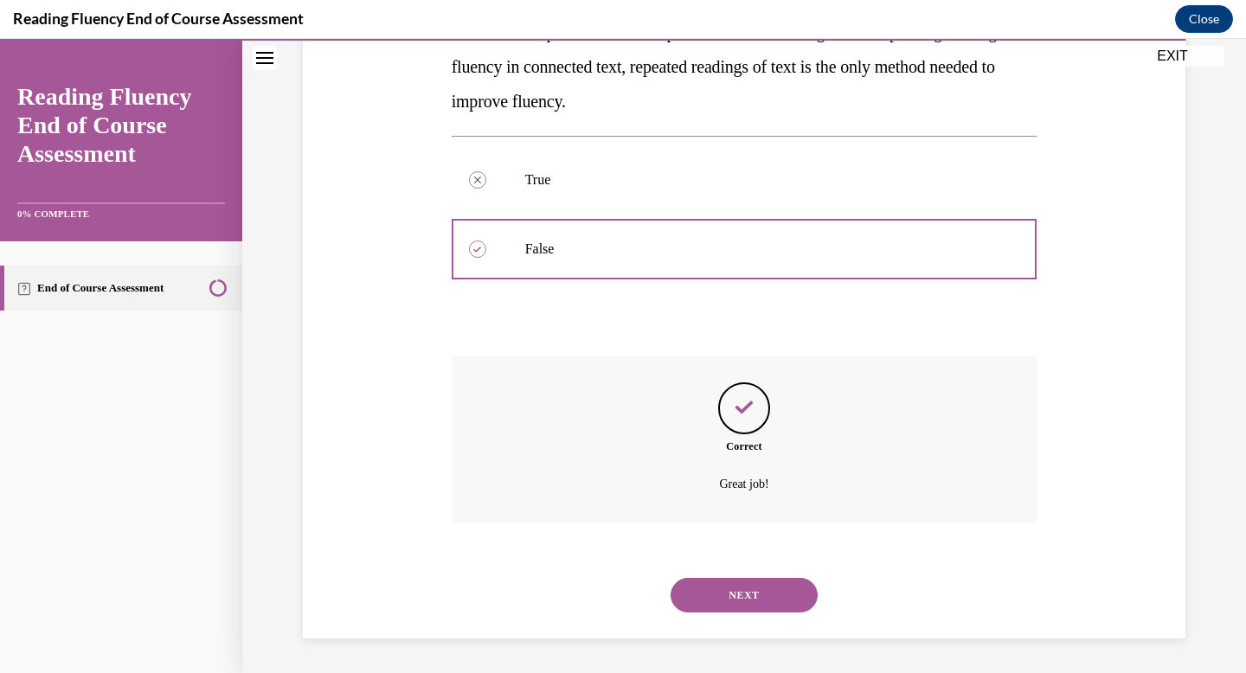
click at [754, 598] on button "NEXT" at bounding box center [744, 595] width 147 height 35
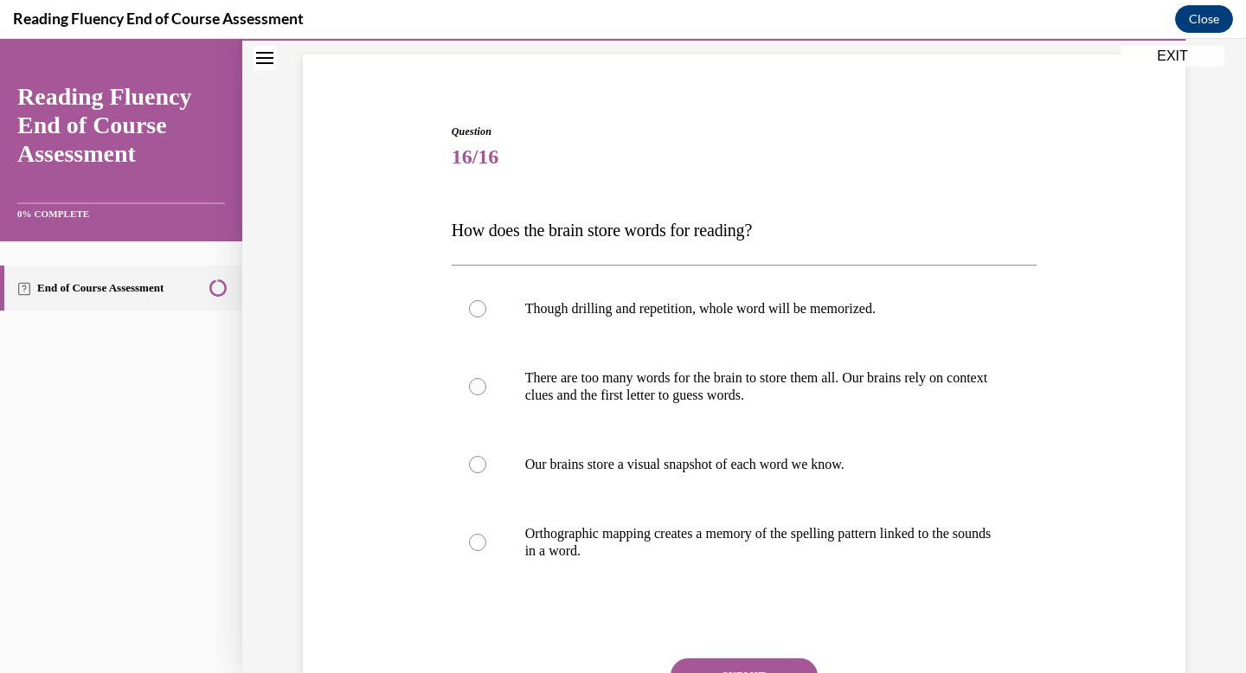
scroll to position [120, 0]
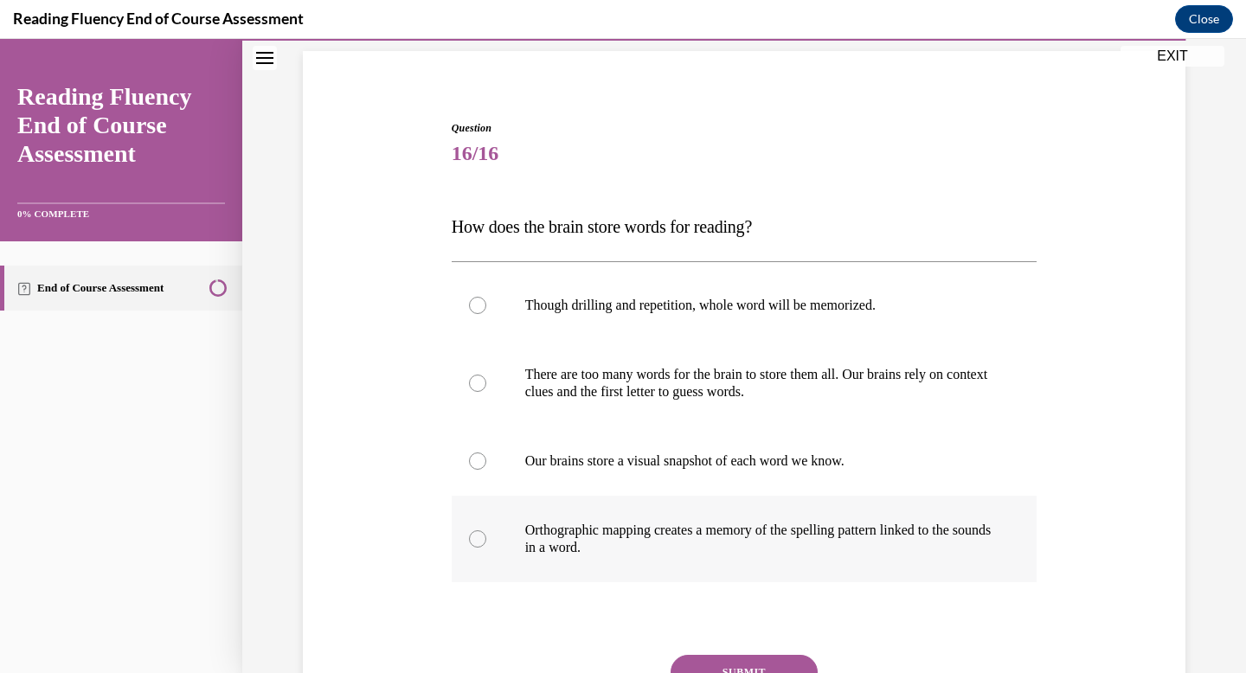
click at [742, 529] on p "Orthographic mapping creates a memory of the spelling pattern linked to the sou…" at bounding box center [759, 539] width 469 height 35
click at [486, 530] on input "Orthographic mapping creates a memory of the spelling pattern linked to the sou…" at bounding box center [477, 538] width 17 height 17
radio input "true"
click at [758, 658] on button "SUBMIT" at bounding box center [744, 672] width 147 height 35
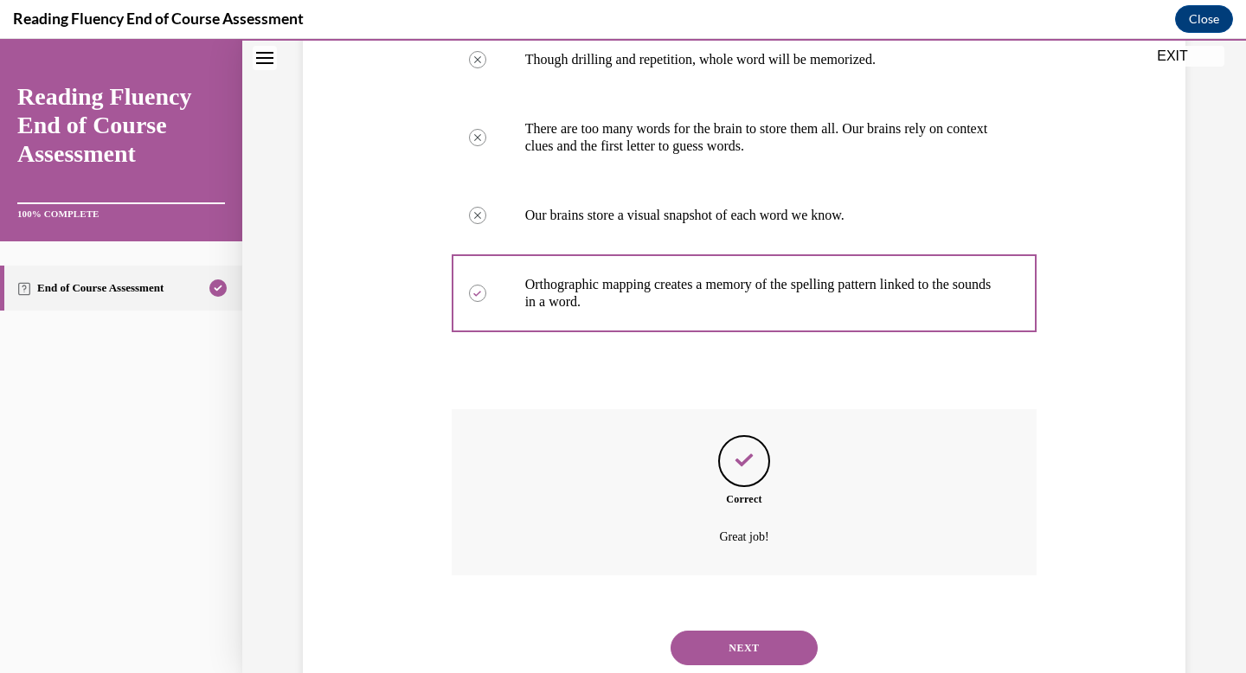
scroll to position [419, 0]
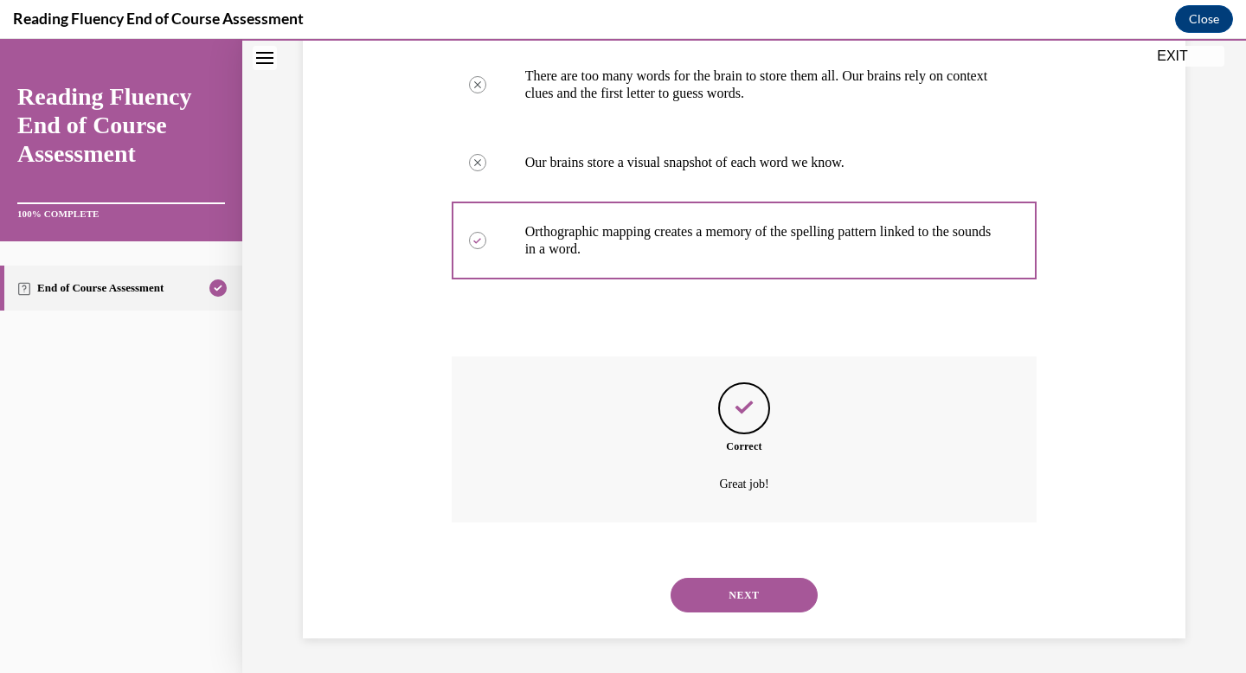
click at [729, 583] on button "NEXT" at bounding box center [744, 595] width 147 height 35
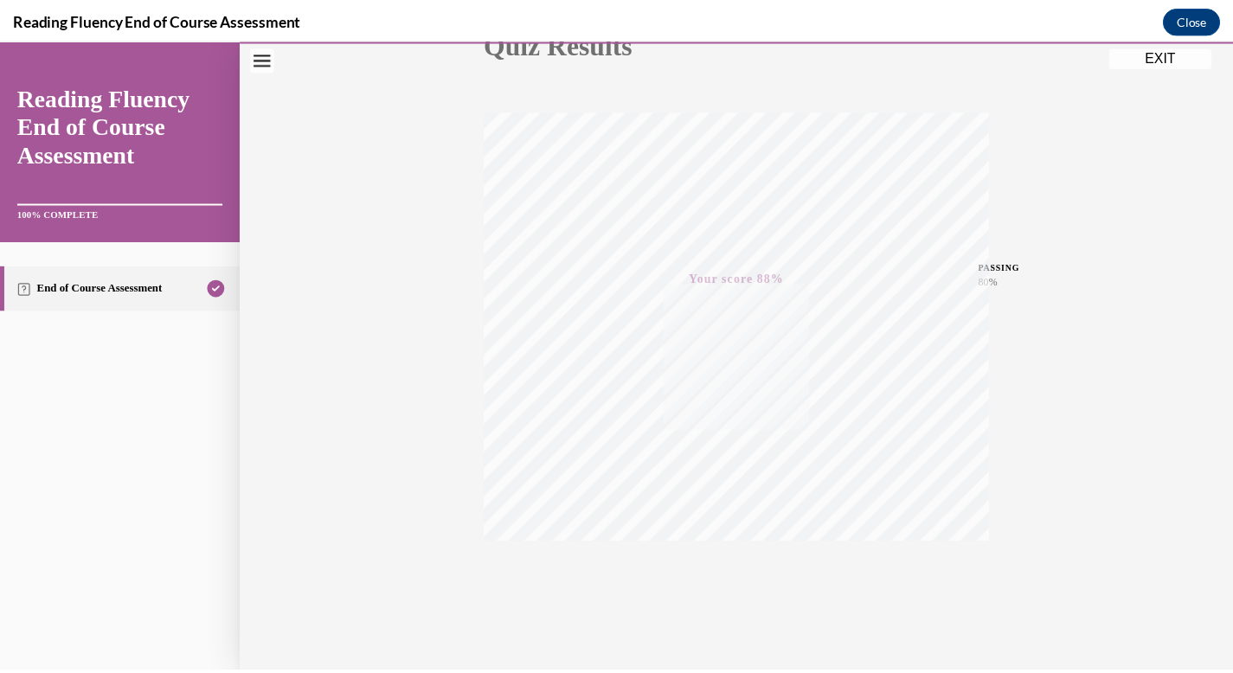
scroll to position [253, 0]
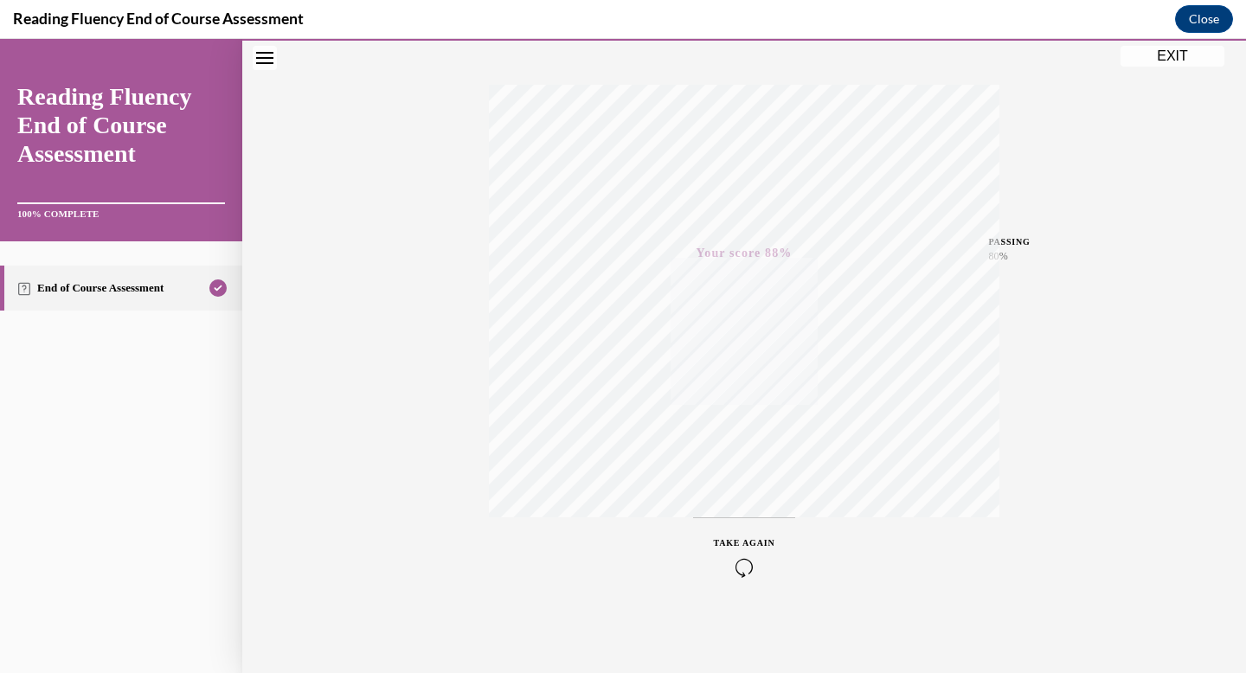
click at [1152, 57] on button "EXIT" at bounding box center [1173, 56] width 104 height 21
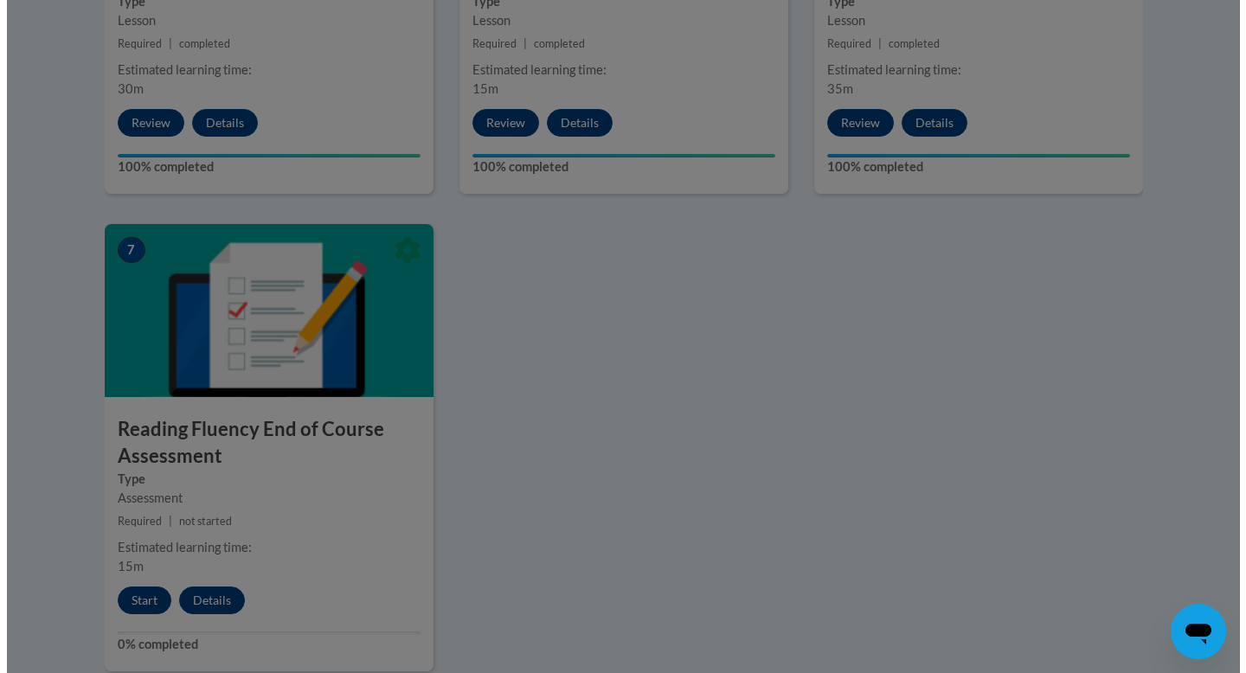
scroll to position [1255, 0]
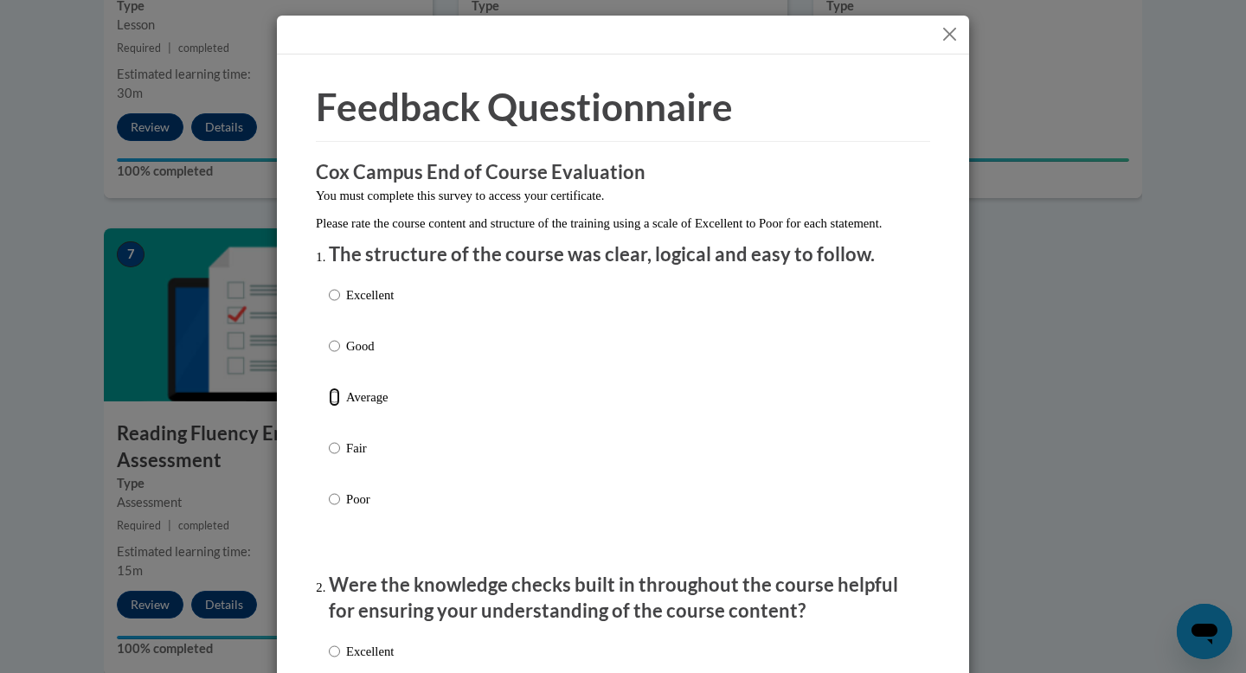
click at [329, 407] on input "Average" at bounding box center [334, 397] width 11 height 19
radio input "true"
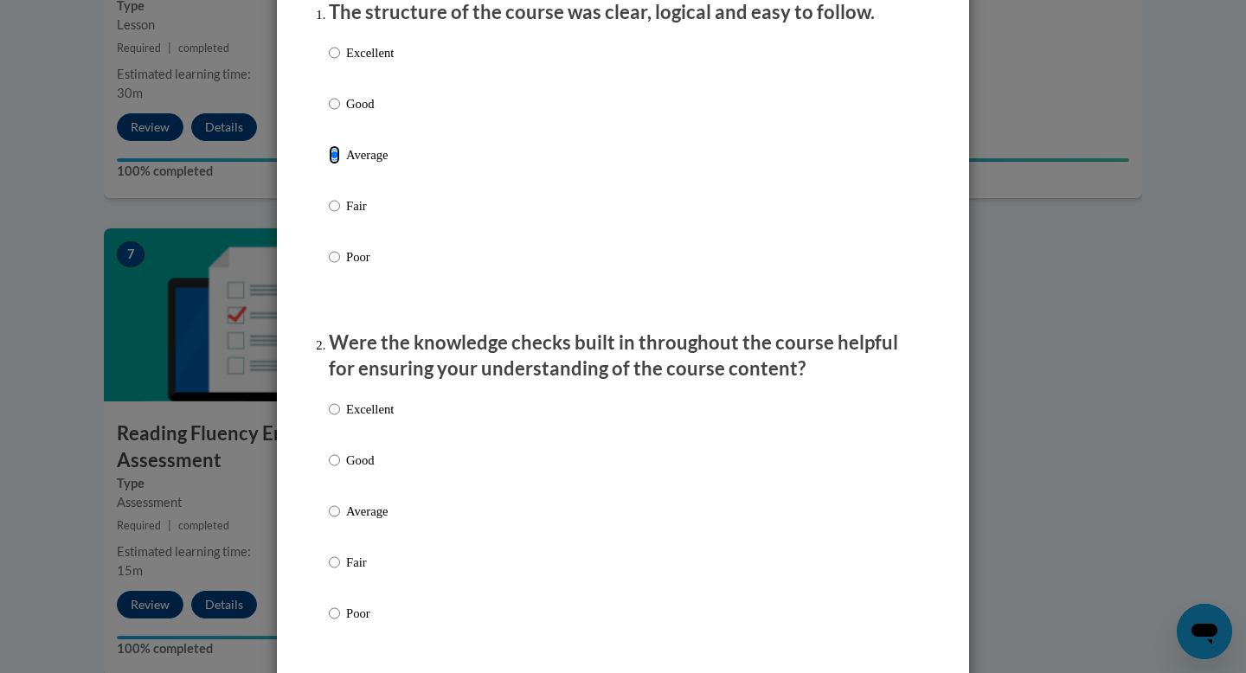
scroll to position [260, 0]
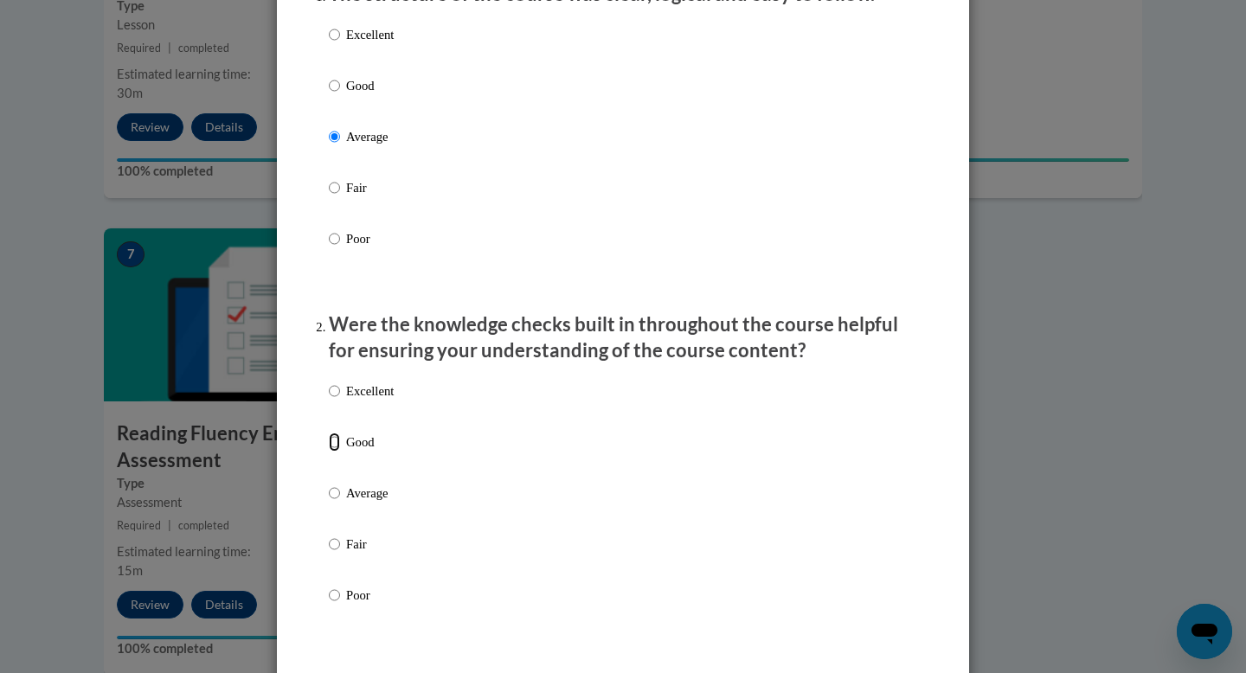
click at [329, 452] on input "Good" at bounding box center [334, 442] width 11 height 19
radio input "true"
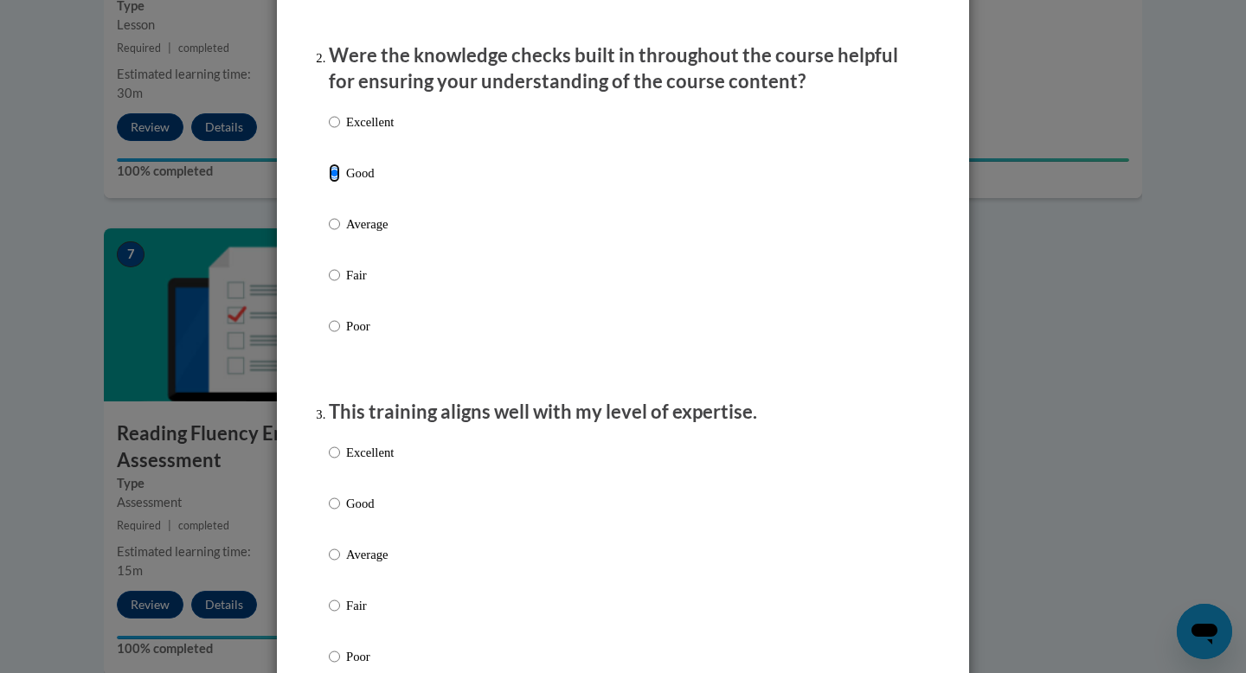
scroll to position [531, 0]
click at [329, 511] on input "Good" at bounding box center [334, 501] width 11 height 19
radio input "true"
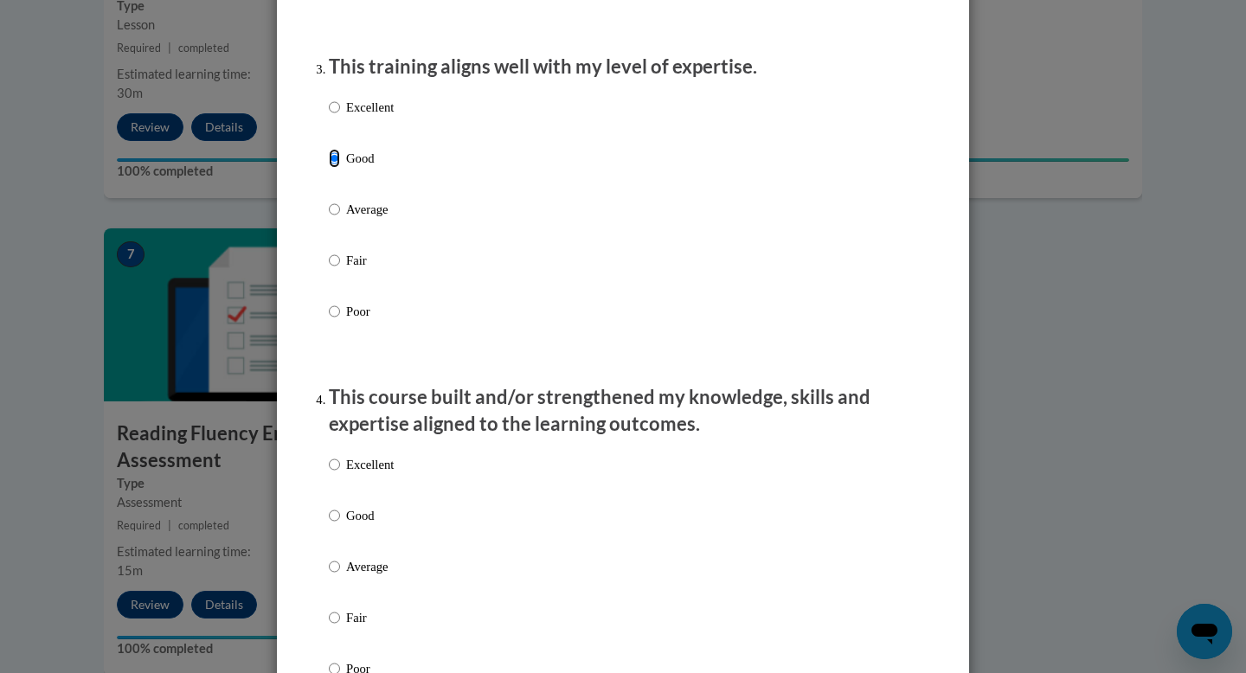
scroll to position [882, 0]
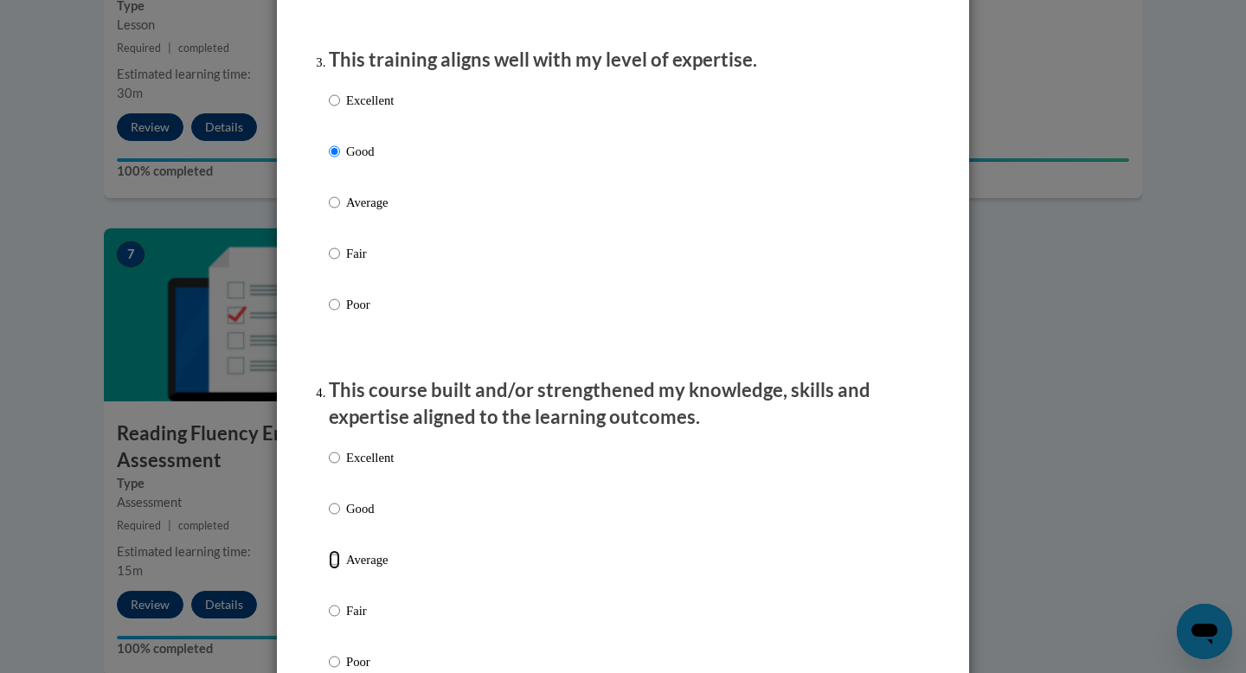
click at [329, 569] on input "Average" at bounding box center [334, 559] width 11 height 19
radio input "true"
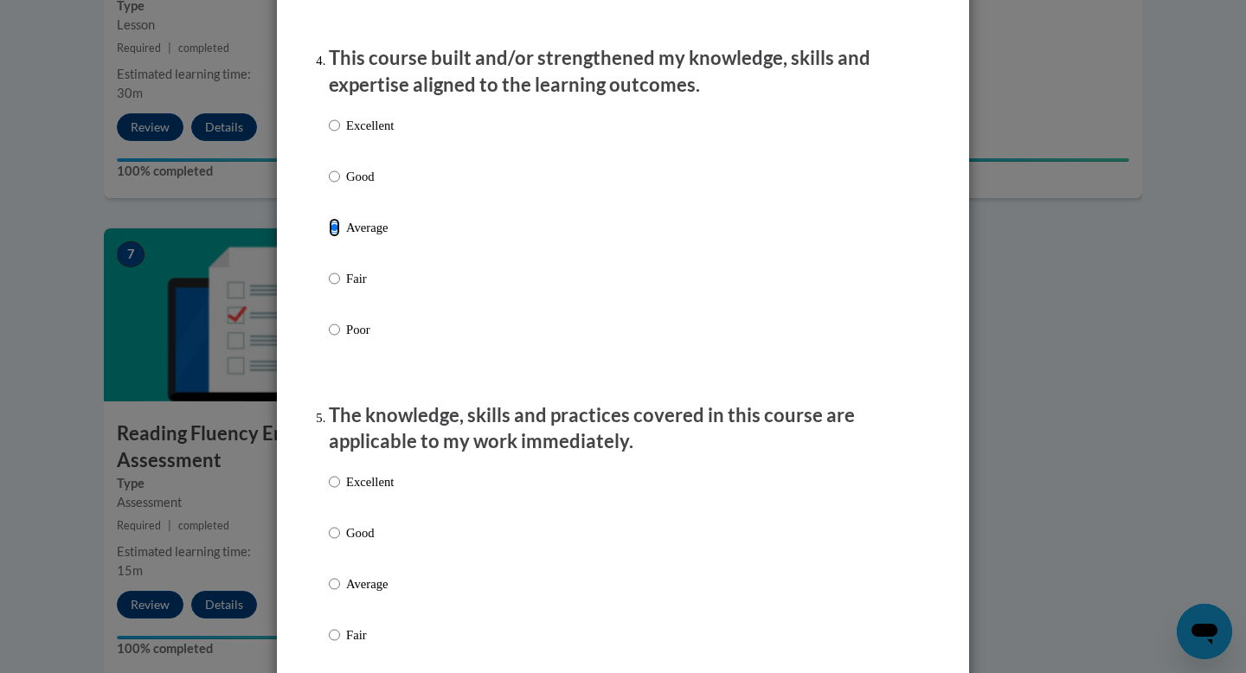
scroll to position [1227, 0]
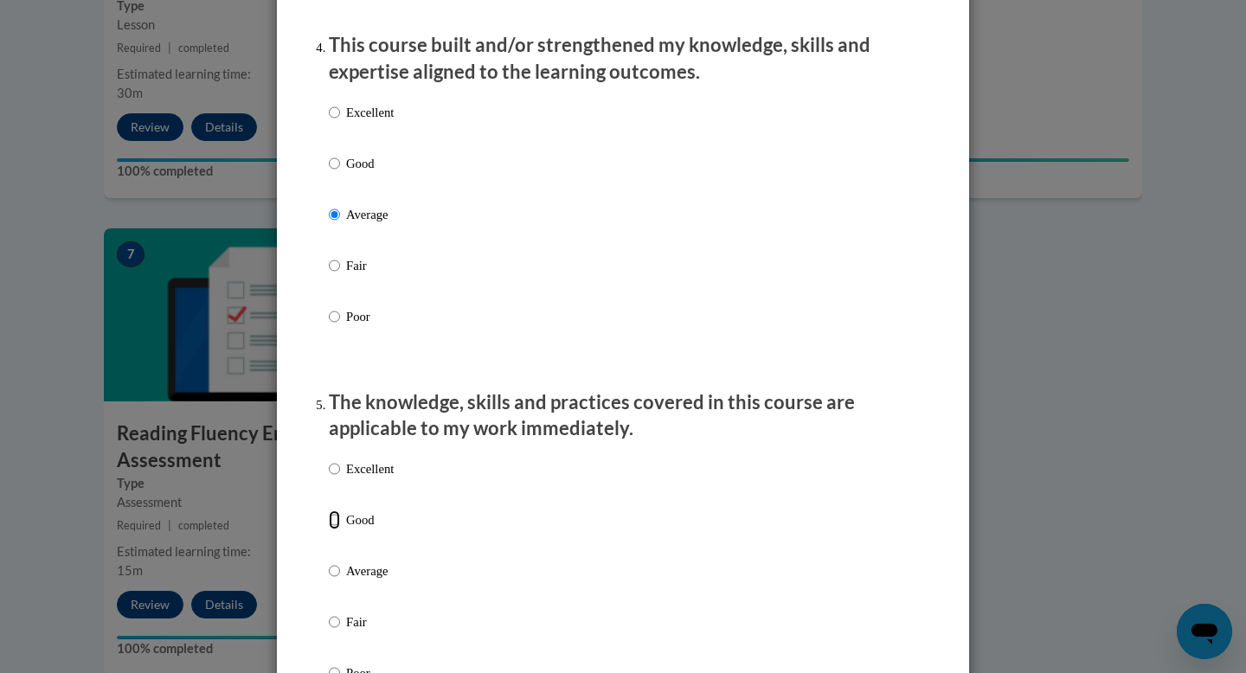
click at [331, 530] on input "Good" at bounding box center [334, 520] width 11 height 19
radio input "true"
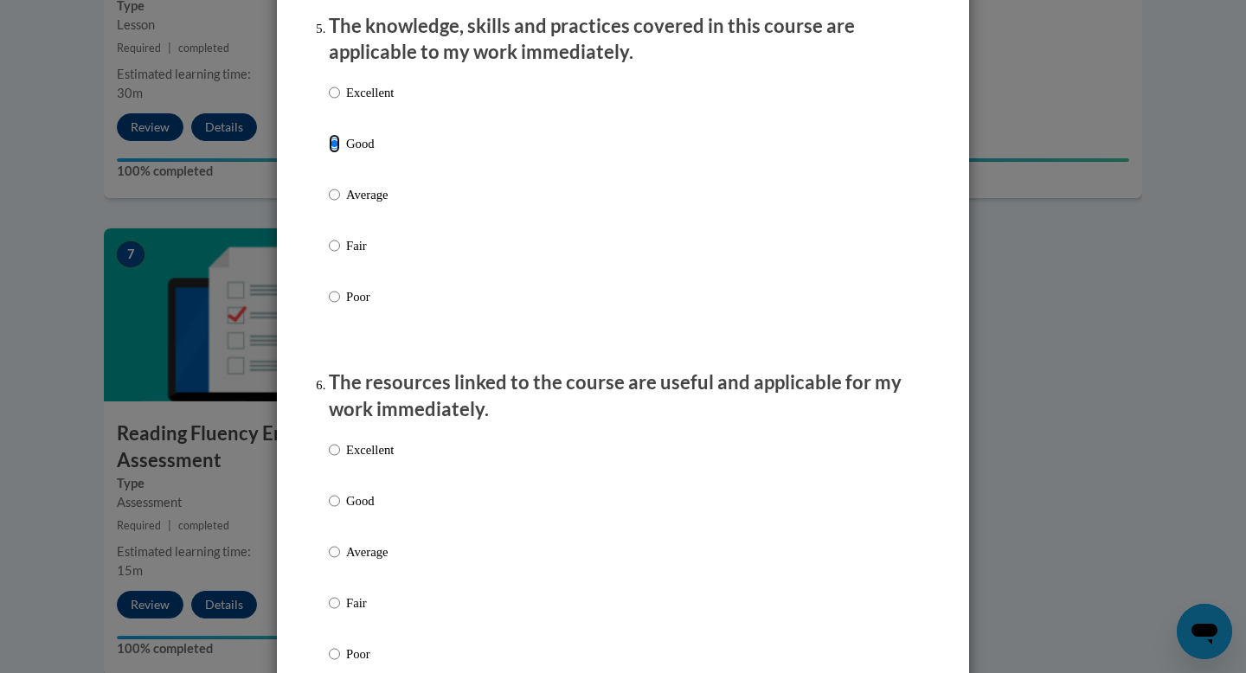
scroll to position [1609, 0]
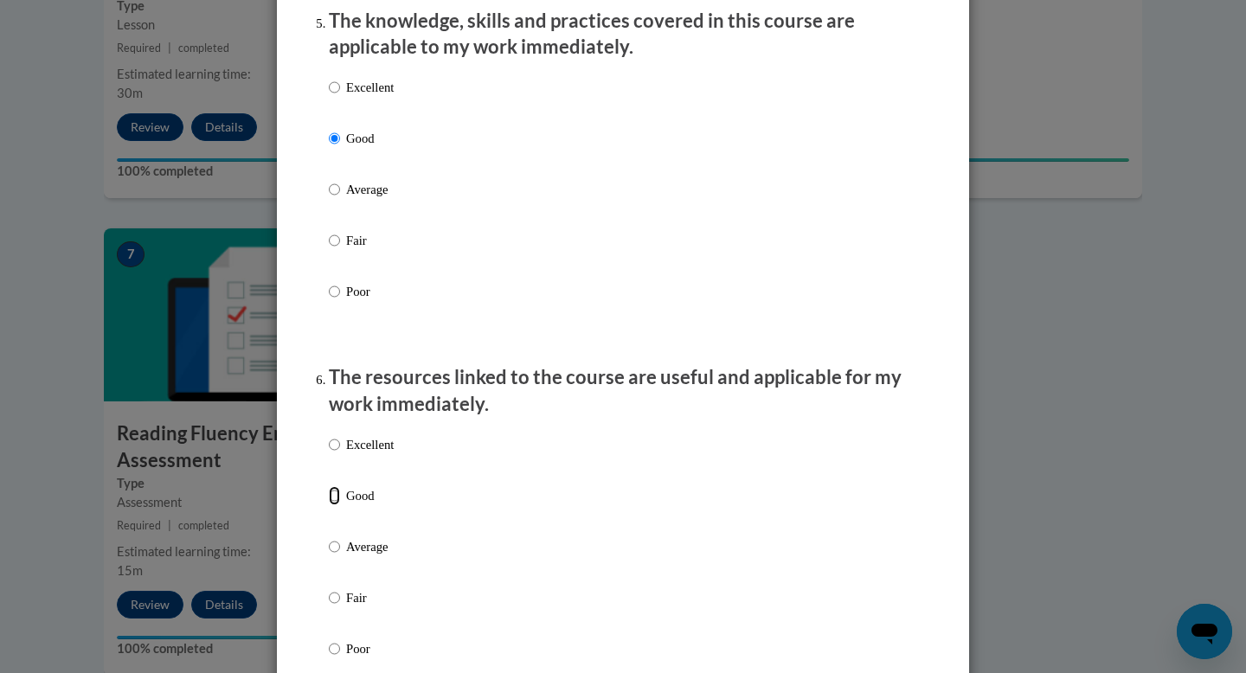
click at [329, 505] on input "Good" at bounding box center [334, 495] width 11 height 19
radio input "true"
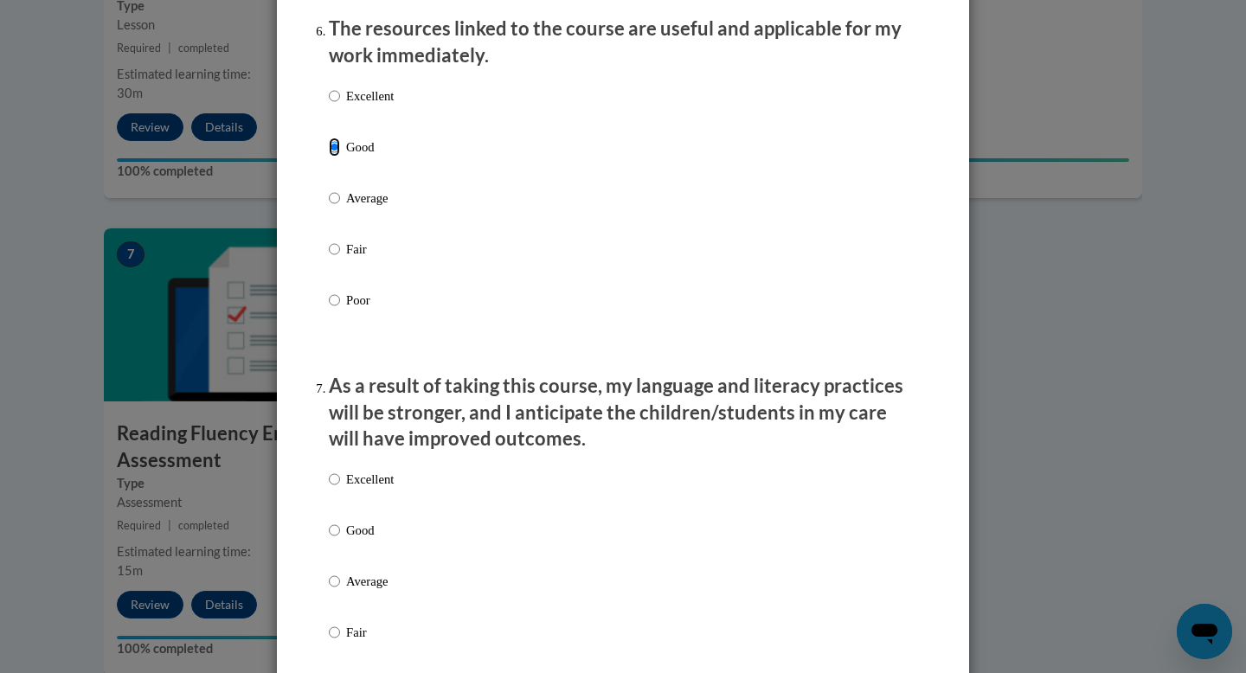
scroll to position [1976, 0]
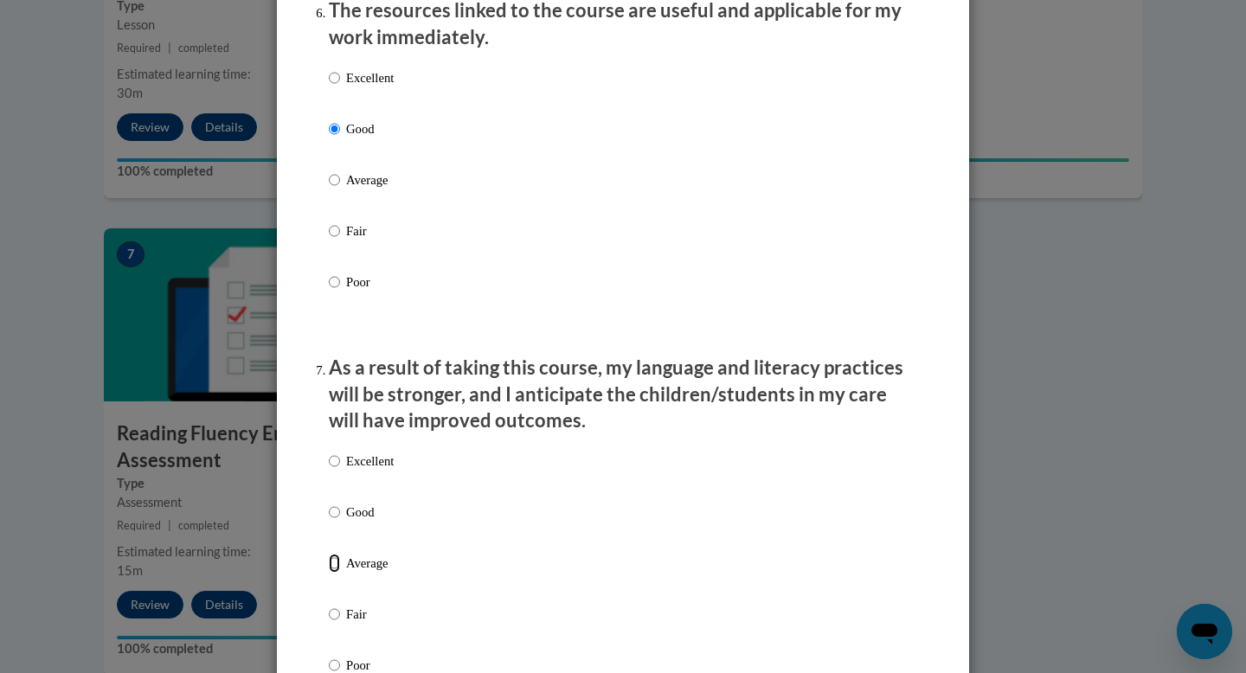
click at [329, 573] on input "Average" at bounding box center [334, 563] width 11 height 19
radio input "true"
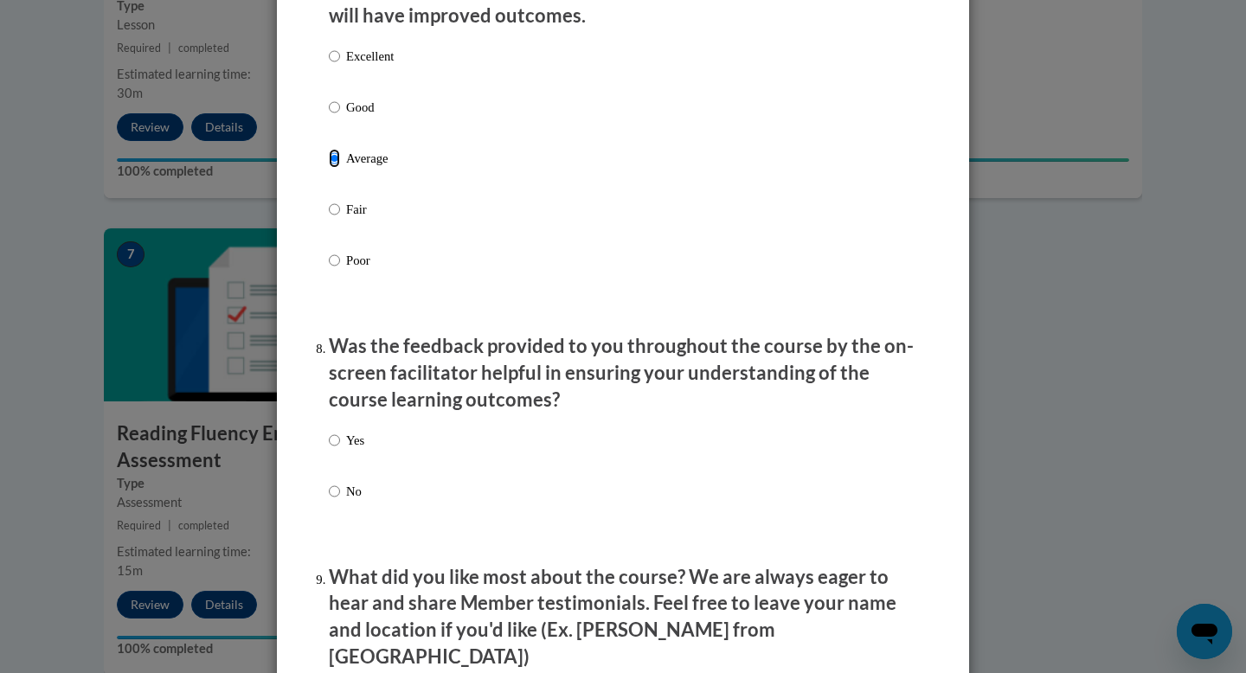
scroll to position [2399, 0]
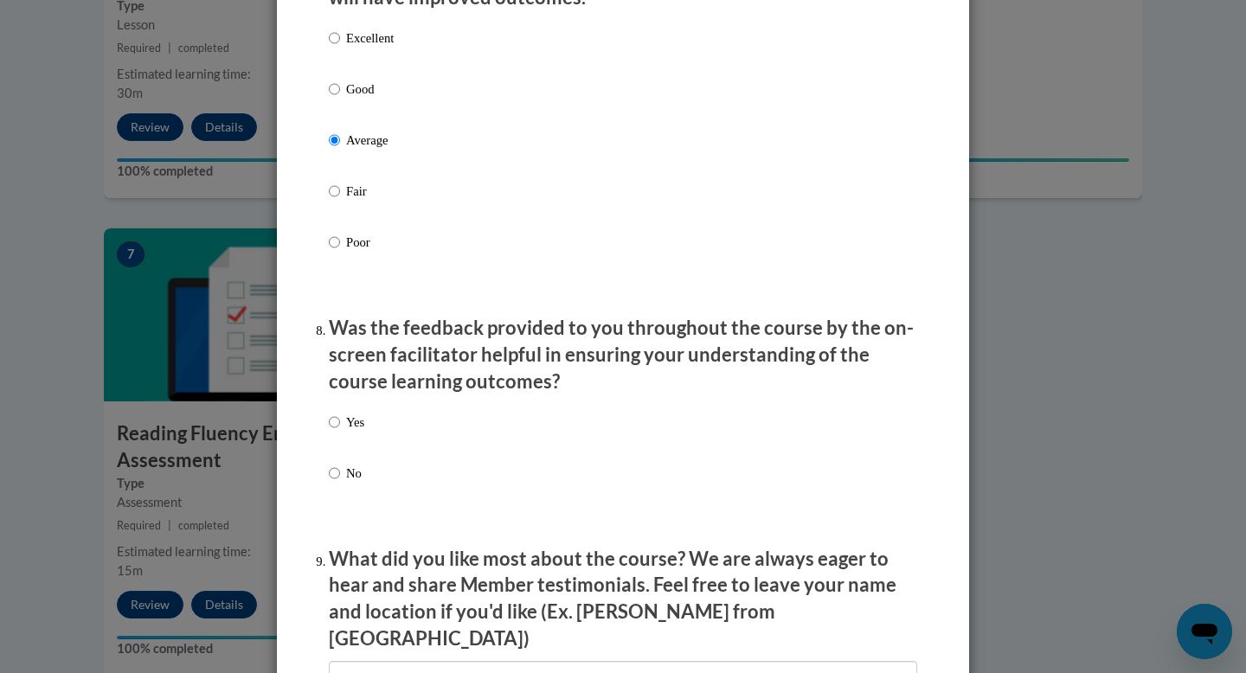
click at [329, 449] on label "Yes" at bounding box center [346, 436] width 35 height 47
click at [329, 432] on input "Yes" at bounding box center [334, 422] width 11 height 19
radio input "true"
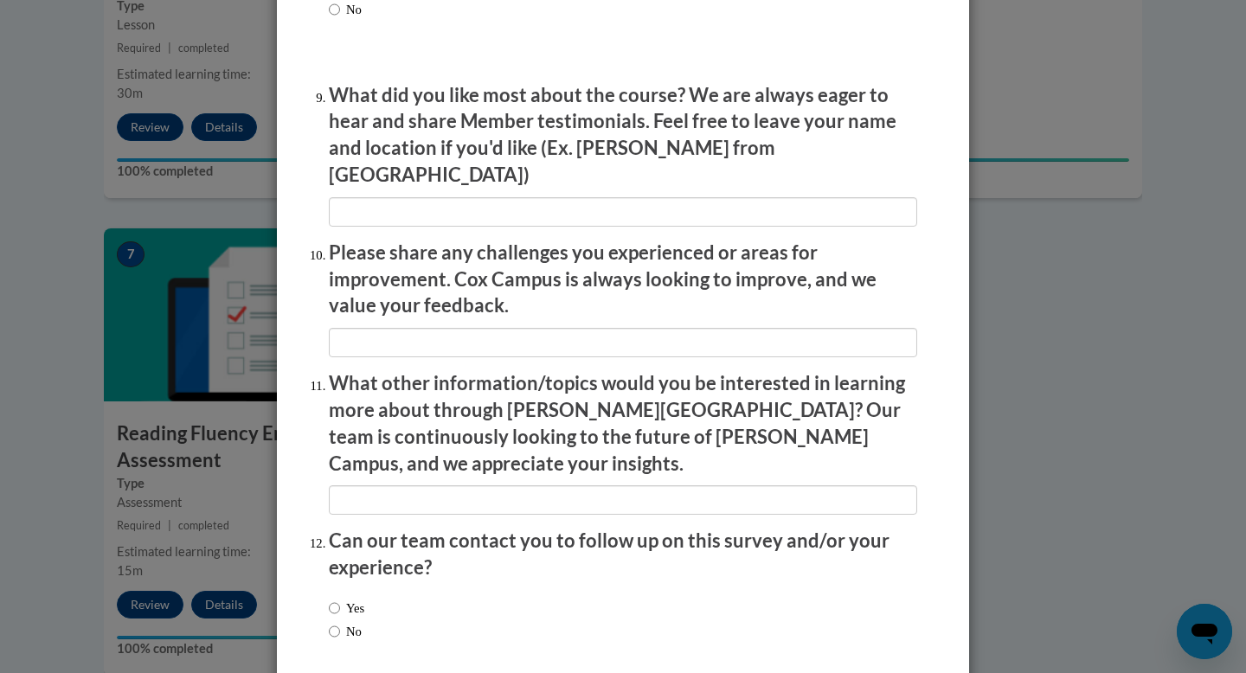
scroll to position [2927, 0]
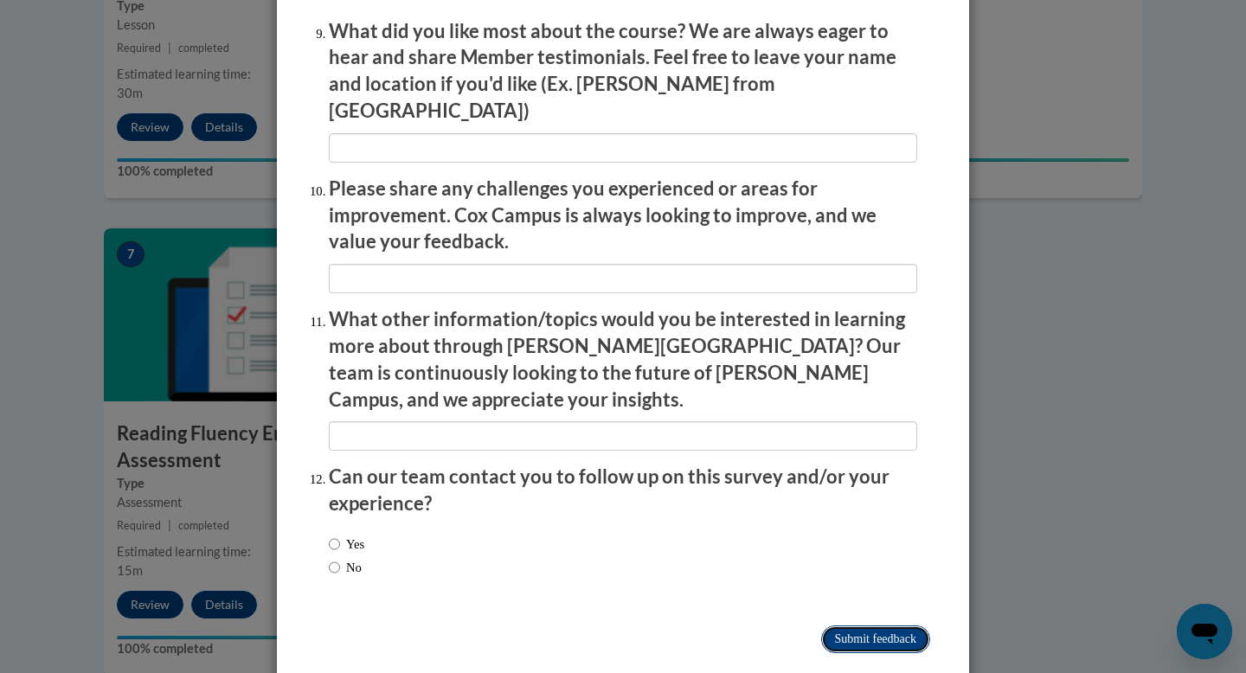
click at [844, 626] on input "Submit feedback" at bounding box center [875, 640] width 109 height 28
